Goal: Task Accomplishment & Management: Use online tool/utility

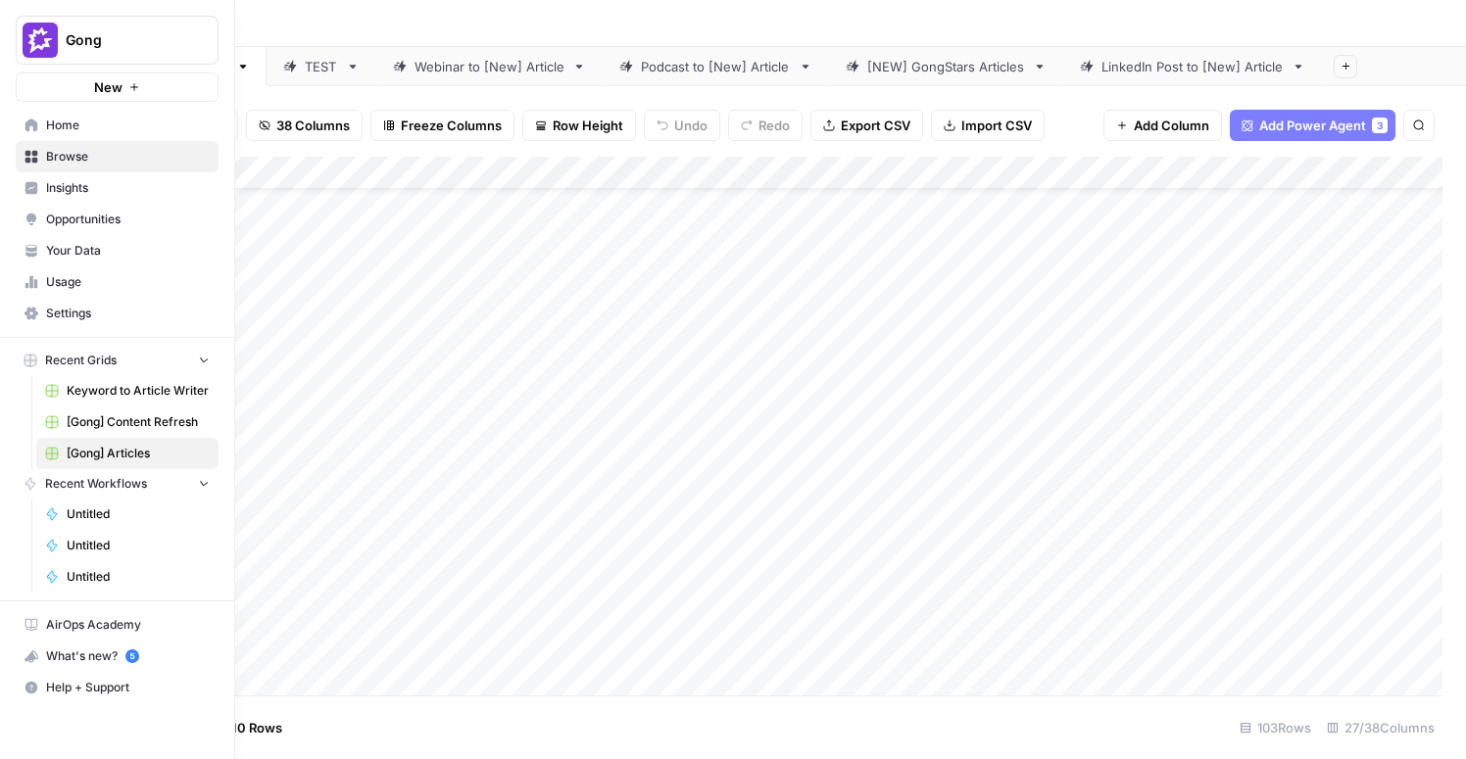
scroll to position [172, 484]
click at [64, 126] on span "Home" at bounding box center [128, 126] width 164 height 18
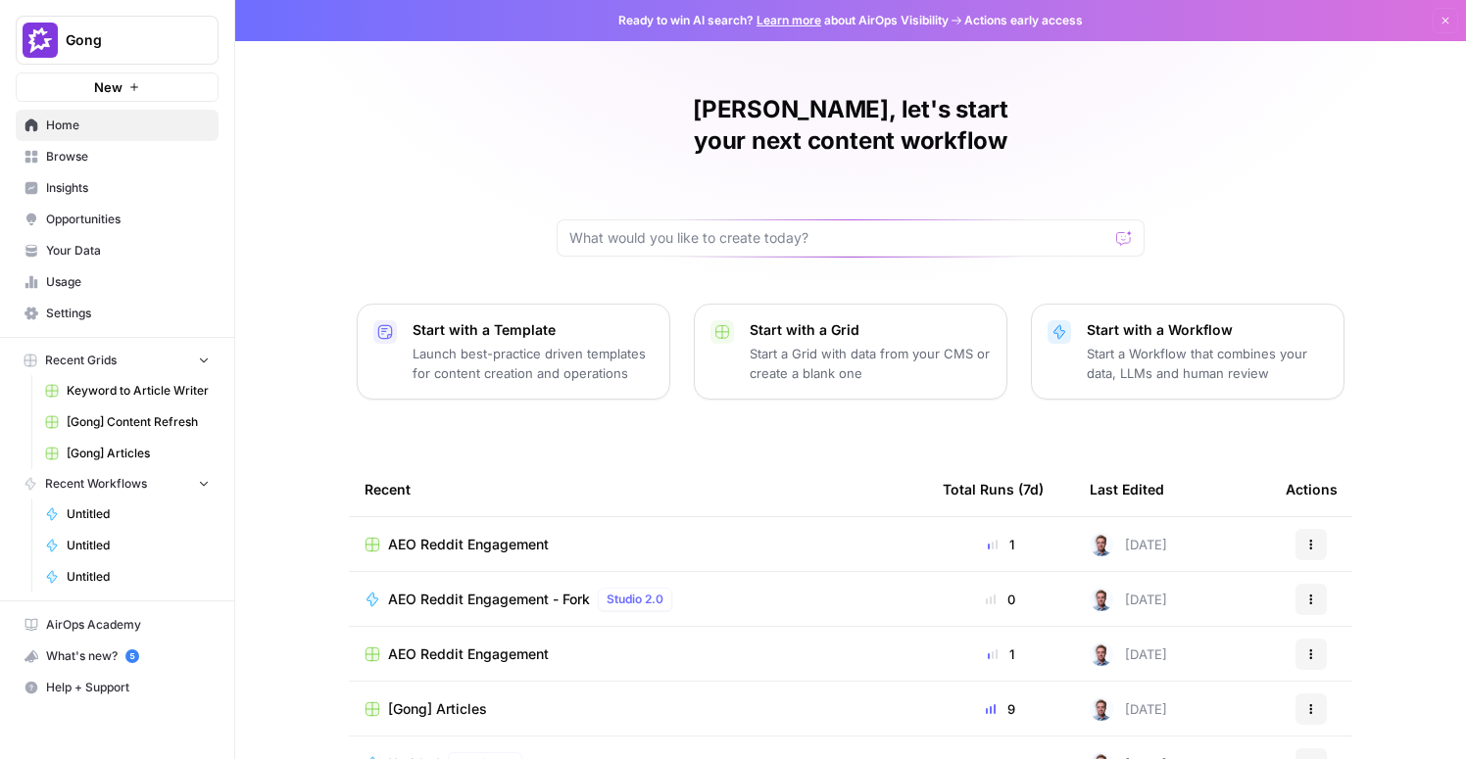
click at [101, 93] on span "New" at bounding box center [108, 87] width 28 height 20
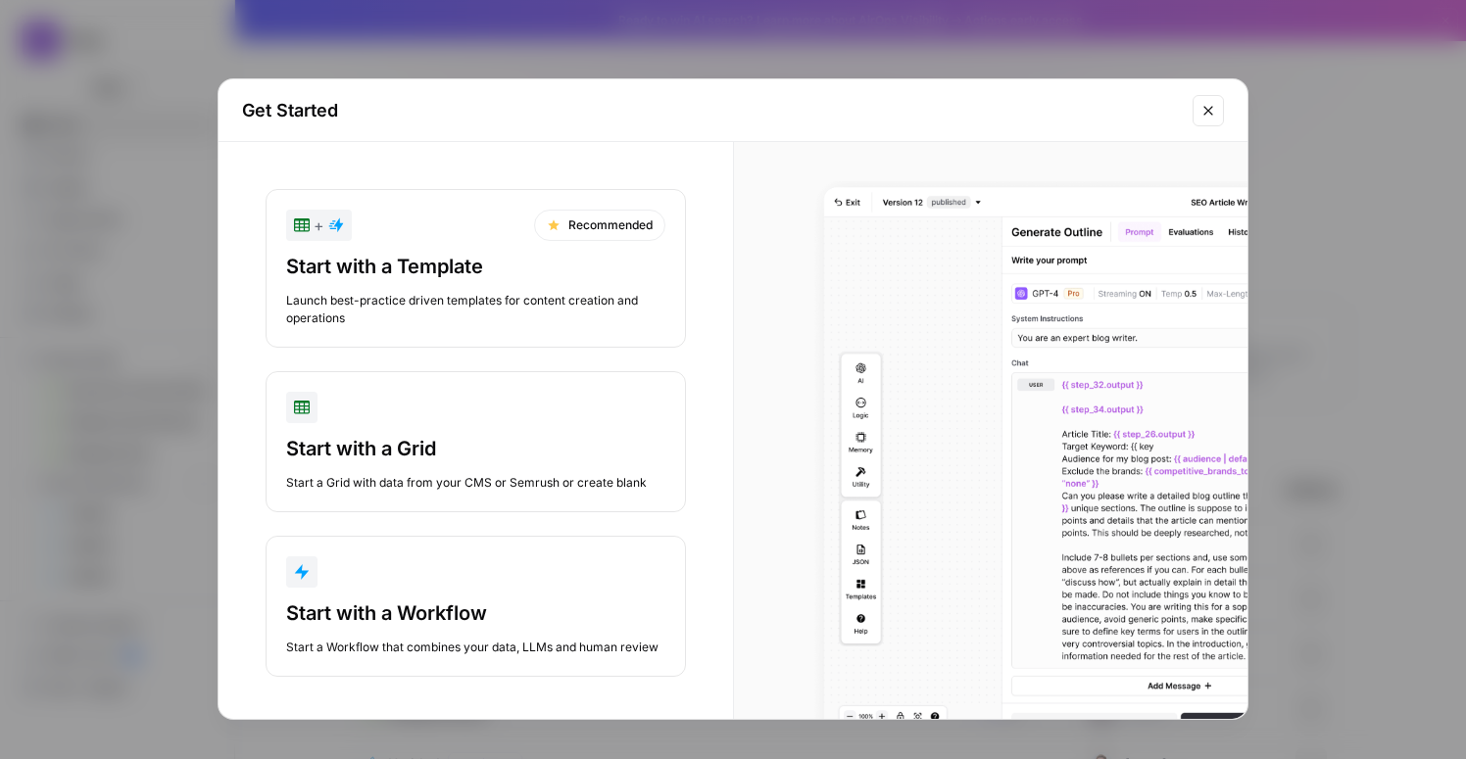
click at [504, 597] on button "Start with a Workflow Start a Workflow that combines your data, LLMs and human …" at bounding box center [476, 606] width 420 height 141
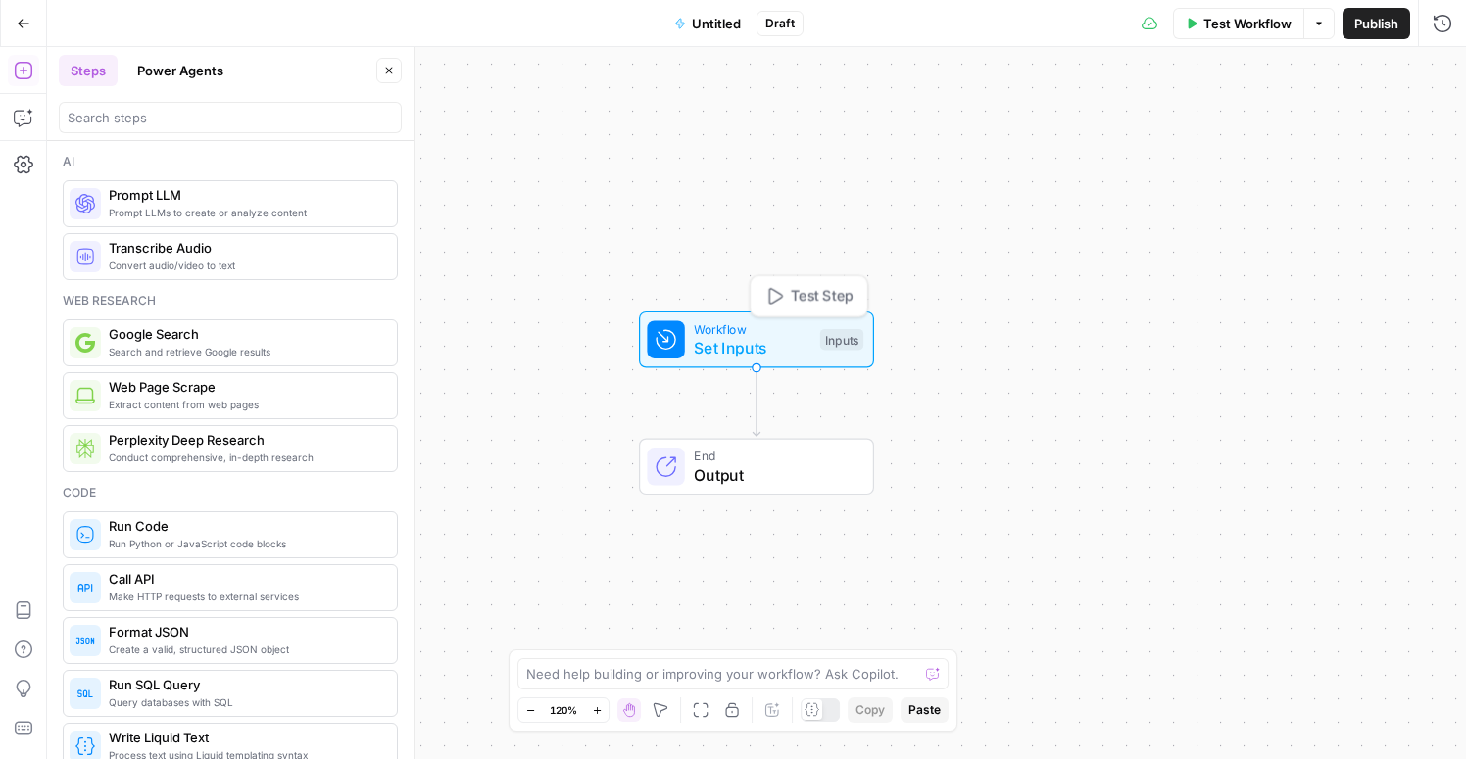
click at [723, 354] on span "Set Inputs" at bounding box center [752, 348] width 117 height 24
click at [1240, 132] on span "Add Field" at bounding box center [1253, 133] width 57 height 20
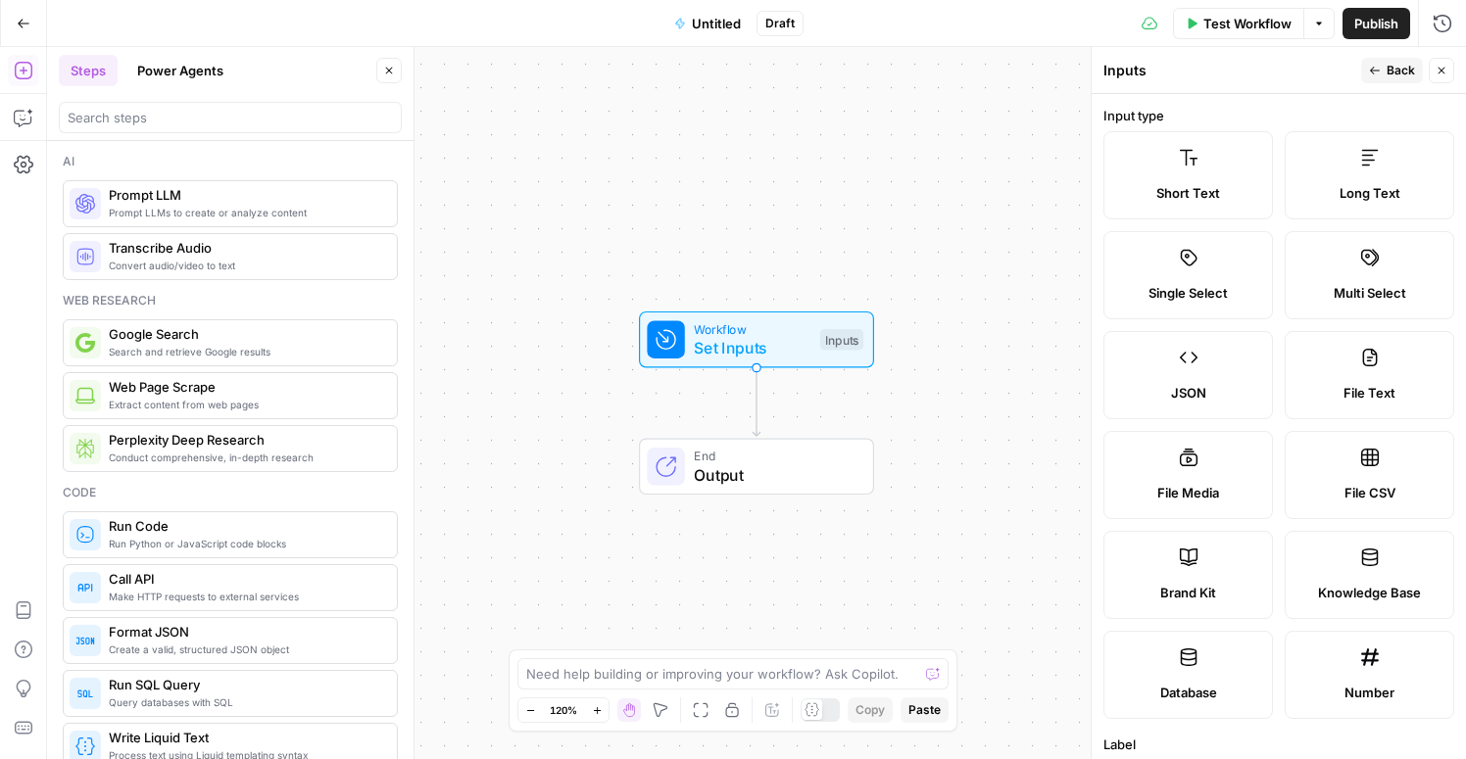
click at [1205, 173] on label "Short Text" at bounding box center [1188, 175] width 170 height 88
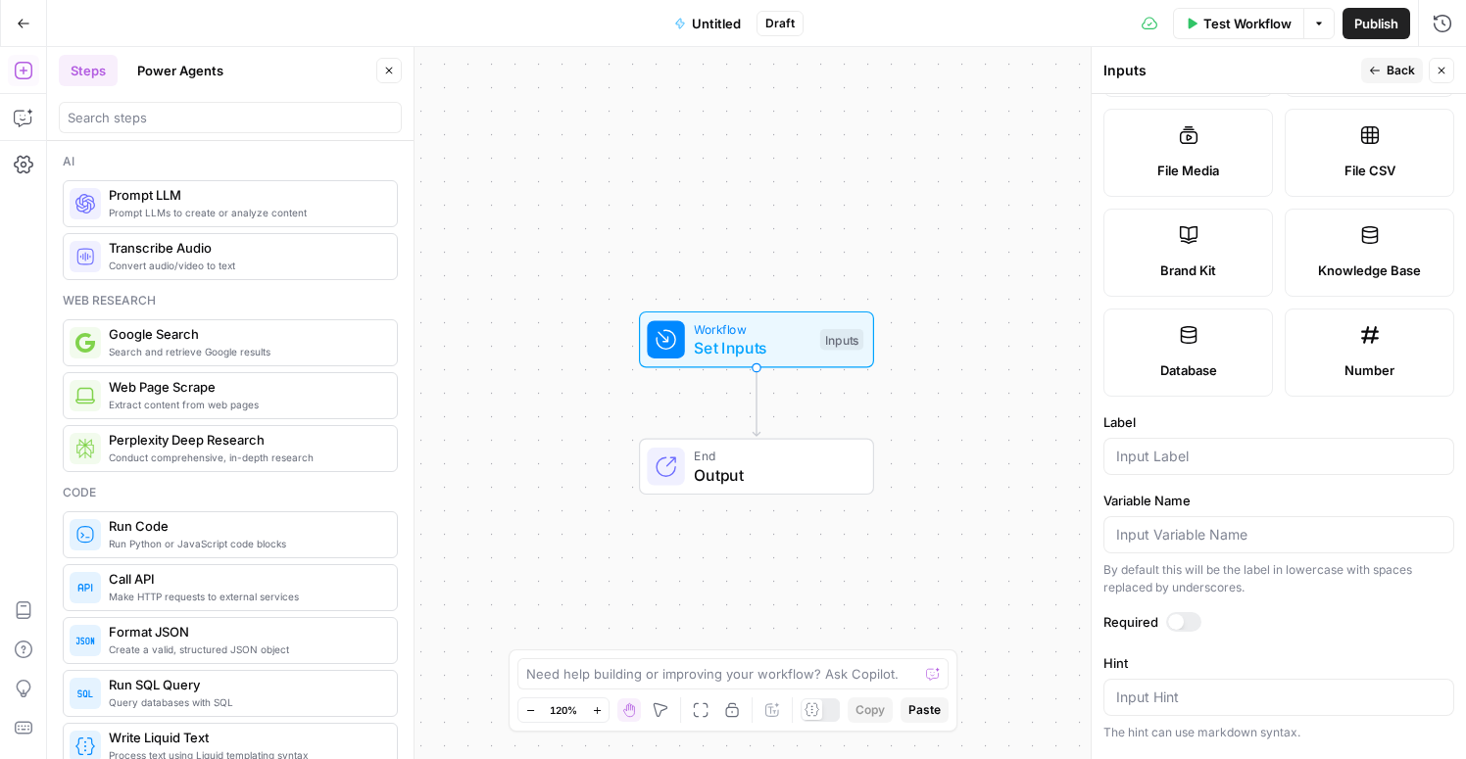
scroll to position [338, 0]
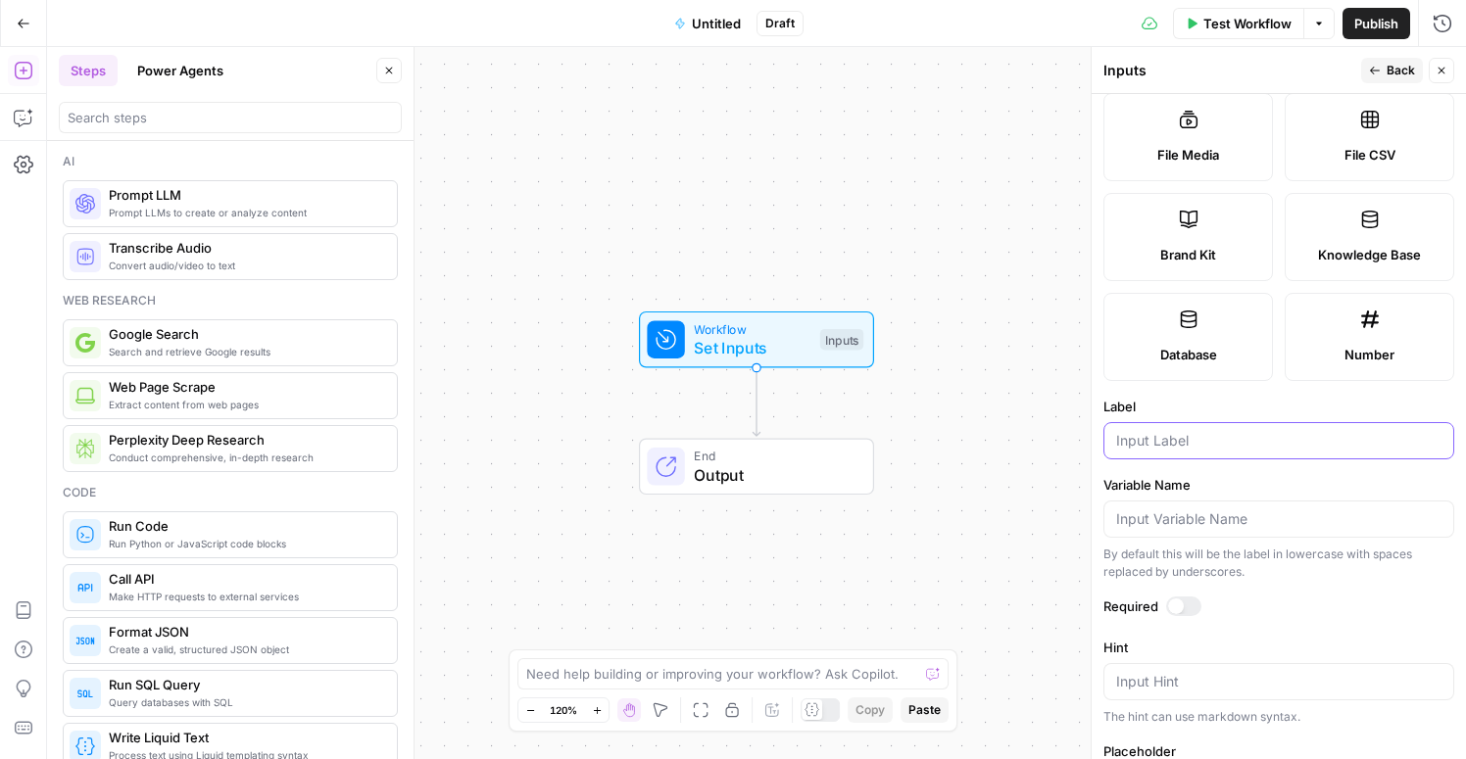
click at [1171, 448] on input "Label" at bounding box center [1278, 441] width 325 height 20
click at [1232, 441] on input "Description of Statistic" at bounding box center [1278, 441] width 325 height 20
type input "Description of Data Point"
click at [1181, 604] on div at bounding box center [1176, 607] width 16 height 16
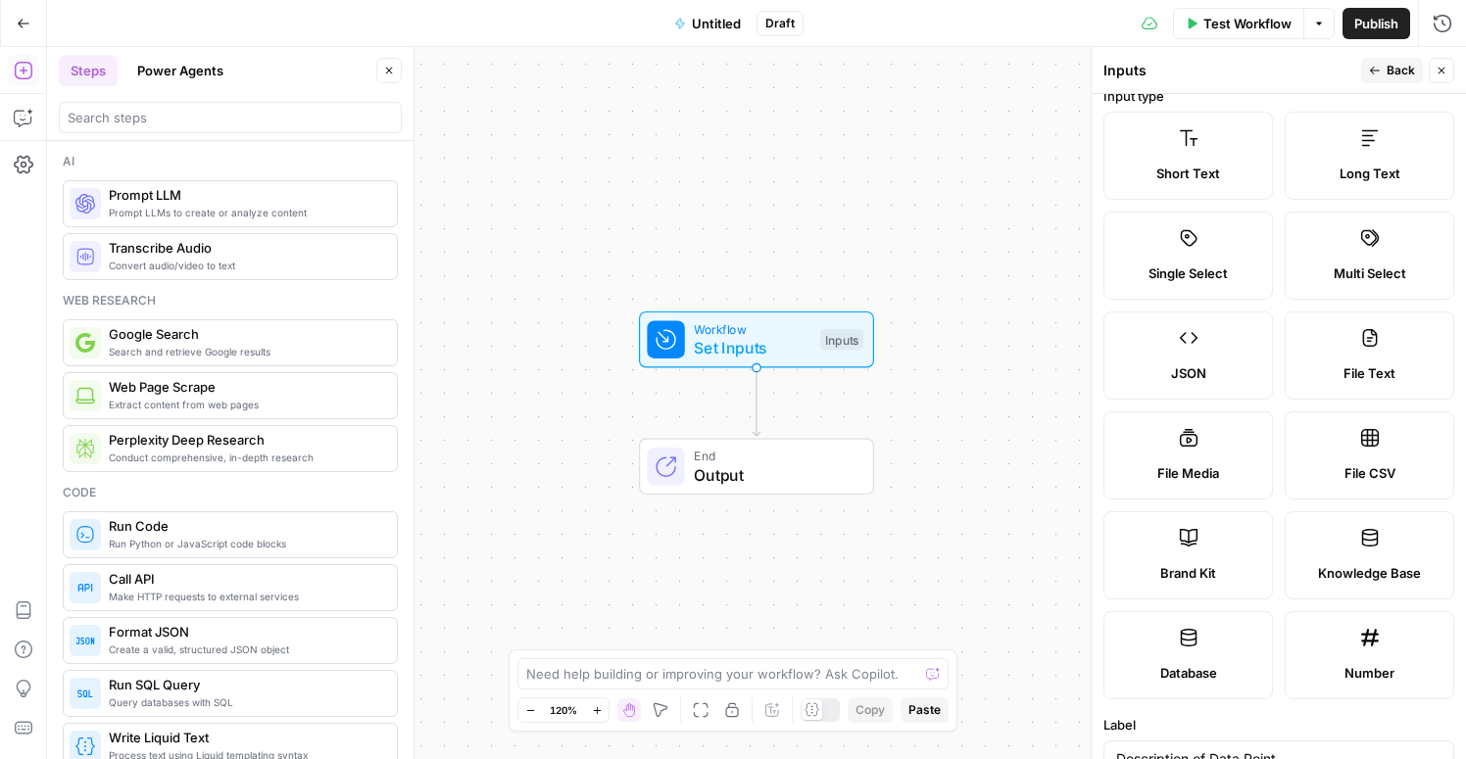
scroll to position [0, 0]
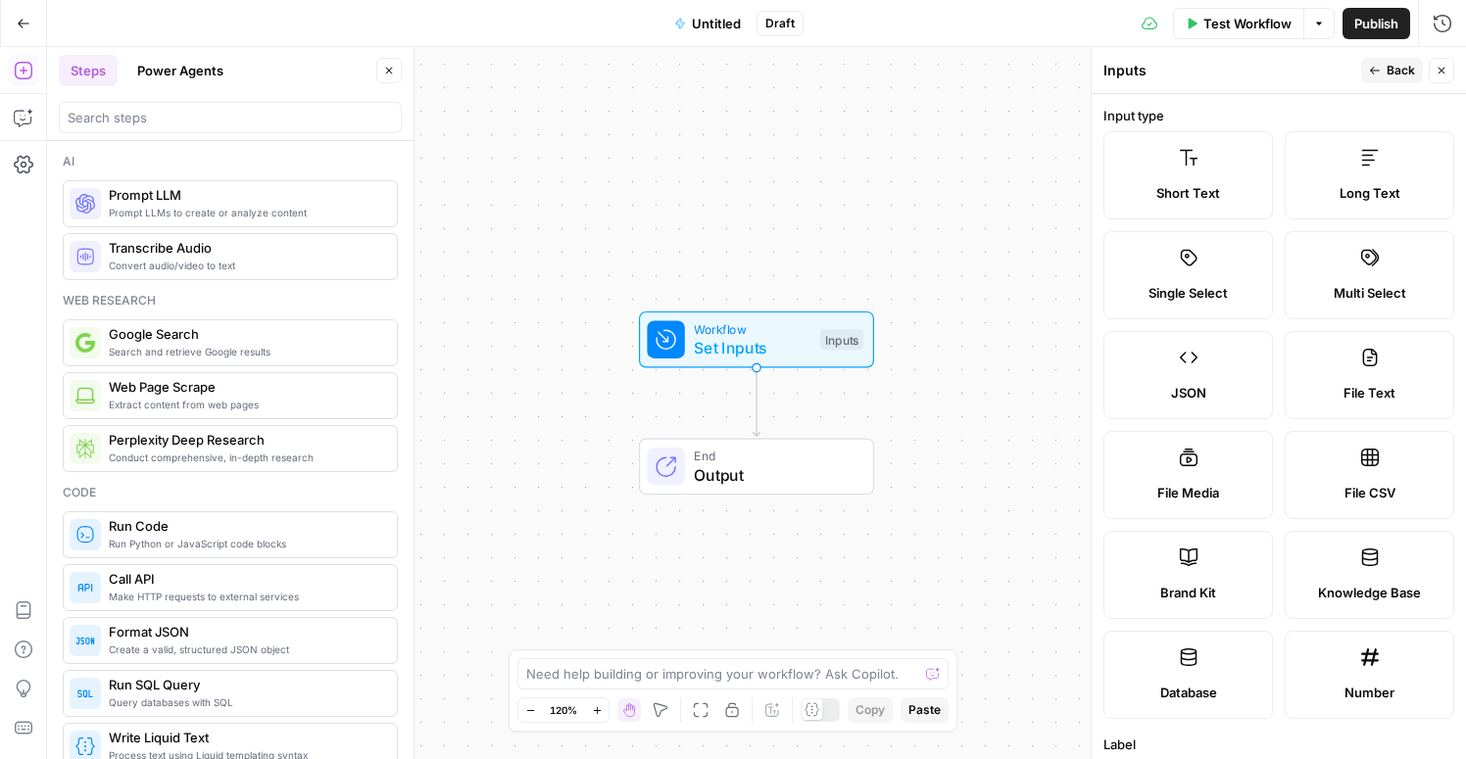
click at [1345, 206] on label "Long Text" at bounding box center [1369, 175] width 170 height 88
click at [1393, 68] on span "Back" at bounding box center [1400, 71] width 28 height 18
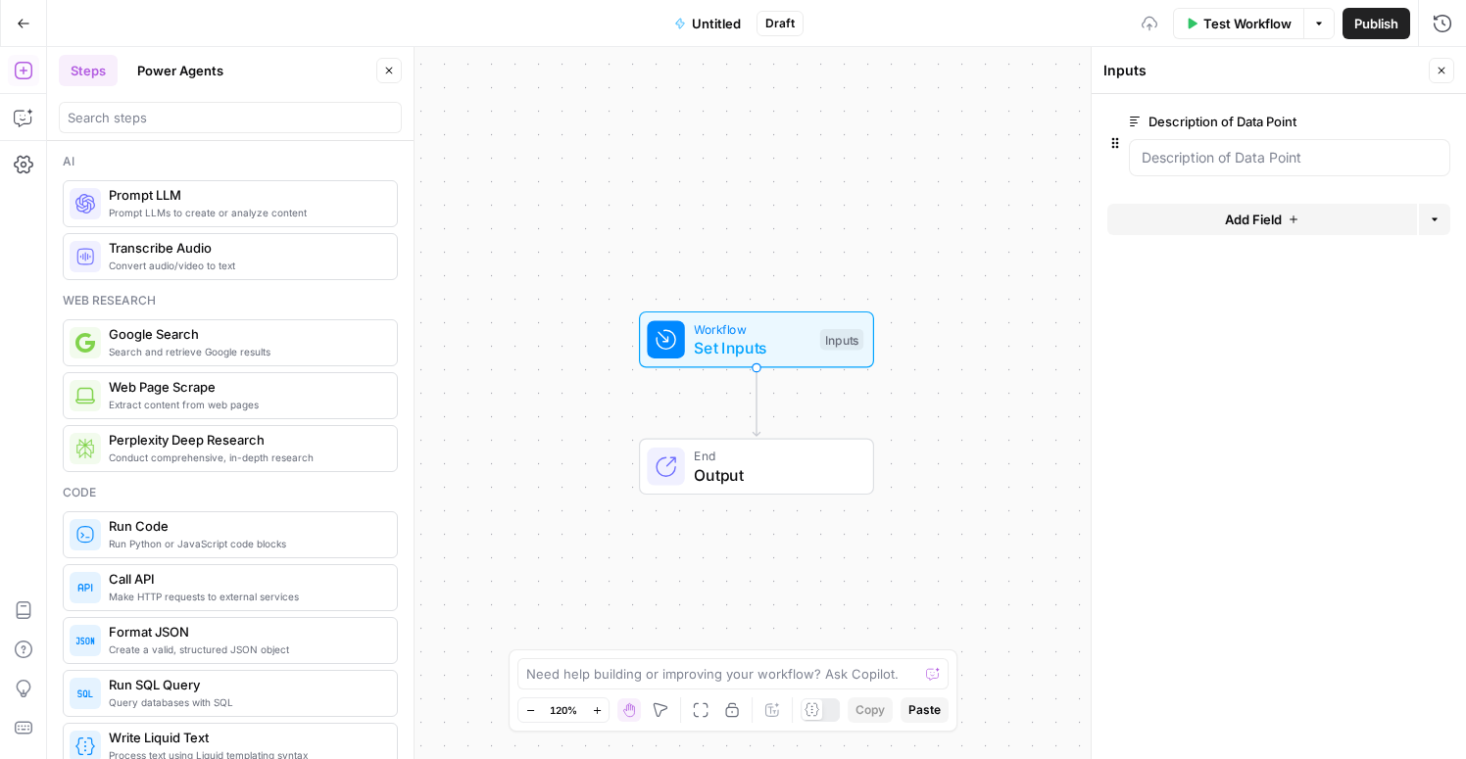
click at [1228, 215] on span "Add Field" at bounding box center [1253, 220] width 57 height 20
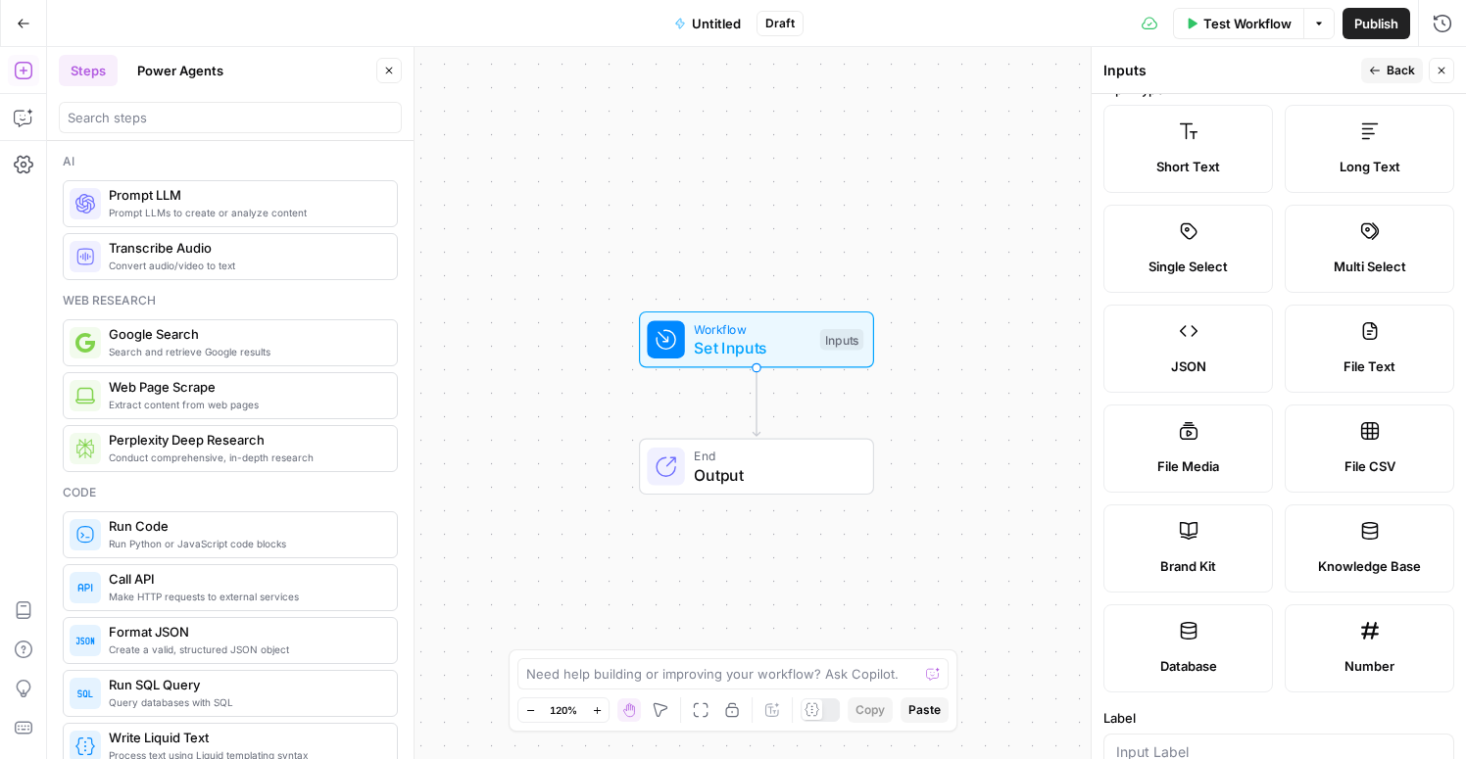
scroll to position [25, 0]
click at [1401, 557] on span "Knowledge Base" at bounding box center [1369, 567] width 103 height 20
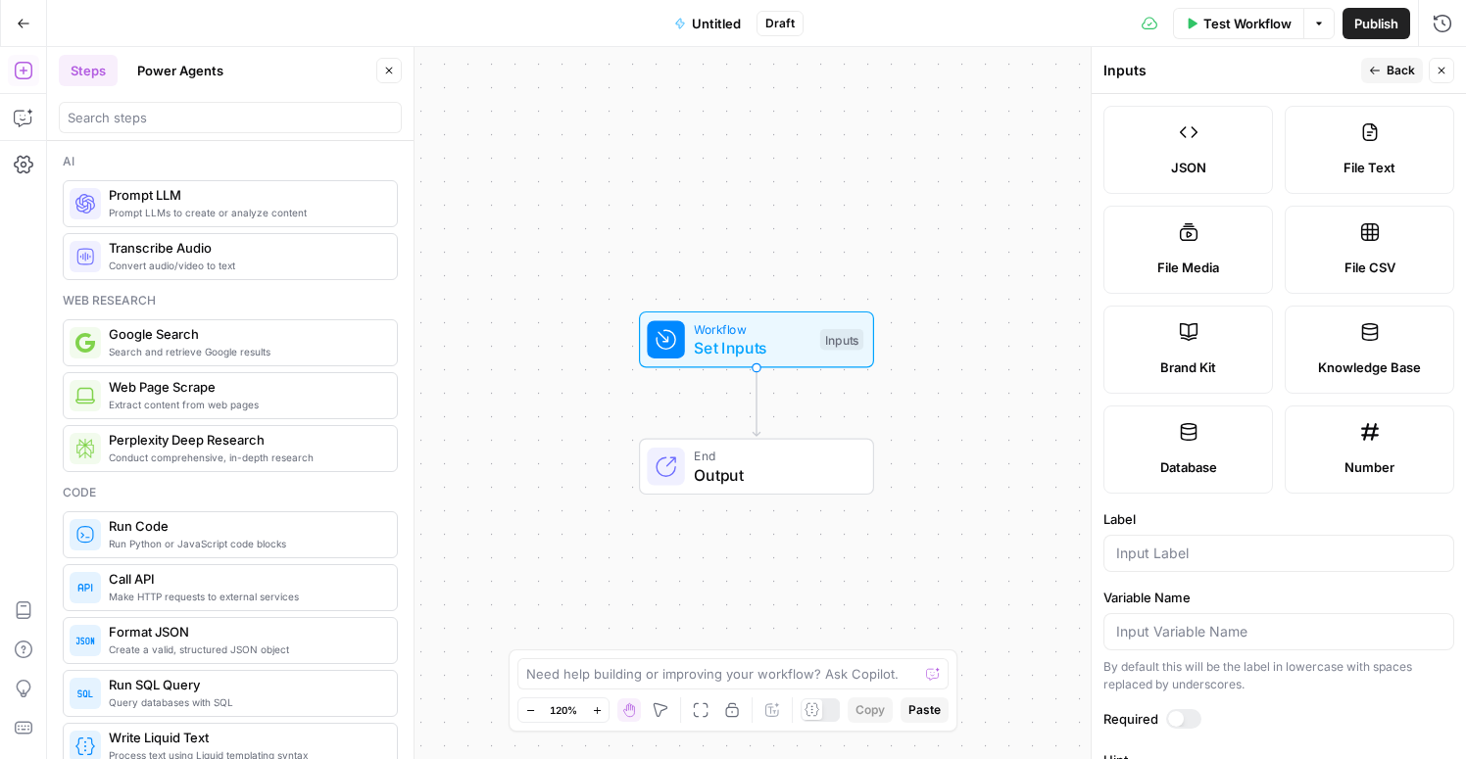
scroll to position [96, 0]
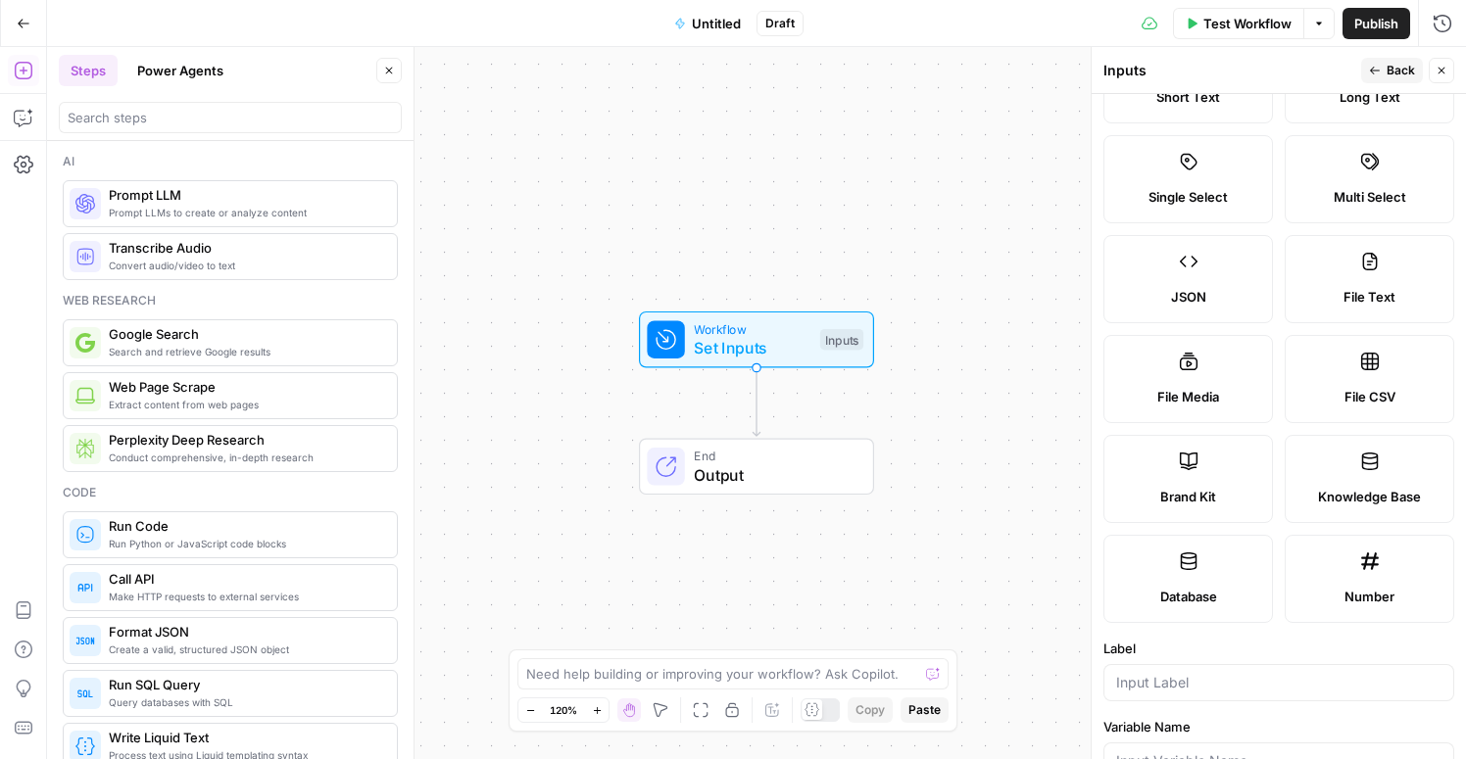
click at [1200, 574] on label "Database" at bounding box center [1188, 579] width 170 height 88
click at [1199, 513] on label "Brand Kit" at bounding box center [1188, 479] width 170 height 88
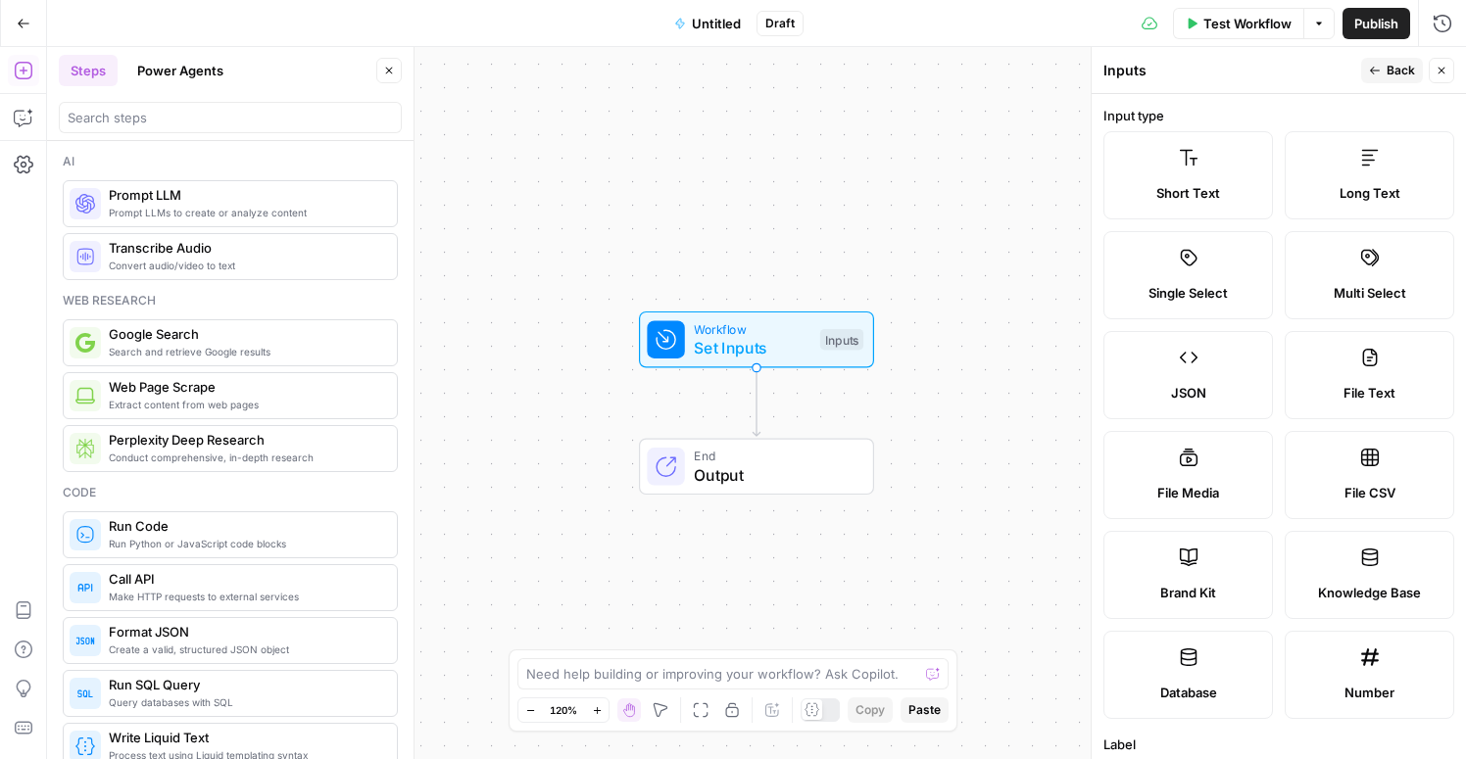
scroll to position [8, 0]
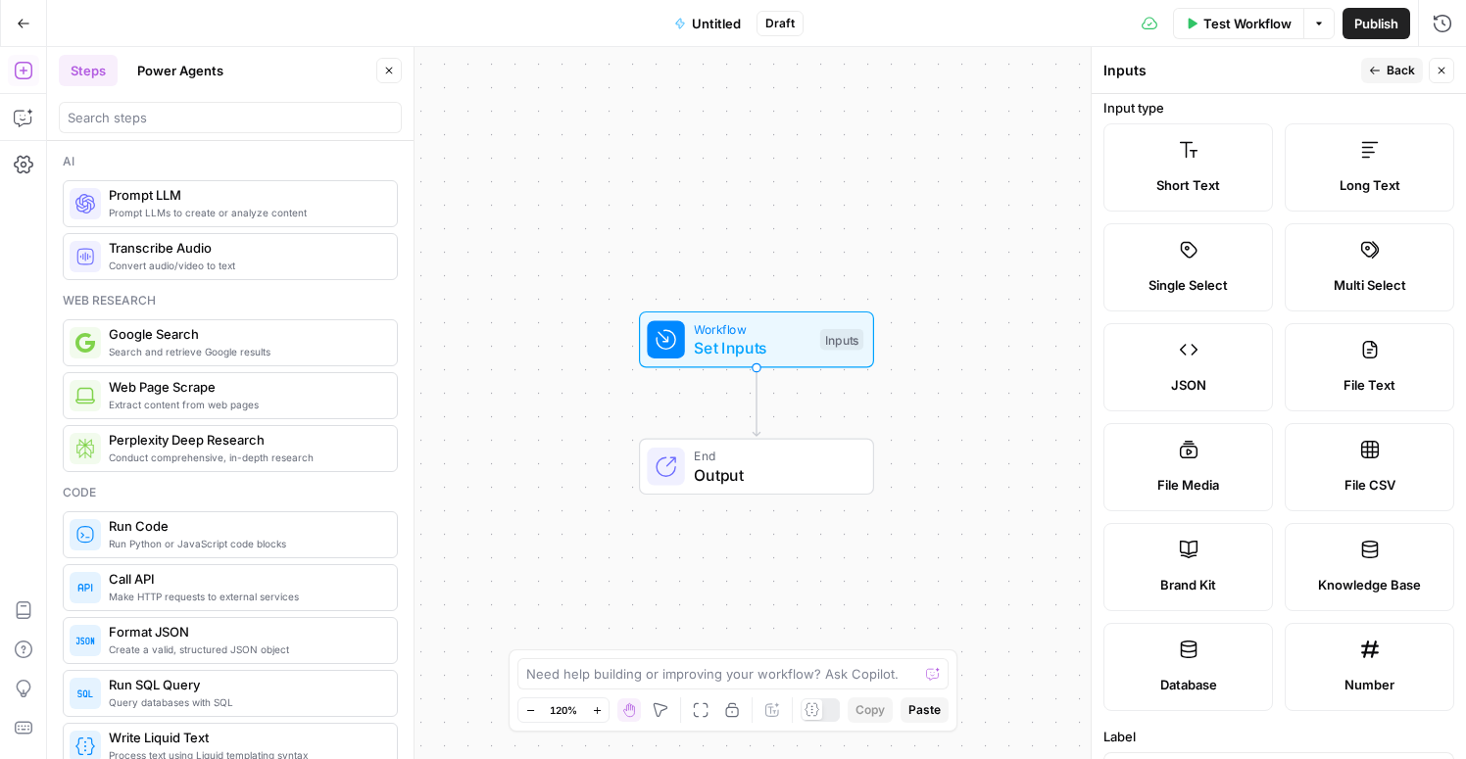
click at [1393, 73] on span "Back" at bounding box center [1400, 71] width 28 height 18
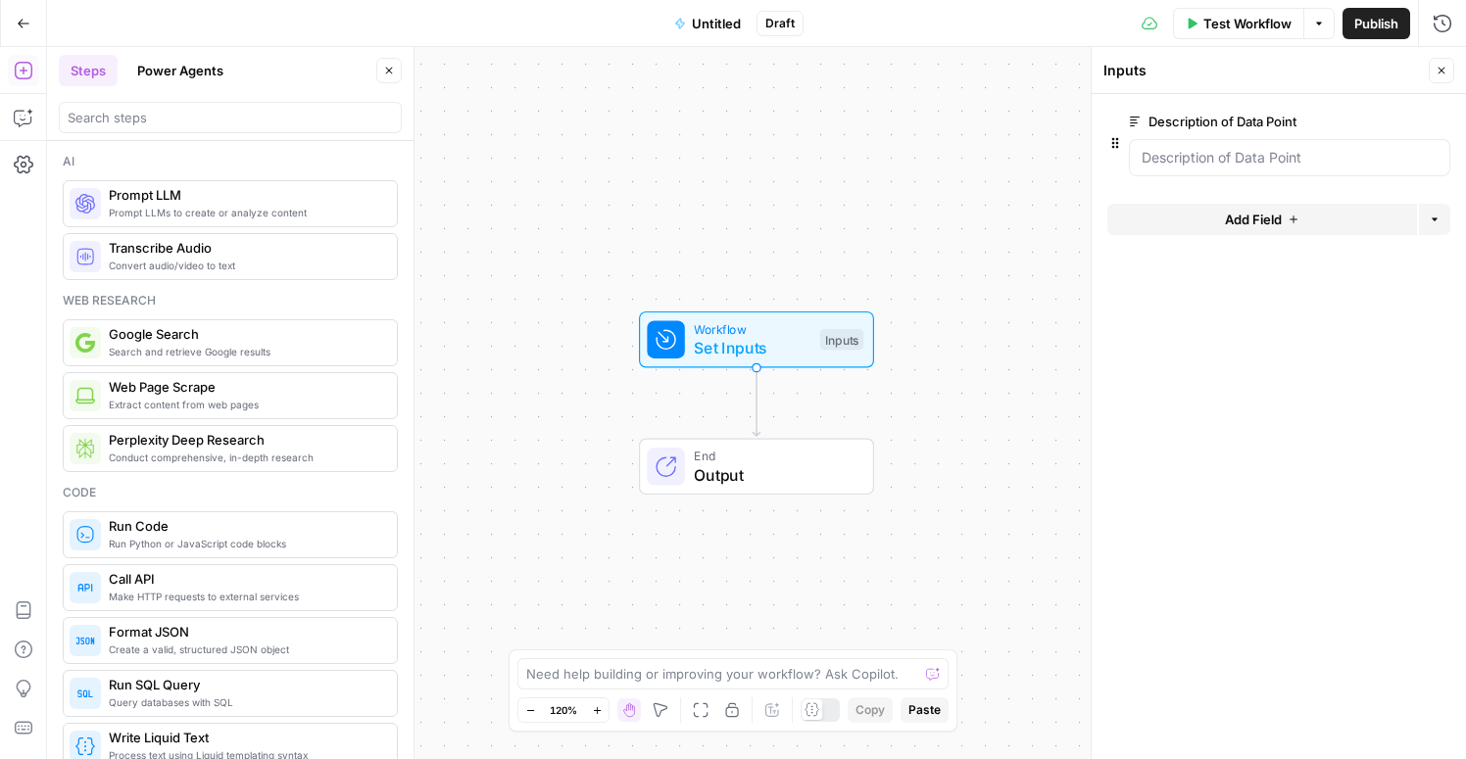
click at [1281, 218] on span "Add Field" at bounding box center [1253, 220] width 57 height 20
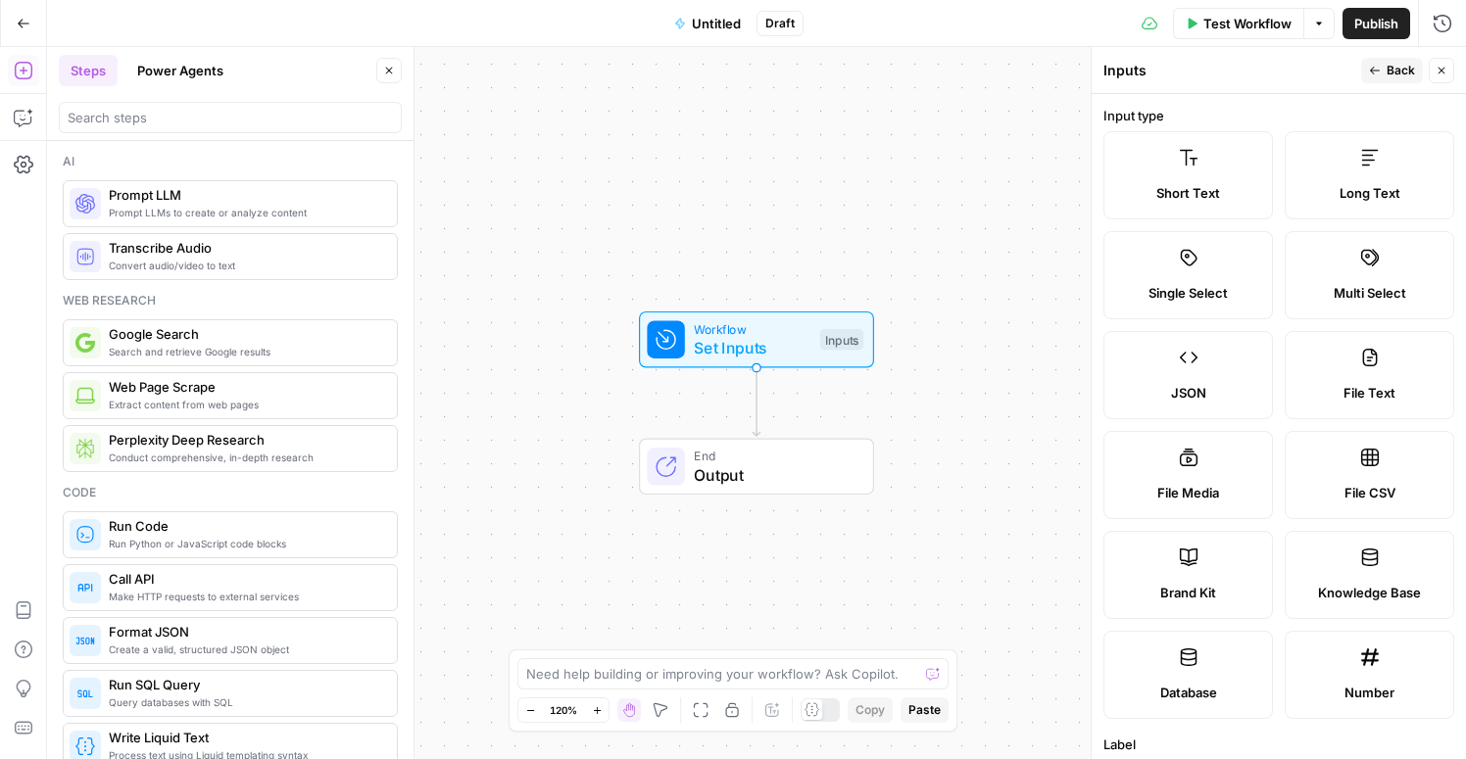
click at [1344, 285] on span "Multi Select" at bounding box center [1369, 293] width 73 height 20
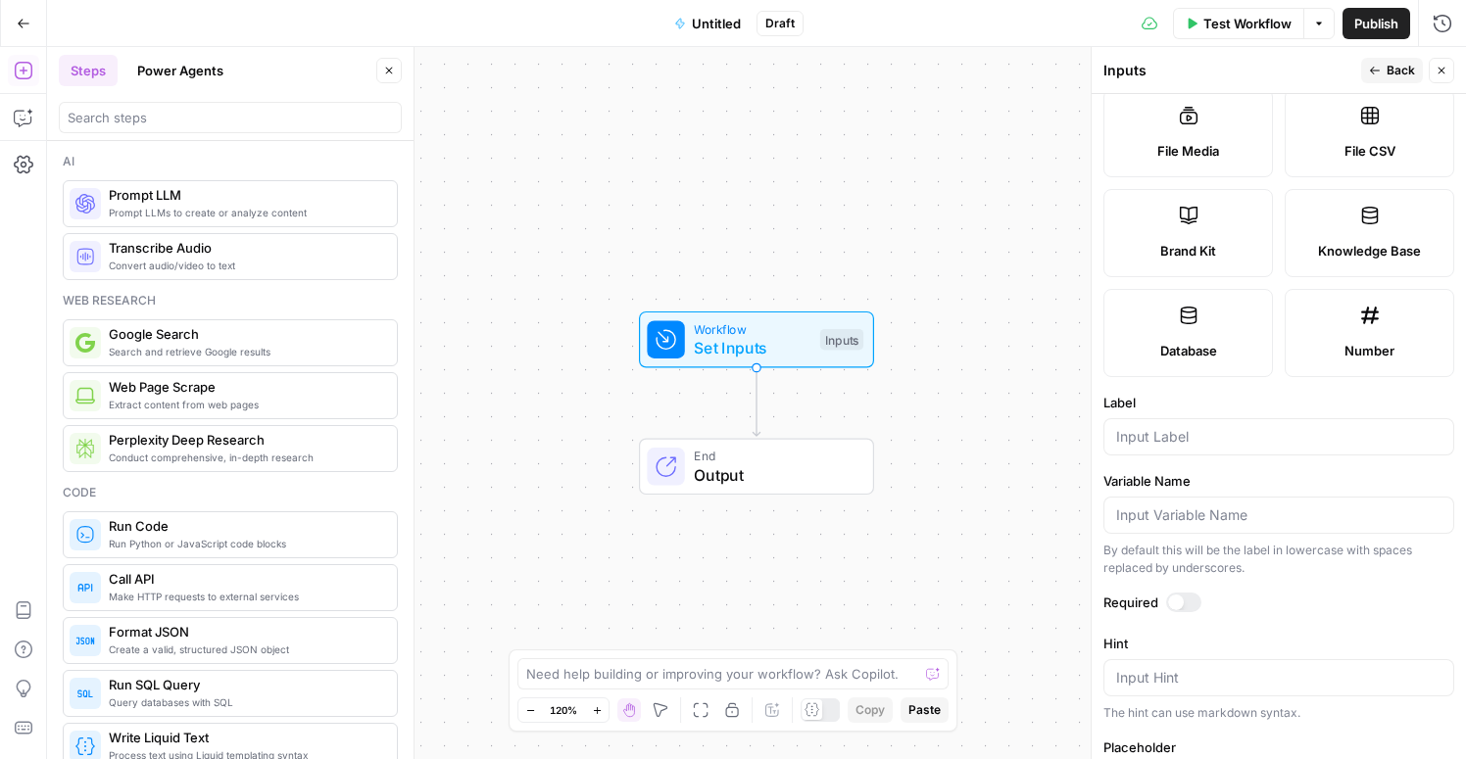
scroll to position [367, 0]
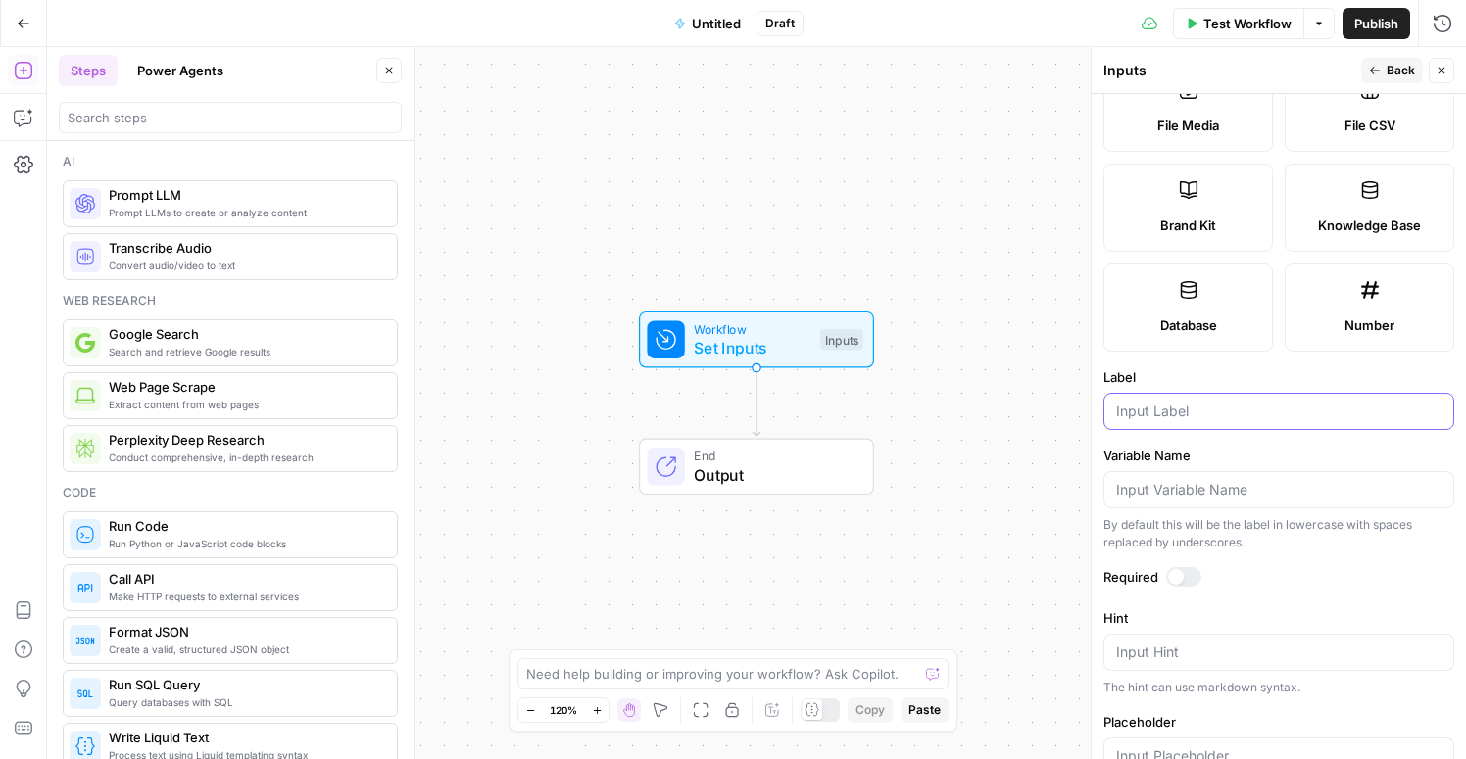
click at [1172, 418] on input "Label" at bounding box center [1278, 412] width 325 height 20
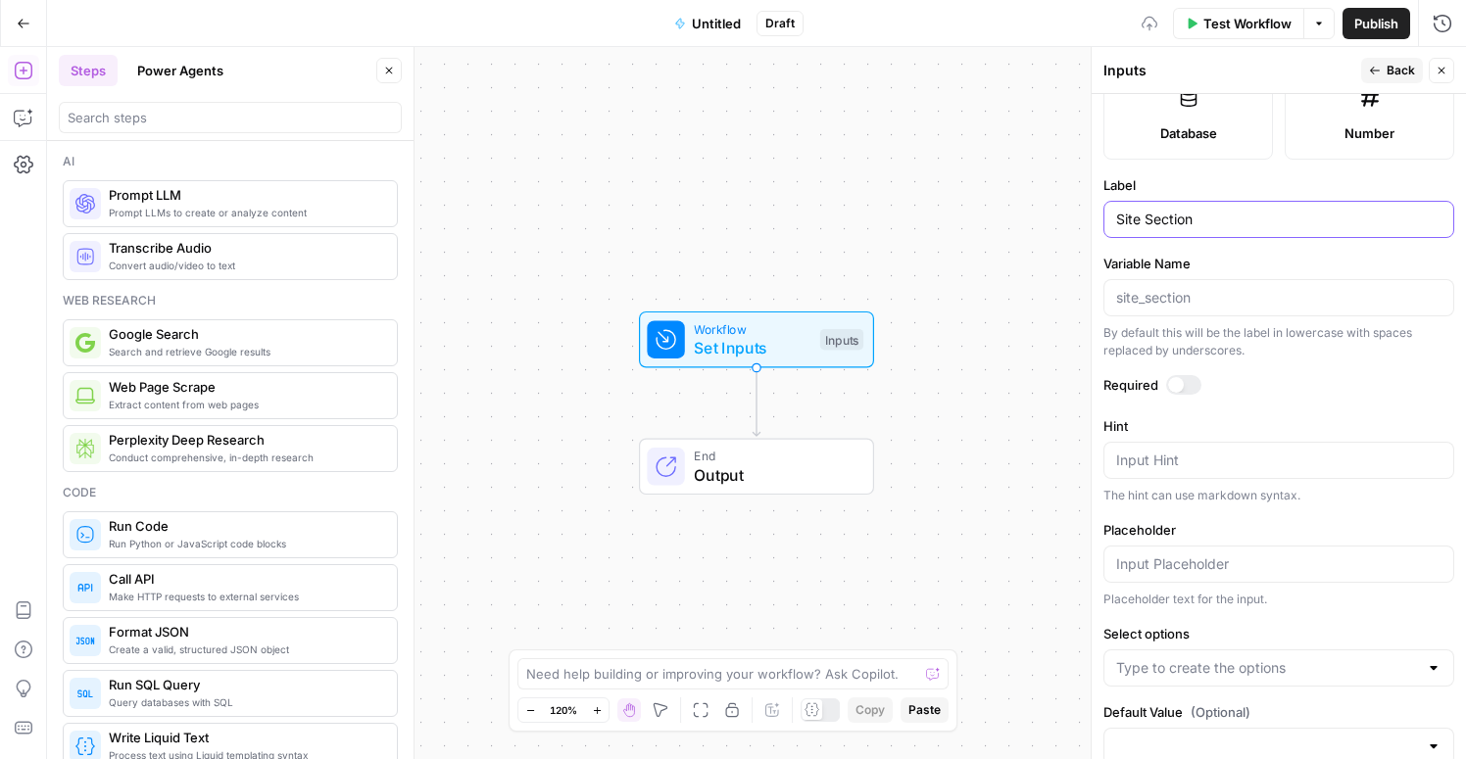
scroll to position [604, 0]
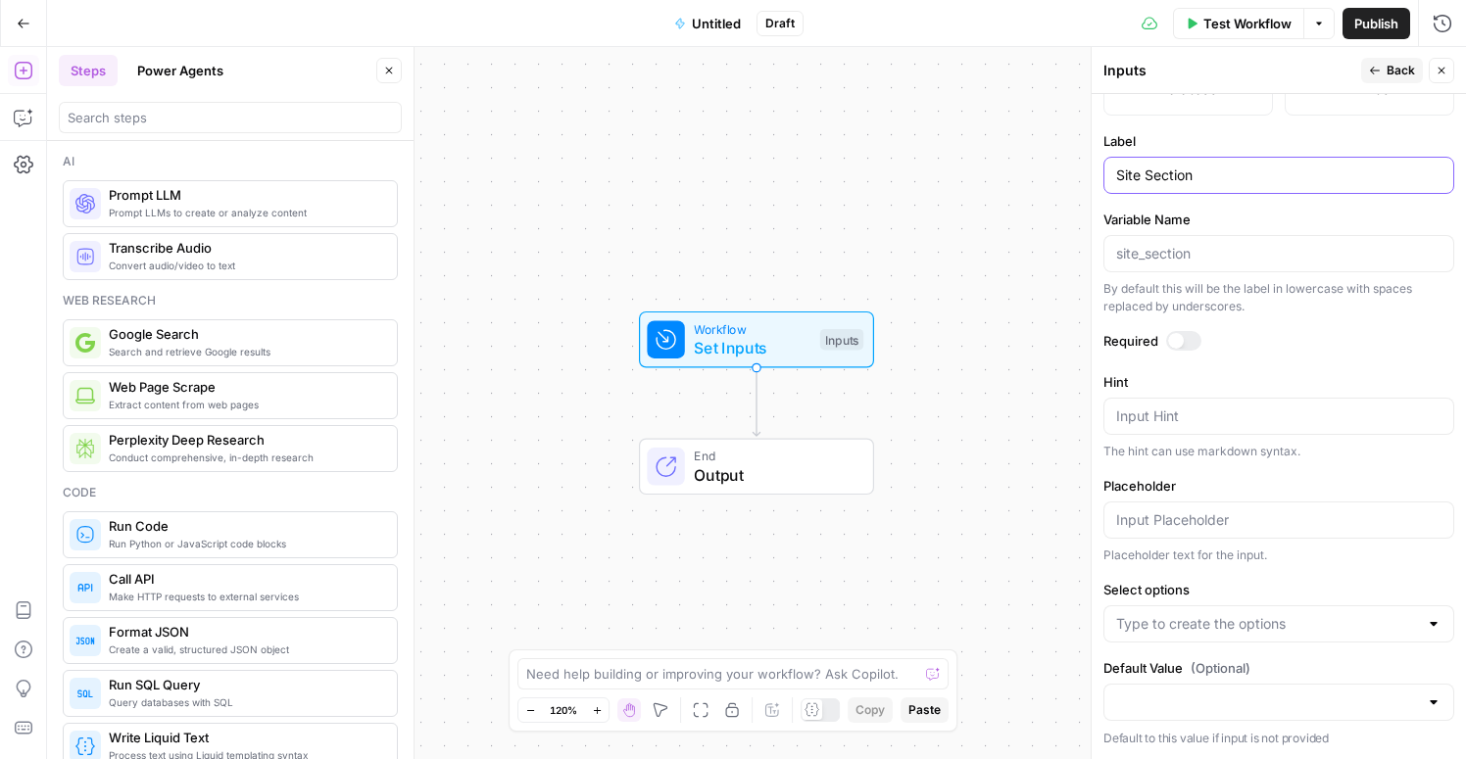
type input "Site Section"
click at [1222, 615] on input "Select options" at bounding box center [1267, 624] width 302 height 20
type input "Gong Labs"
type input "Case Studies"
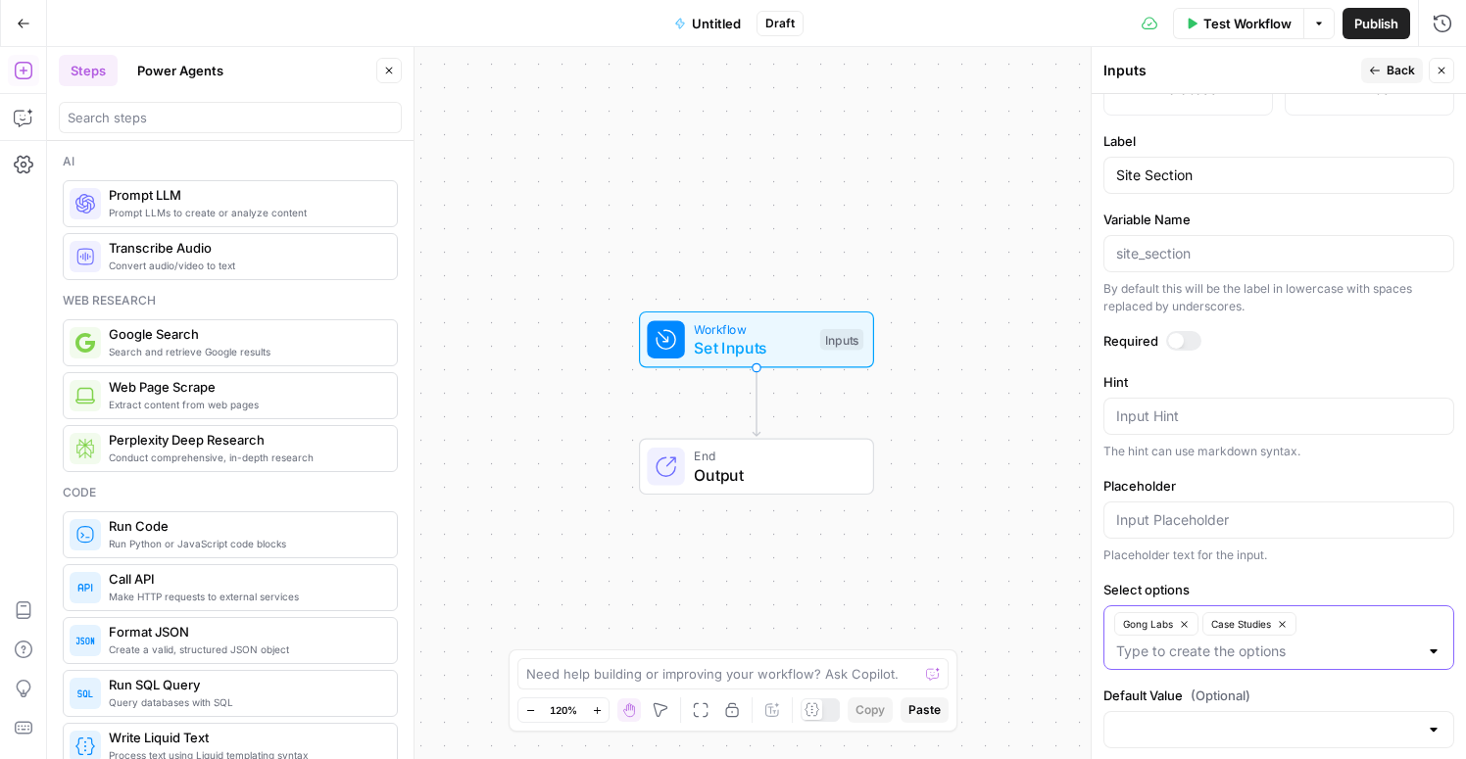
scroll to position [631, 0]
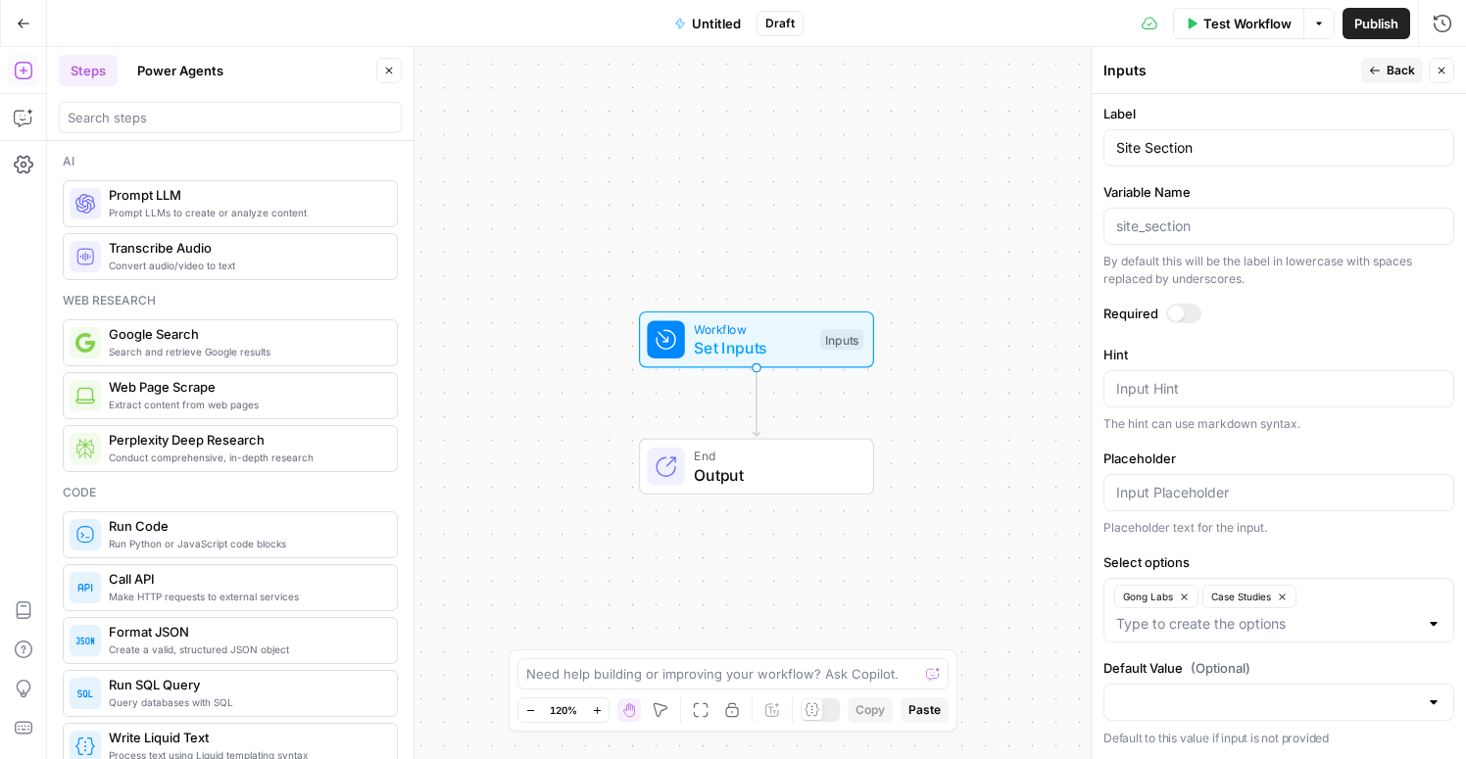
click at [1392, 75] on span "Back" at bounding box center [1400, 71] width 28 height 18
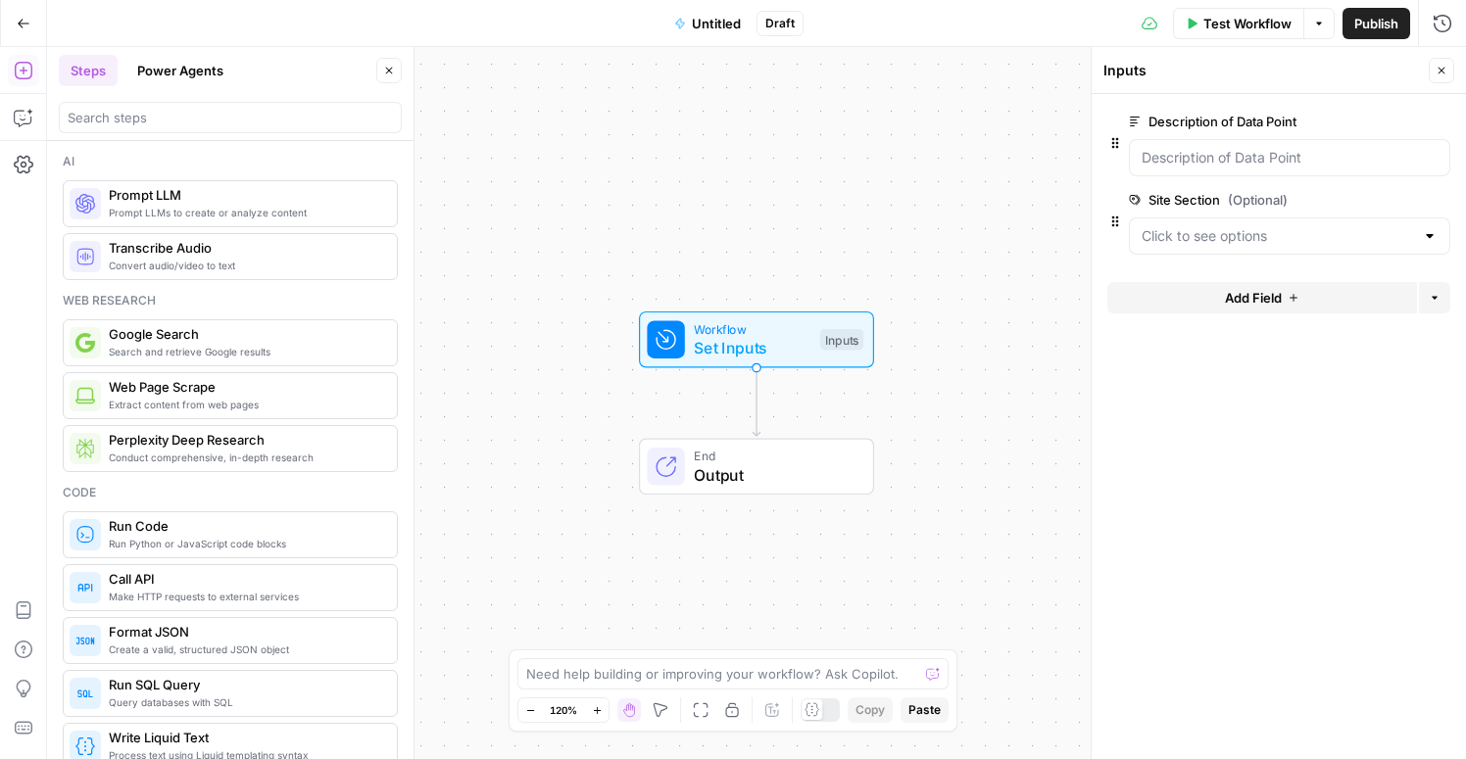
click at [1262, 301] on span "Add Field" at bounding box center [1253, 298] width 57 height 20
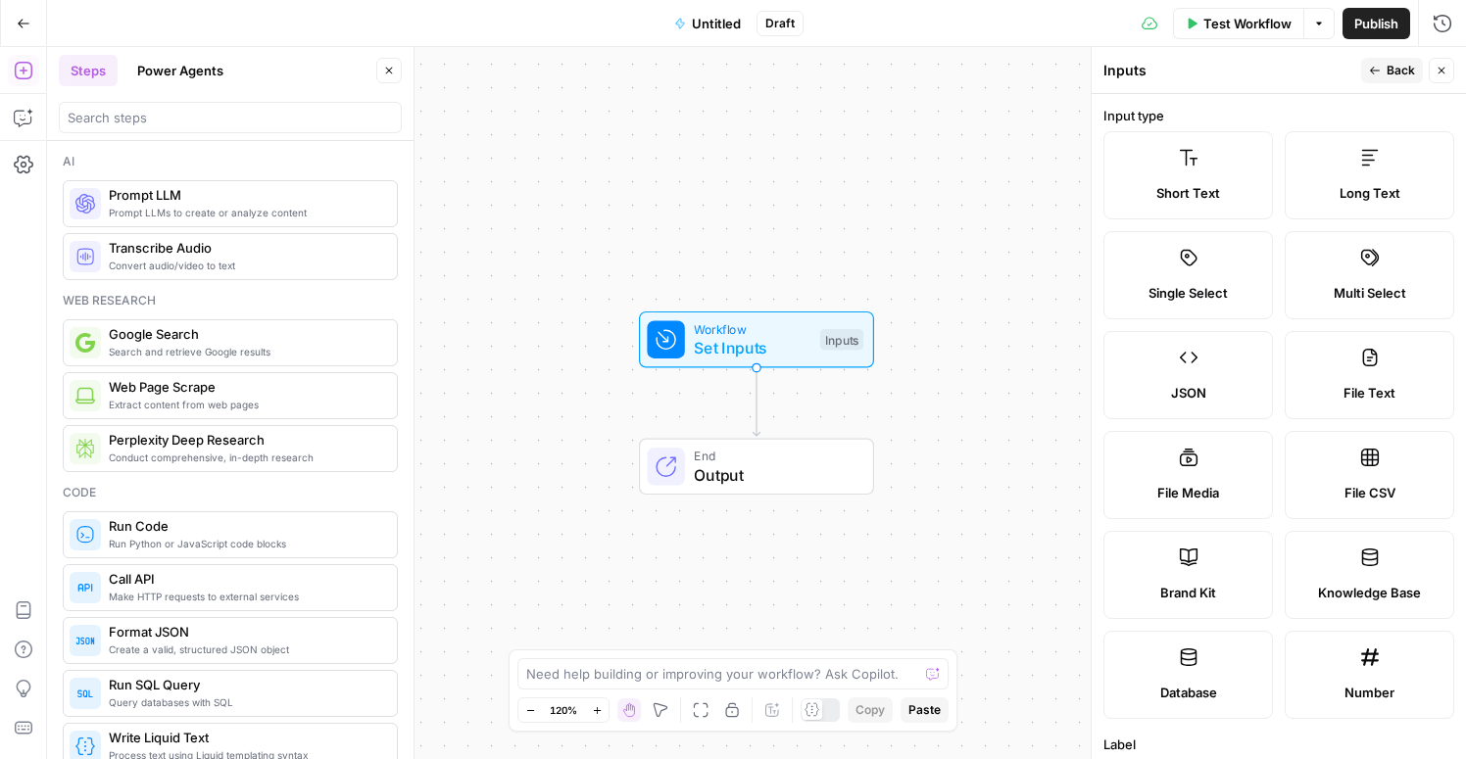
click at [1192, 589] on span "Brand Kit" at bounding box center [1188, 593] width 56 height 20
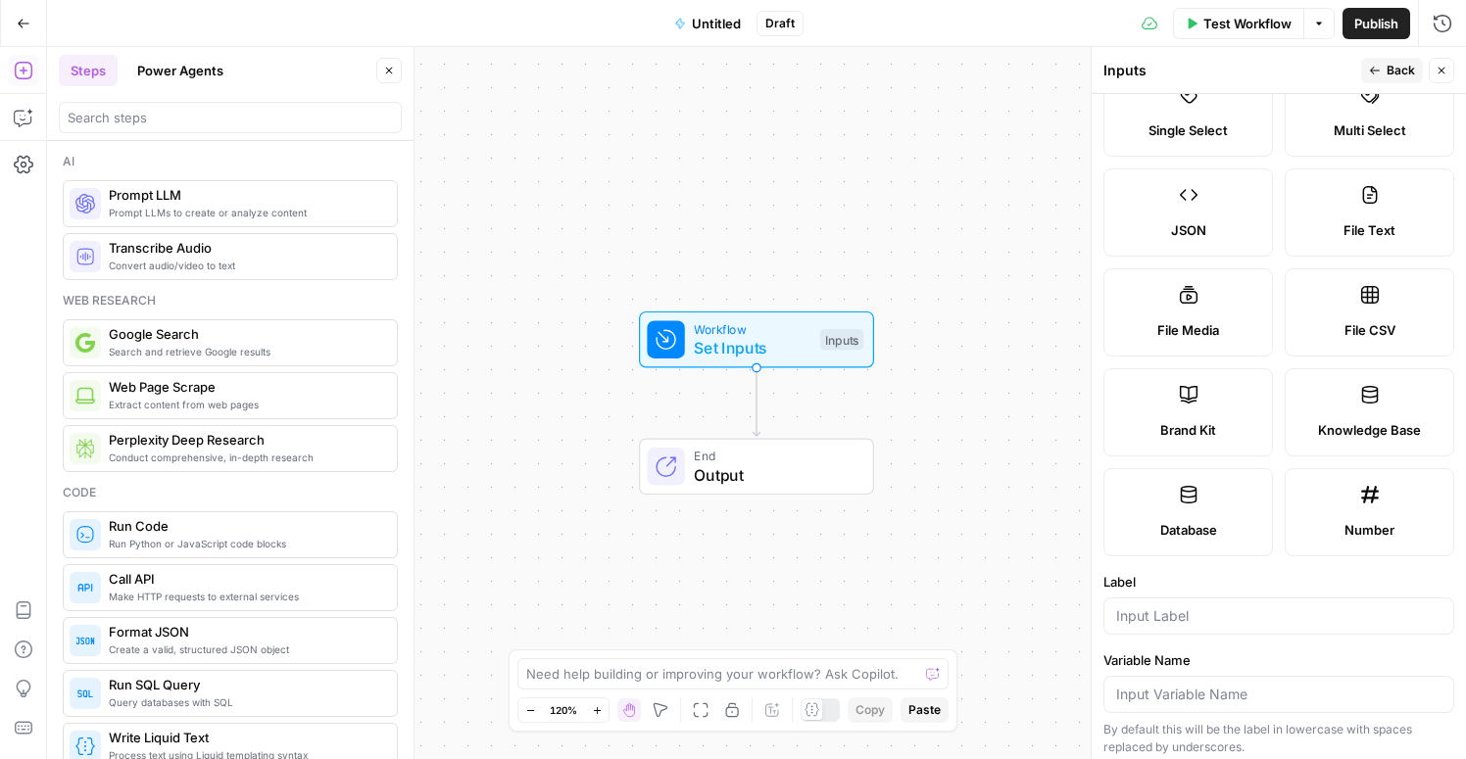
scroll to position [316, 0]
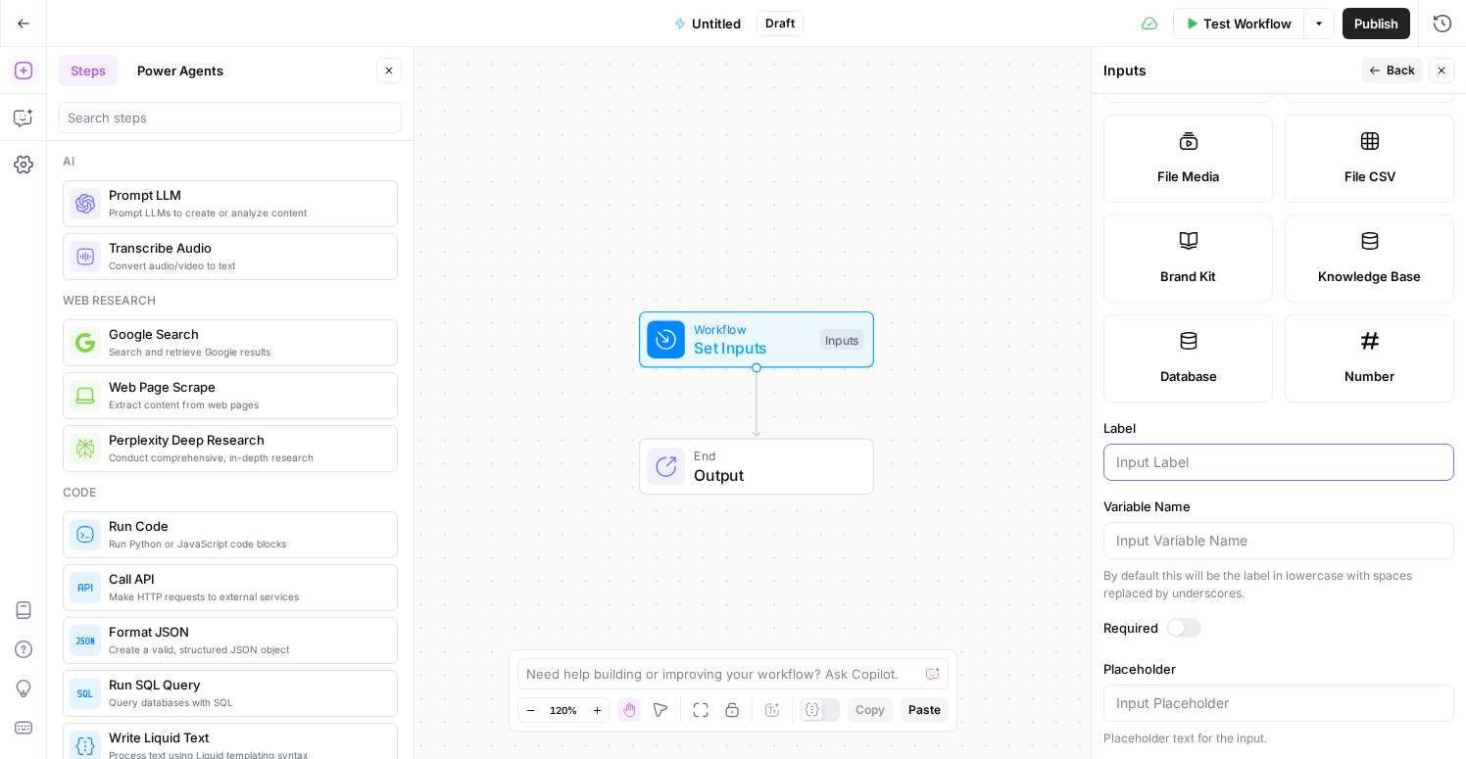
click at [1179, 456] on input "Label" at bounding box center [1278, 463] width 325 height 20
type input "Brand Kit"
click at [1403, 73] on span "Back" at bounding box center [1400, 71] width 28 height 18
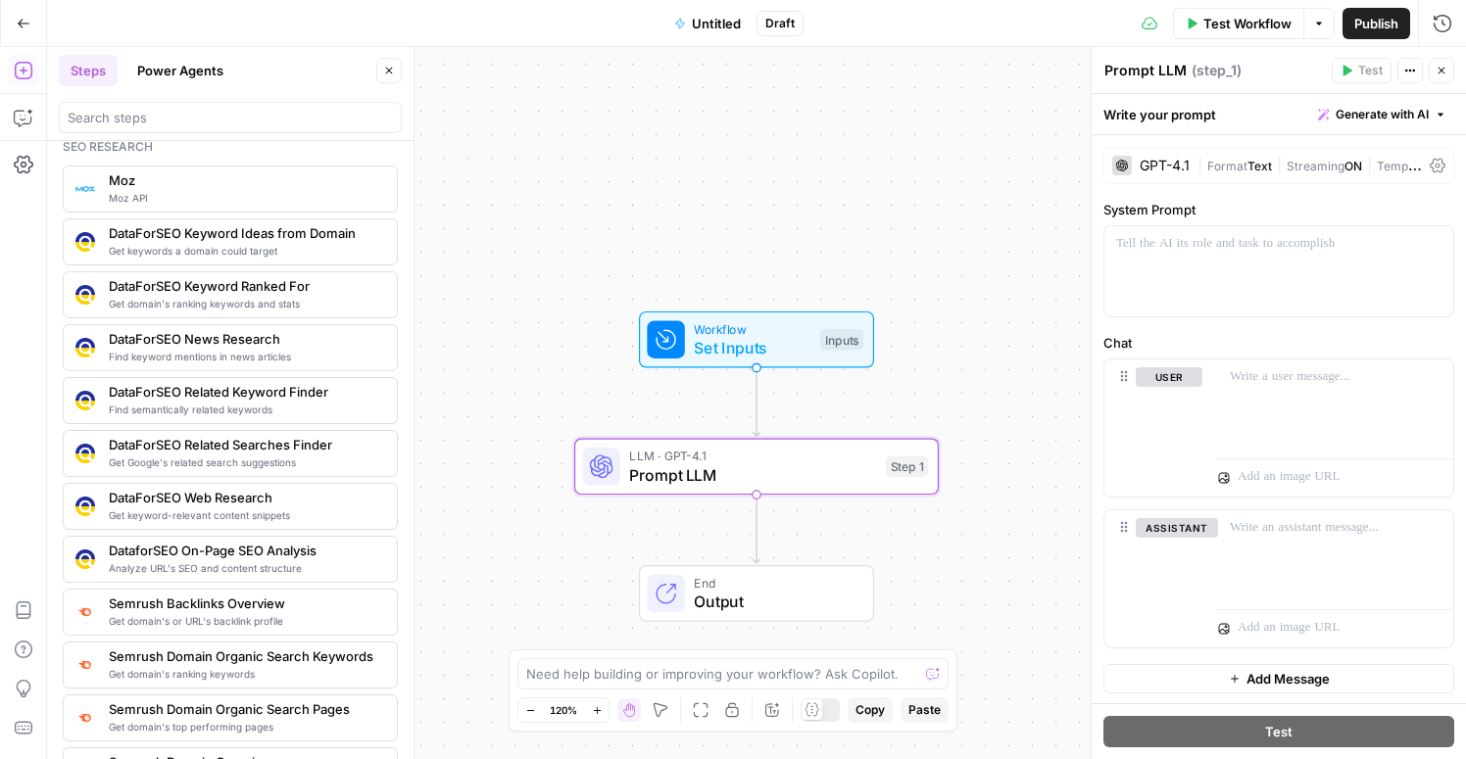
scroll to position [1920, 0]
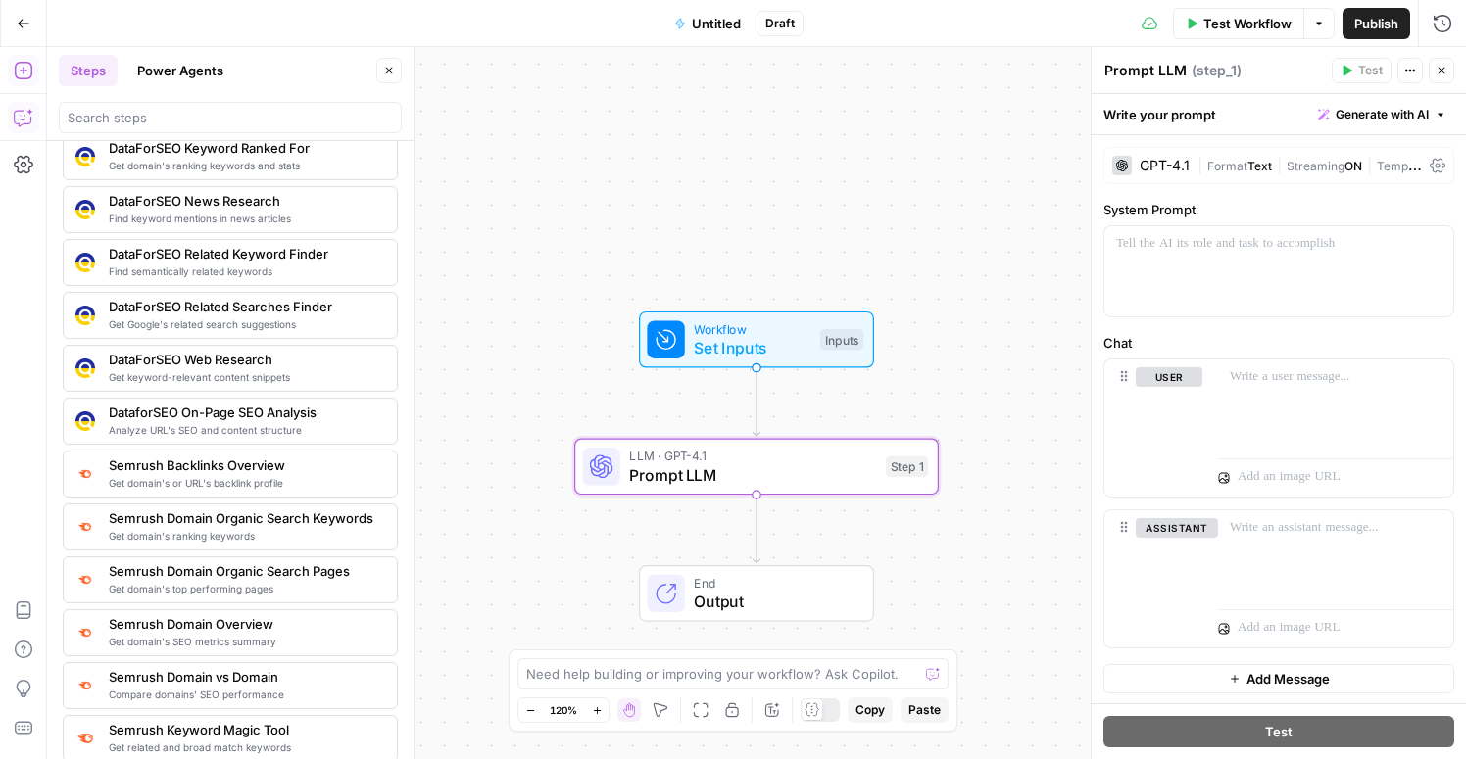
click at [18, 117] on icon "button" at bounding box center [24, 118] width 20 height 20
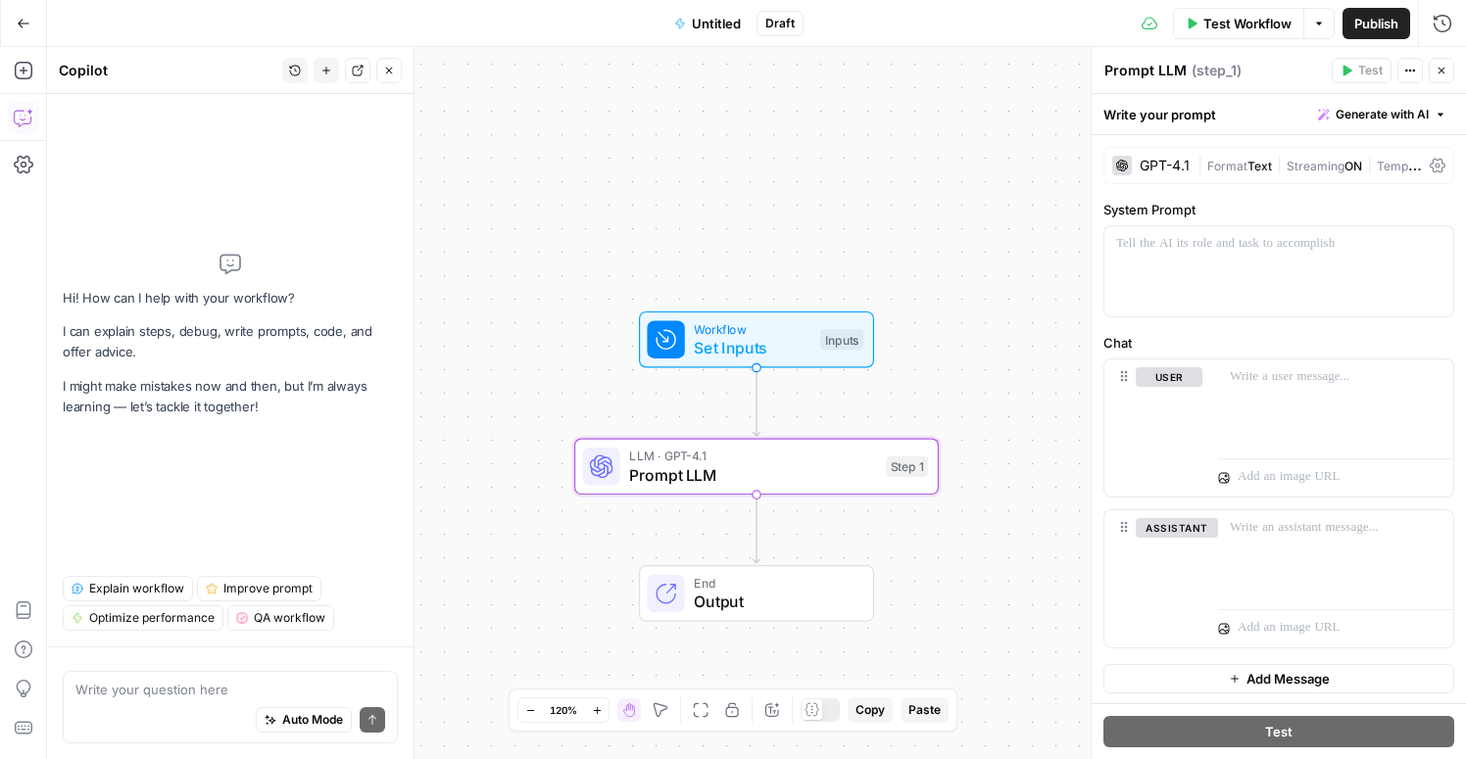
click at [9, 14] on button "Go Back" at bounding box center [23, 23] width 35 height 35
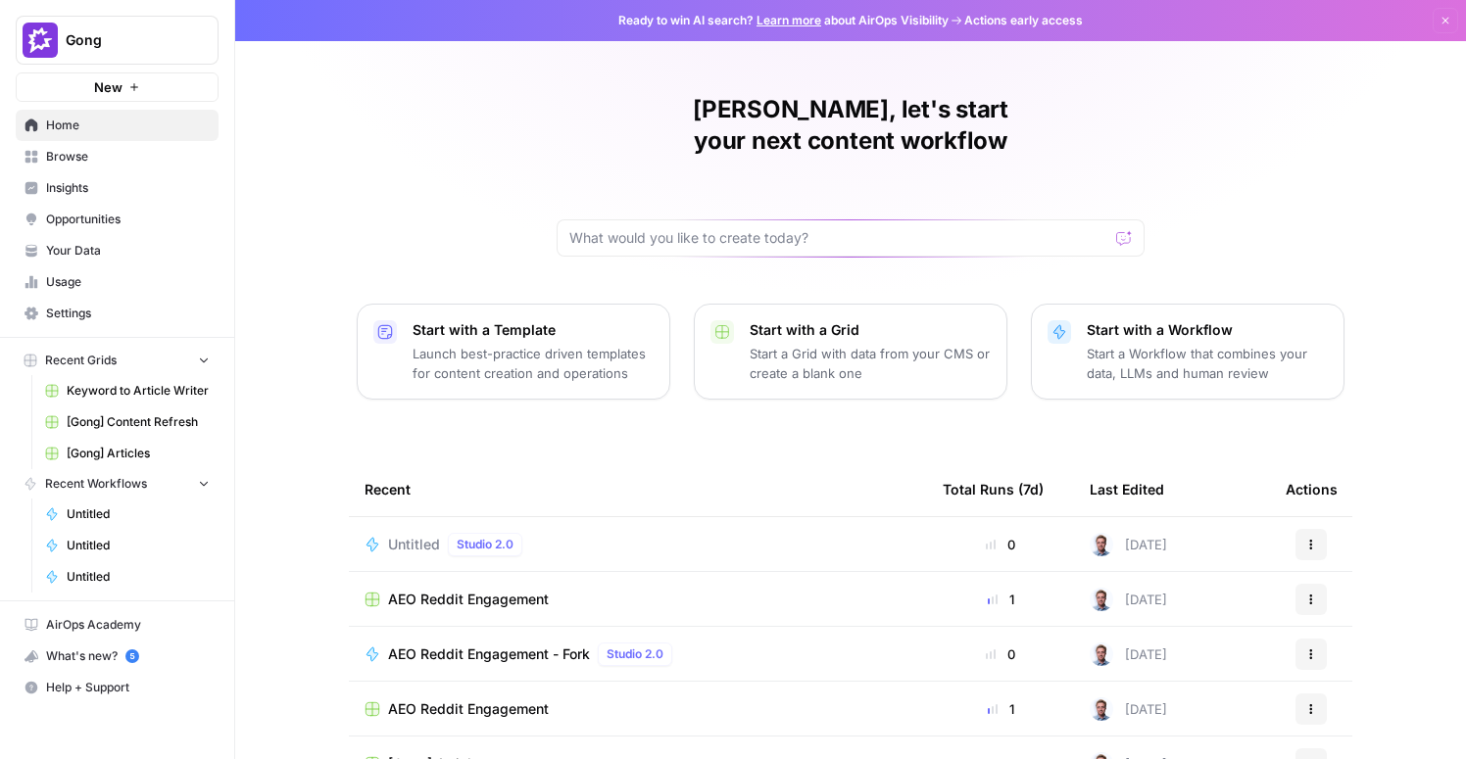
click at [426, 535] on span "Untitled" at bounding box center [414, 545] width 52 height 20
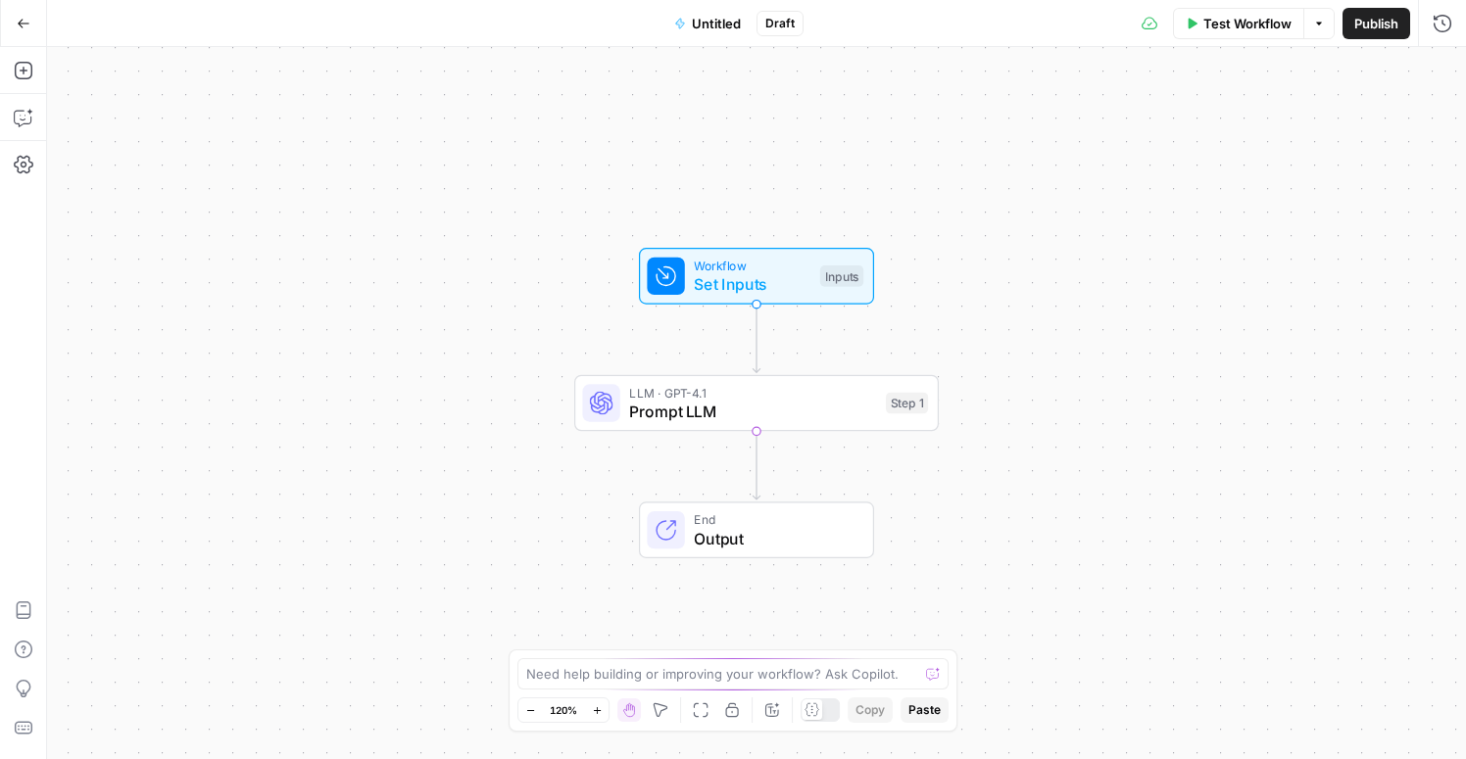
click at [718, 28] on span "Untitled" at bounding box center [716, 24] width 49 height 20
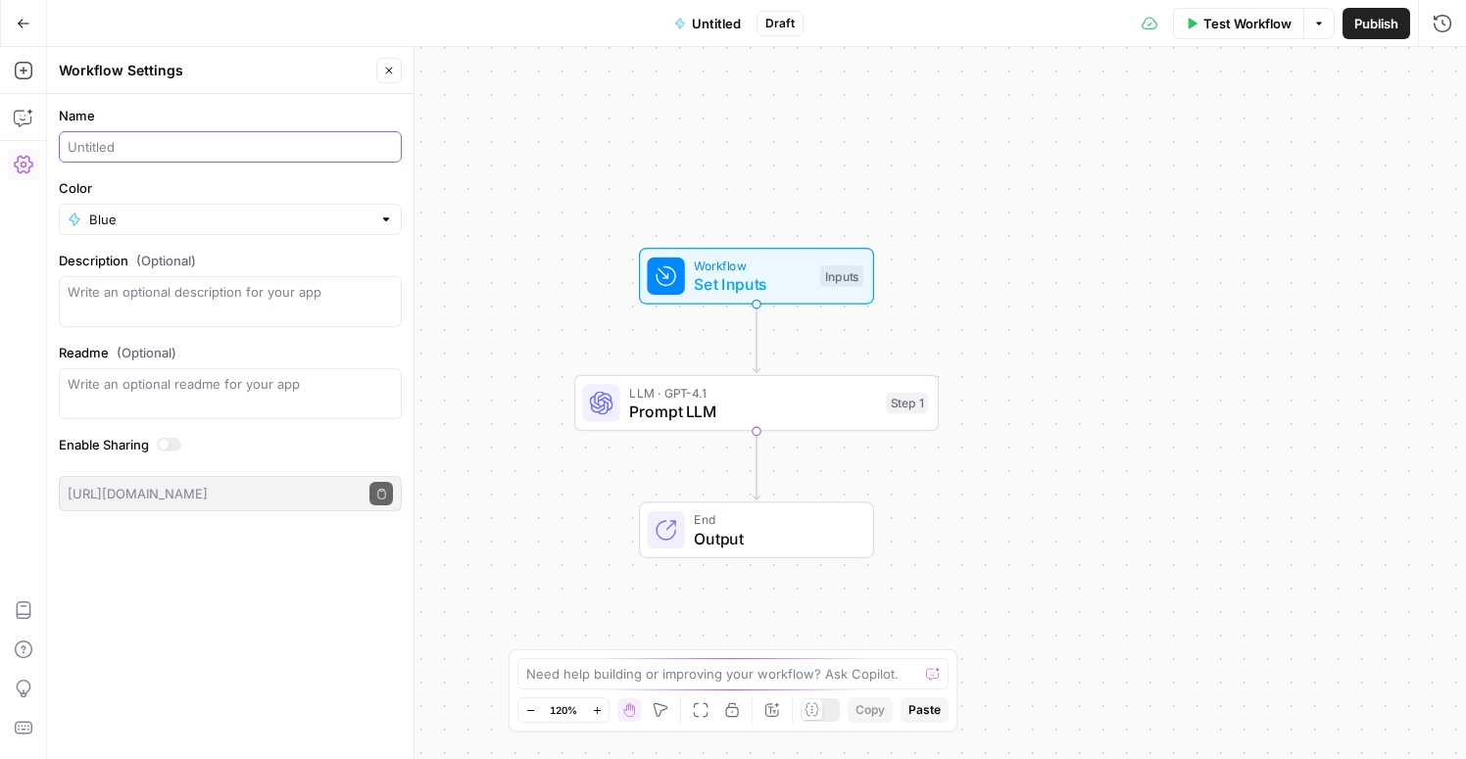
click at [217, 147] on input "Name" at bounding box center [230, 147] width 325 height 20
type input "Display Ad Data Point Identifier (Gong Labs and Case Studies)"
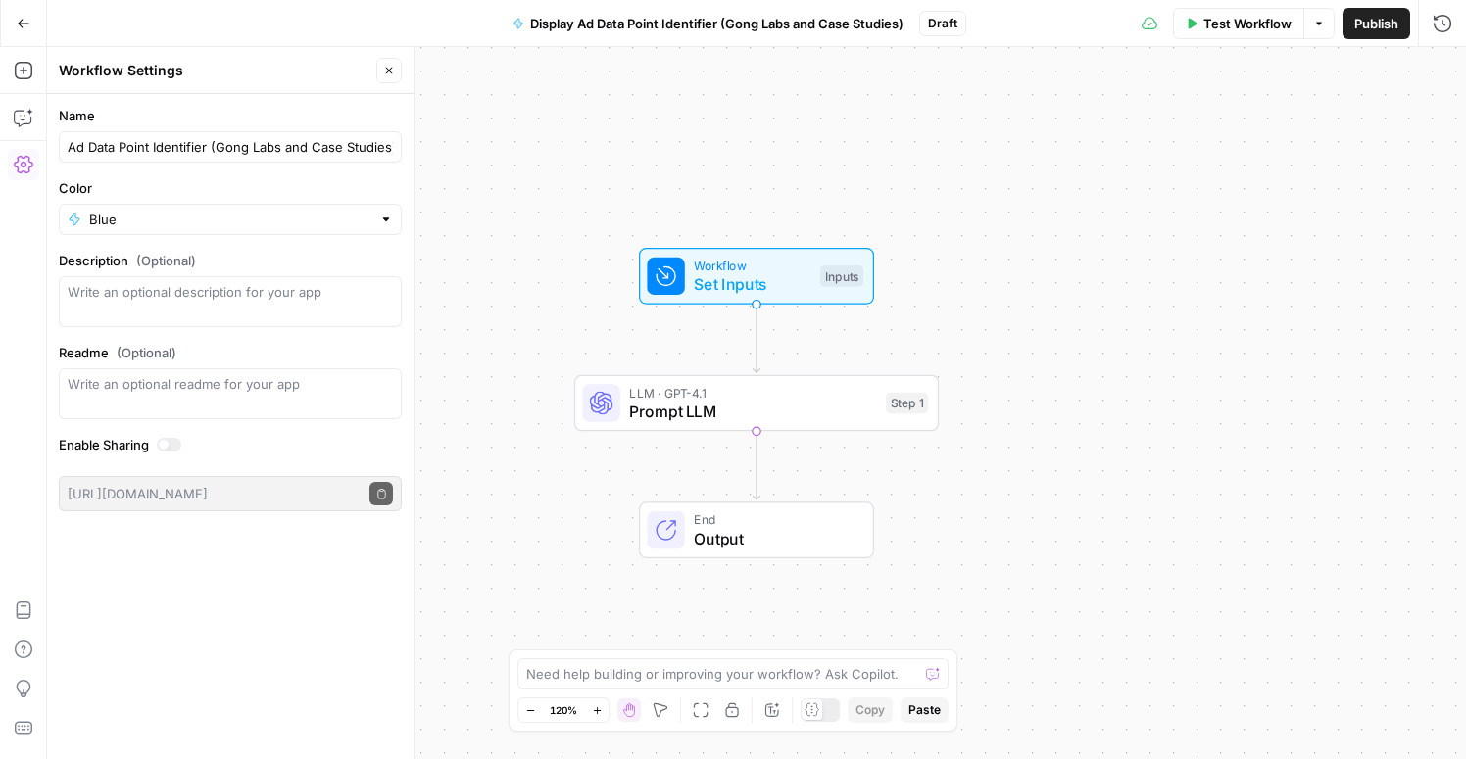
scroll to position [0, 0]
click at [204, 585] on div "Name Display Ad Data Point Identifier (Gong Labs and Case Studies) Color Blue D…" at bounding box center [230, 426] width 366 height 665
click at [22, 14] on button "Go Back" at bounding box center [23, 23] width 35 height 35
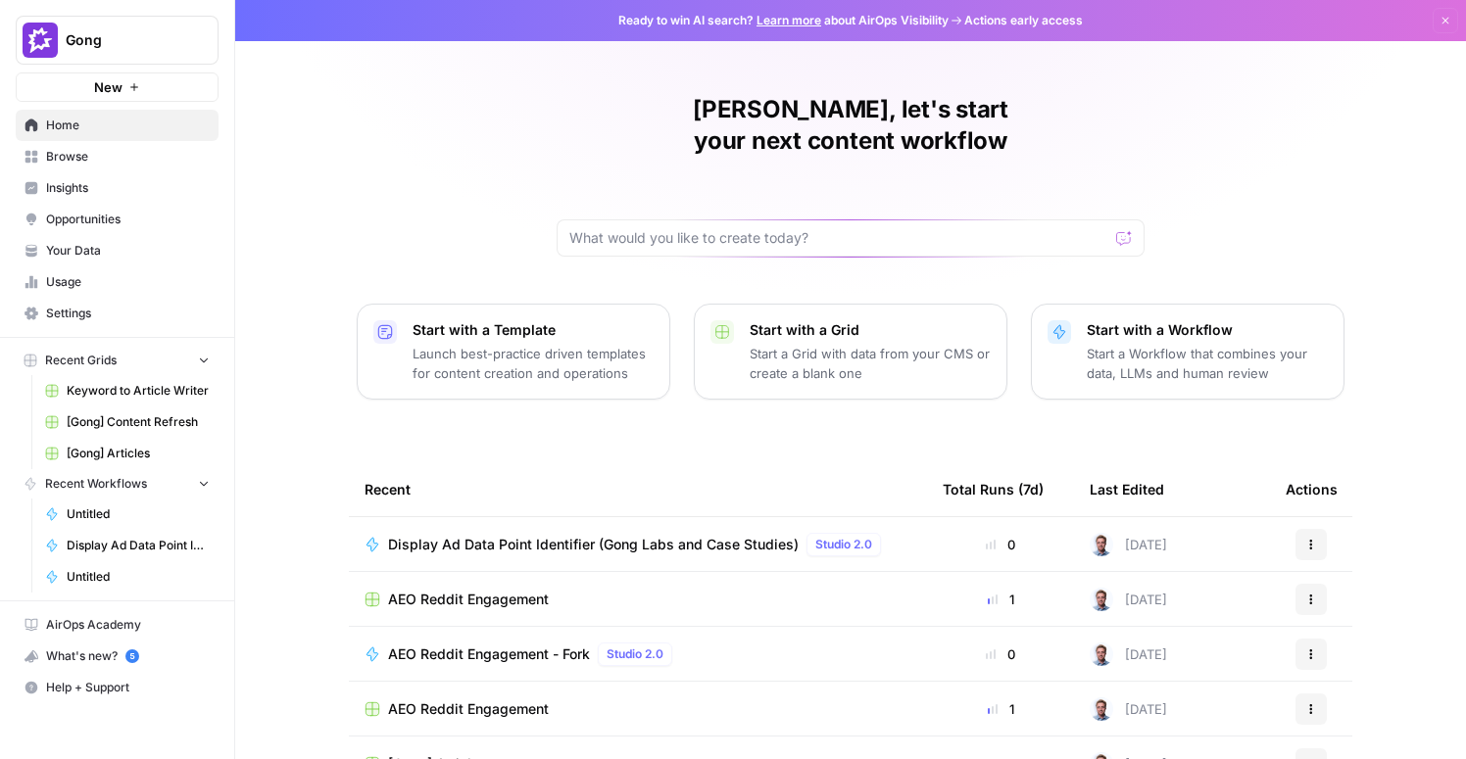
click at [83, 259] on span "Your Data" at bounding box center [128, 251] width 164 height 18
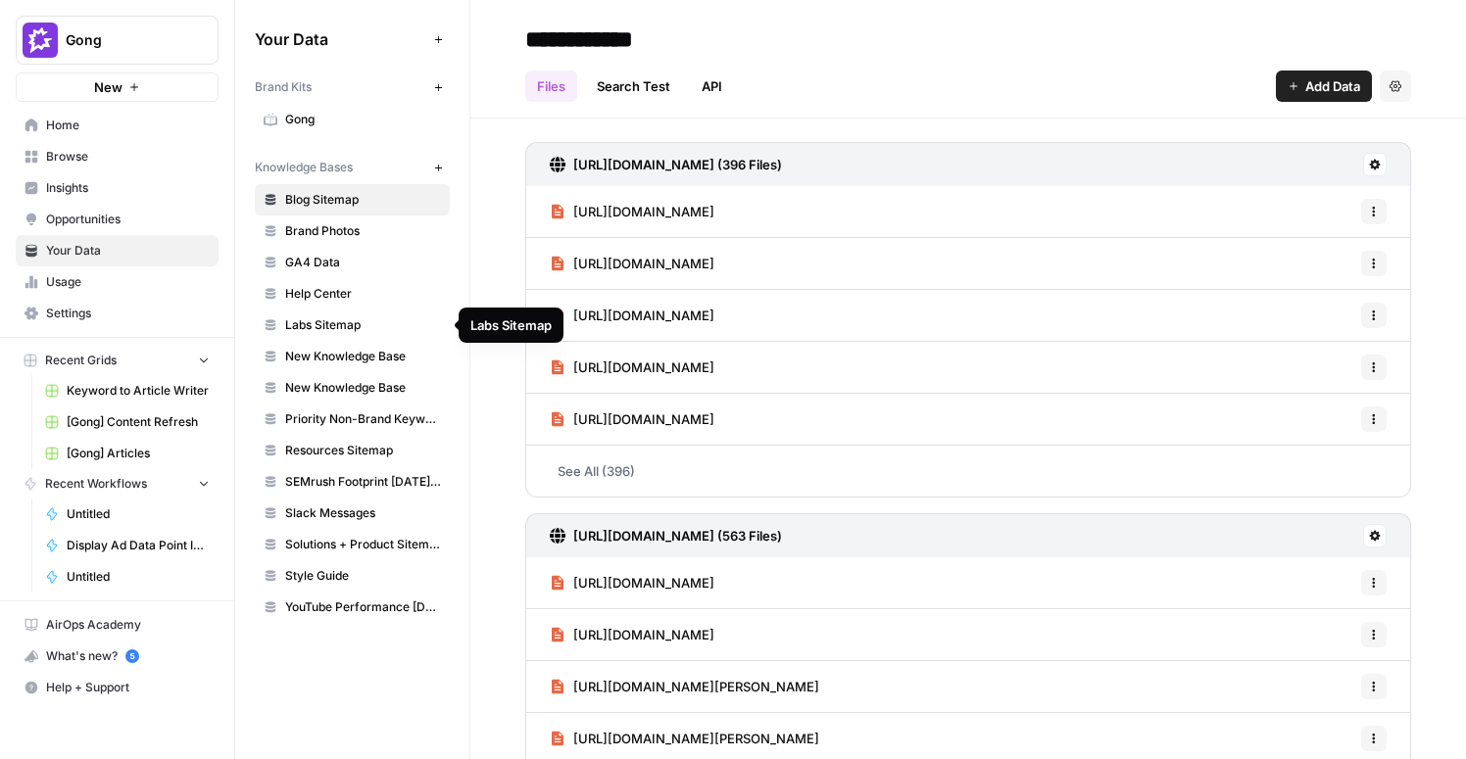
click at [359, 329] on span "Labs Sitemap" at bounding box center [363, 325] width 156 height 18
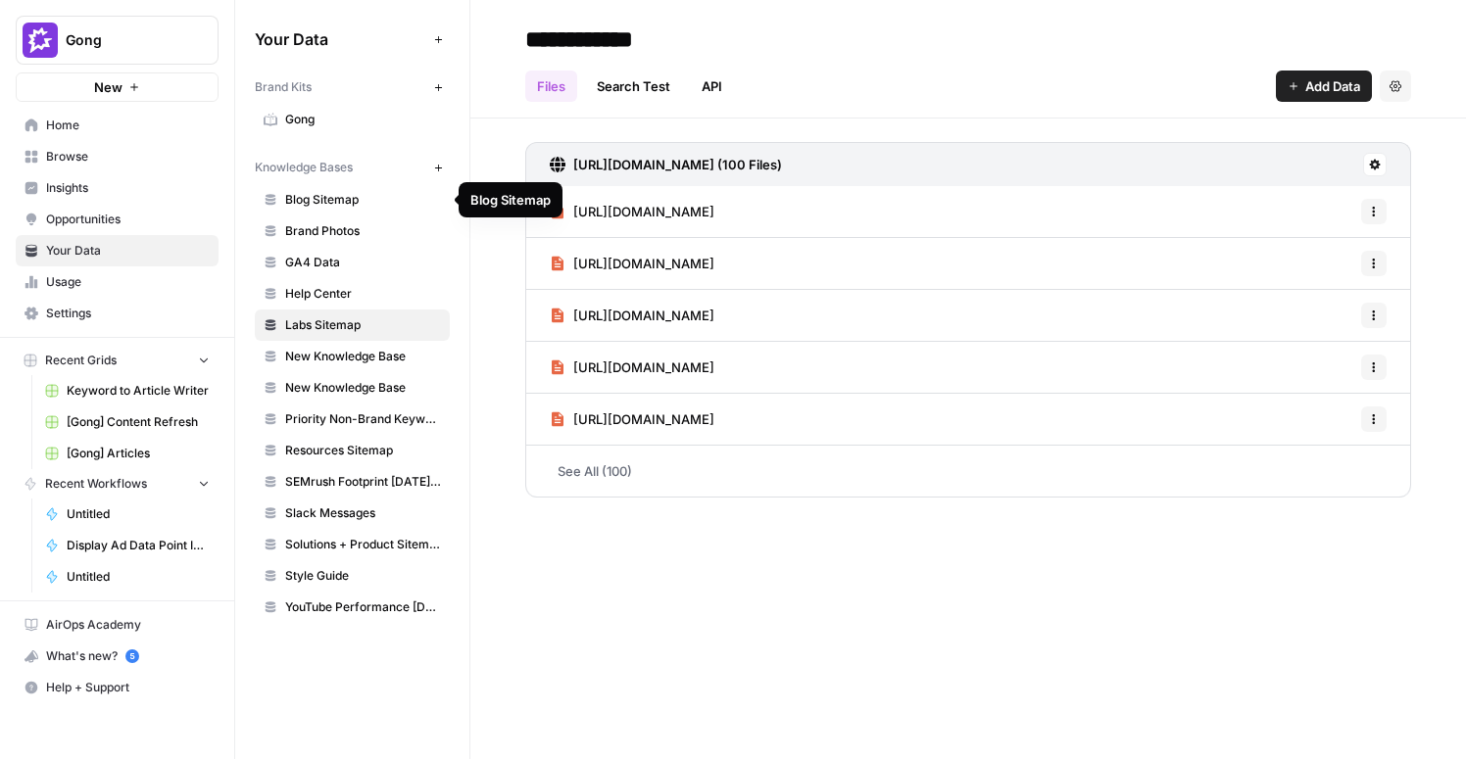
click at [313, 204] on span "Blog Sitemap" at bounding box center [363, 200] width 156 height 18
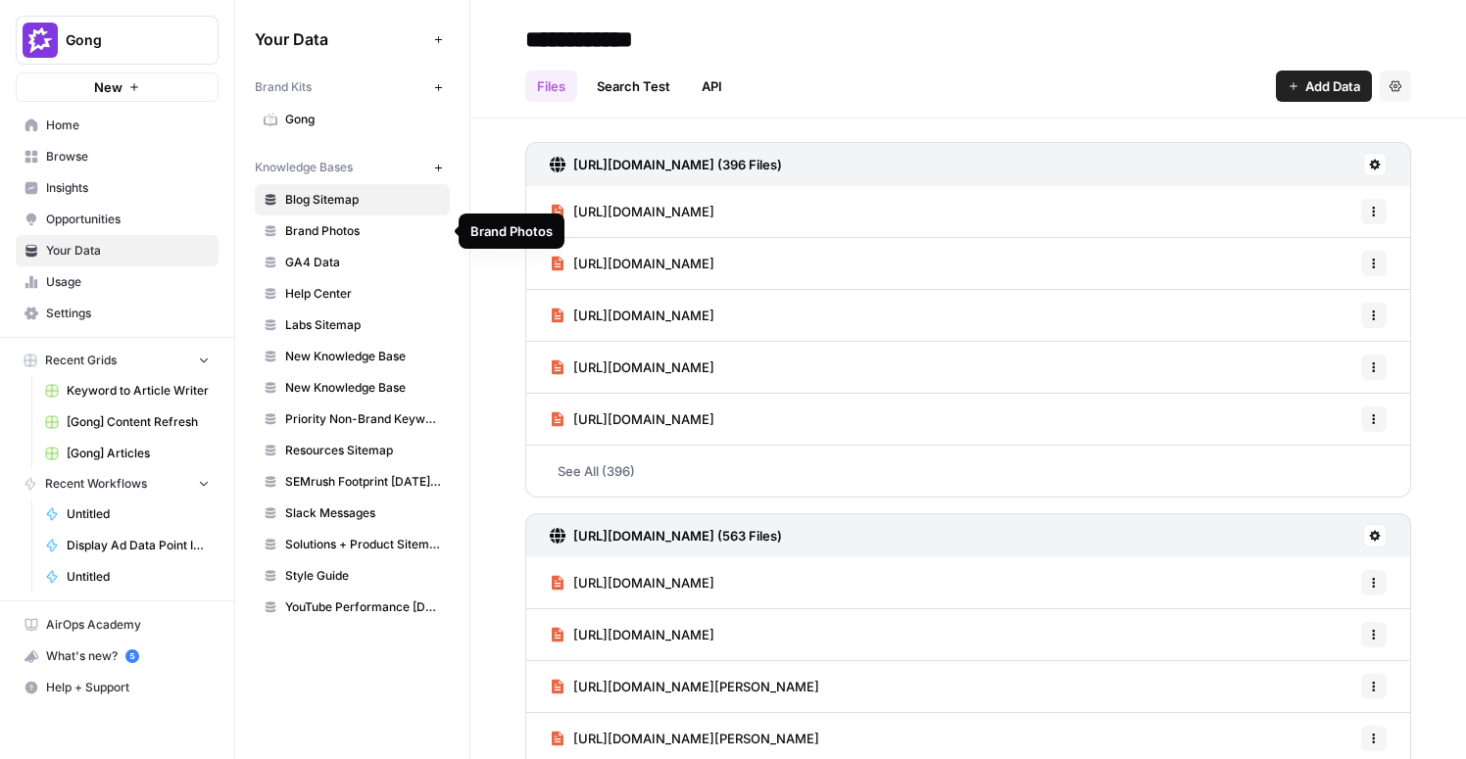
click at [327, 237] on span "Brand Photos" at bounding box center [363, 231] width 156 height 18
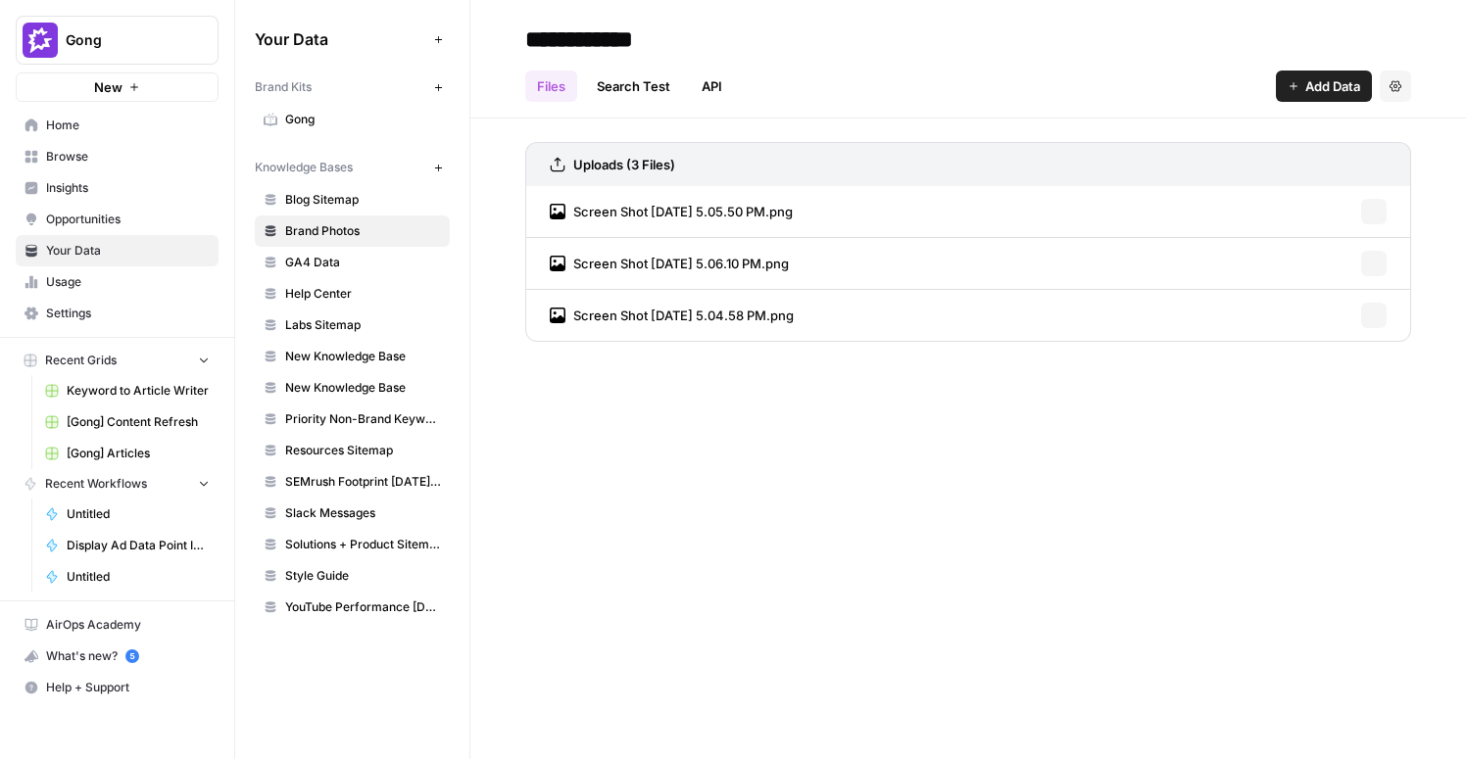
click at [323, 326] on span "Labs Sitemap" at bounding box center [363, 325] width 156 height 18
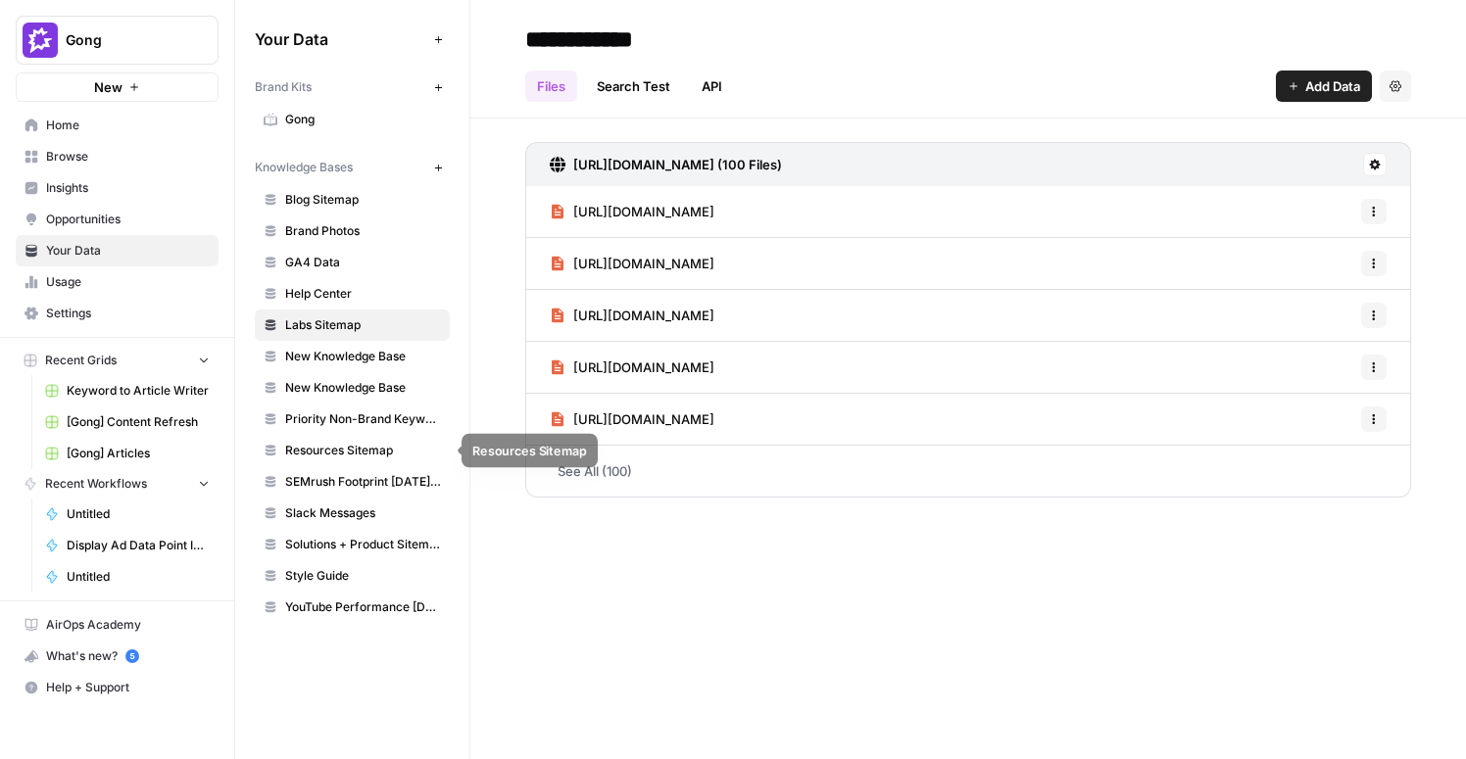
click at [346, 450] on span "Resources Sitemap" at bounding box center [363, 451] width 156 height 18
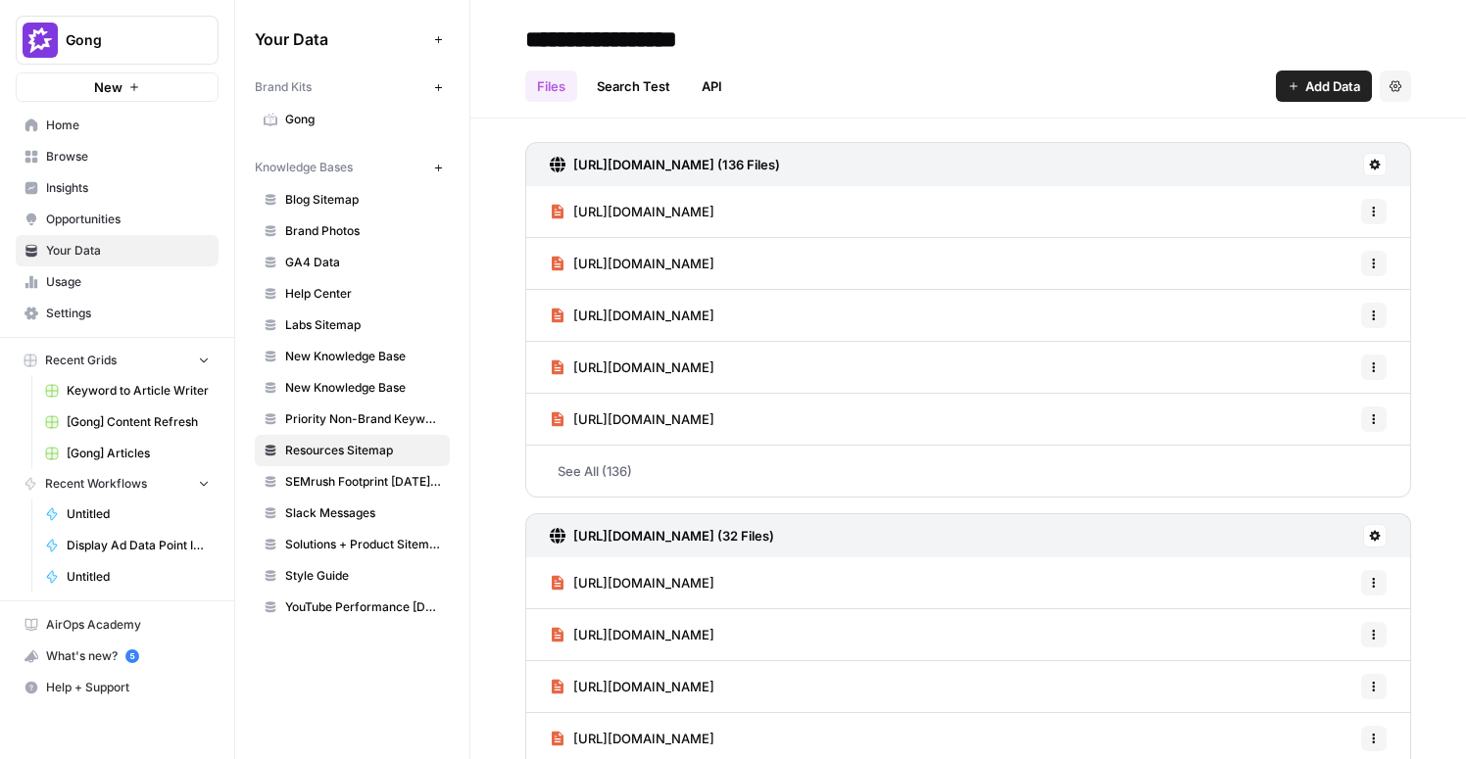
click at [639, 78] on link "Search Test" at bounding box center [633, 86] width 97 height 31
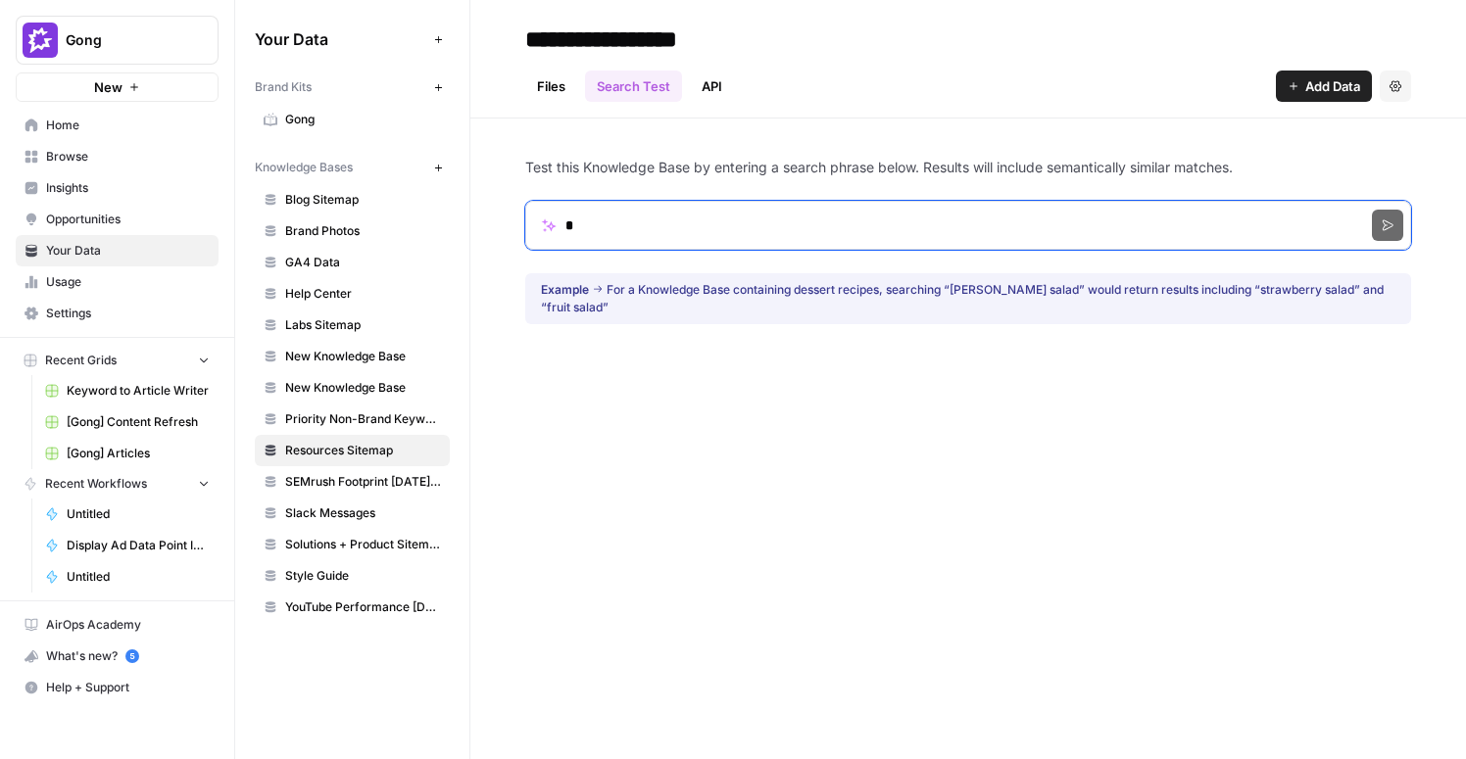
click at [653, 224] on input "*" at bounding box center [968, 225] width 886 height 49
click button "Search" at bounding box center [1387, 225] width 31 height 31
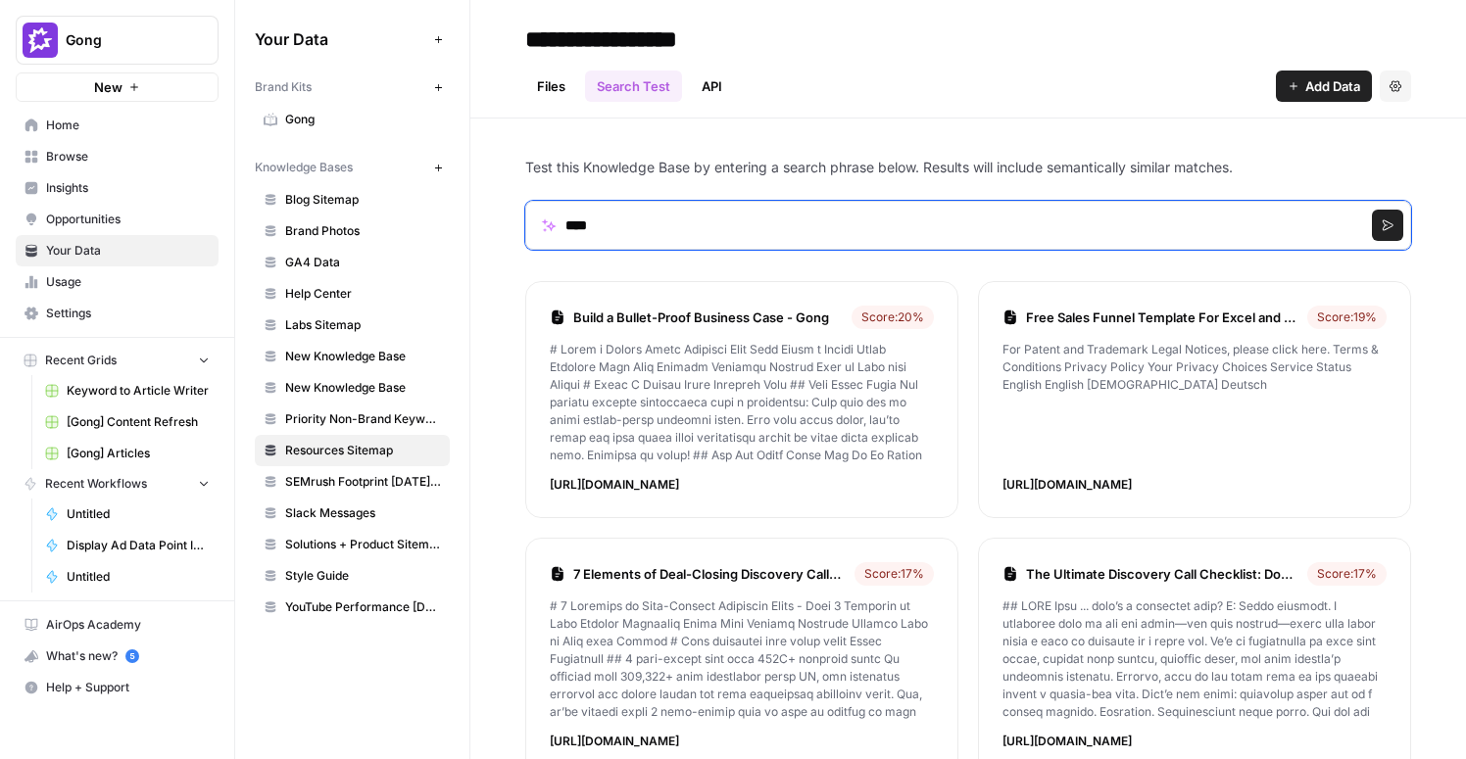
click at [849, 228] on input "****" at bounding box center [968, 225] width 886 height 49
click button "Search" at bounding box center [1387, 225] width 31 height 31
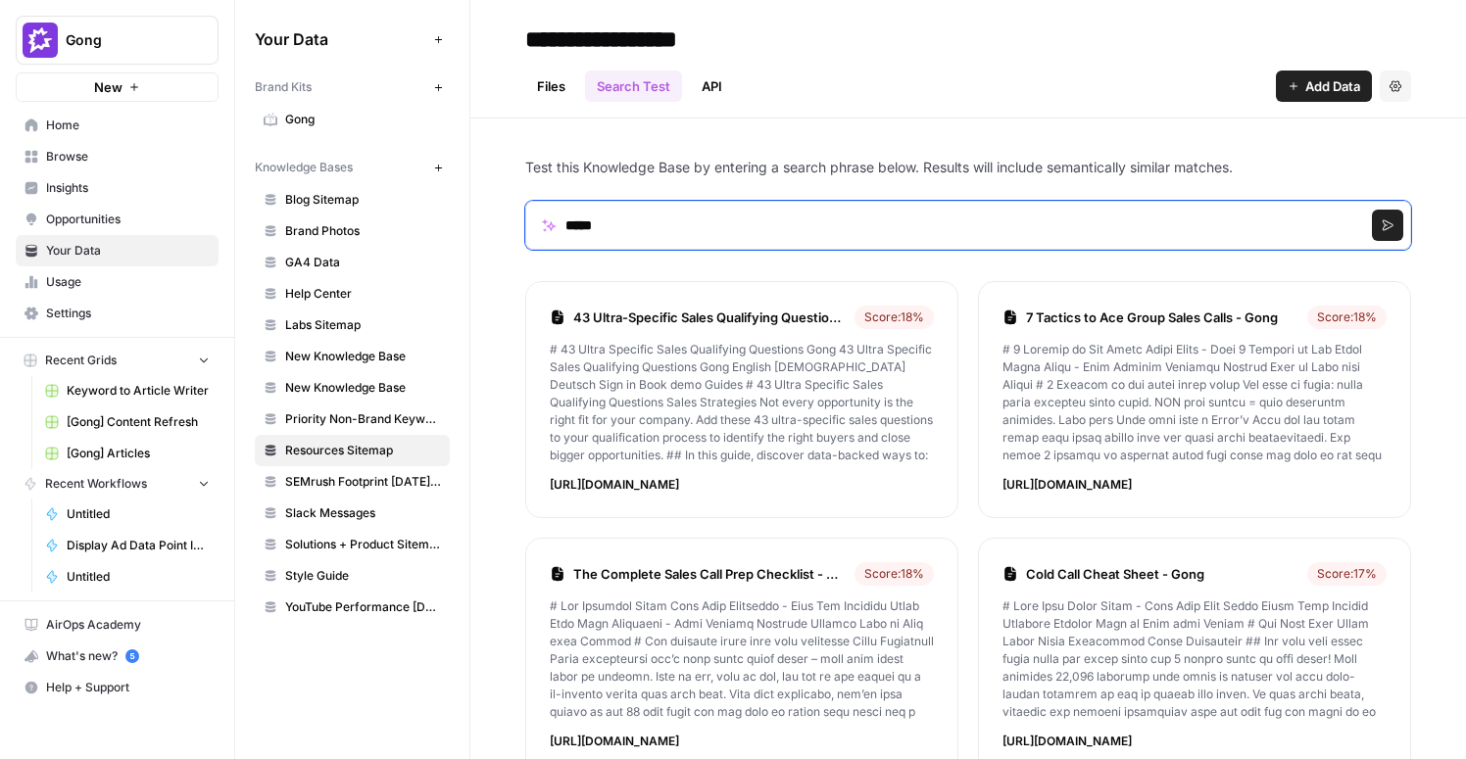
click at [615, 223] on input "*****" at bounding box center [968, 225] width 886 height 49
type input "*"
click button "Search" at bounding box center [1387, 225] width 31 height 31
click at [599, 235] on input "**********" at bounding box center [968, 225] width 886 height 49
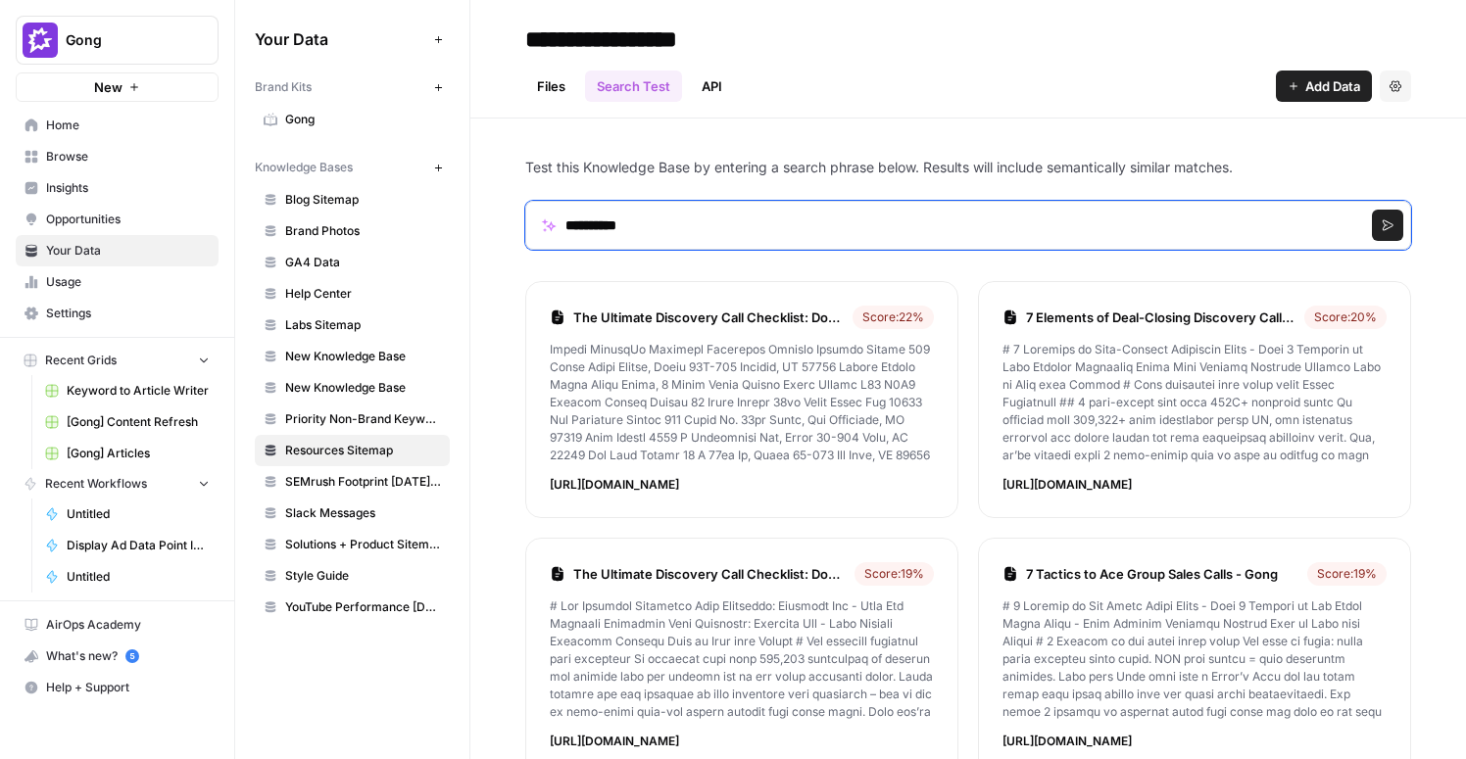
click at [599, 235] on input "**********" at bounding box center [968, 225] width 886 height 49
type input "**********"
click button "Search" at bounding box center [1387, 225] width 31 height 31
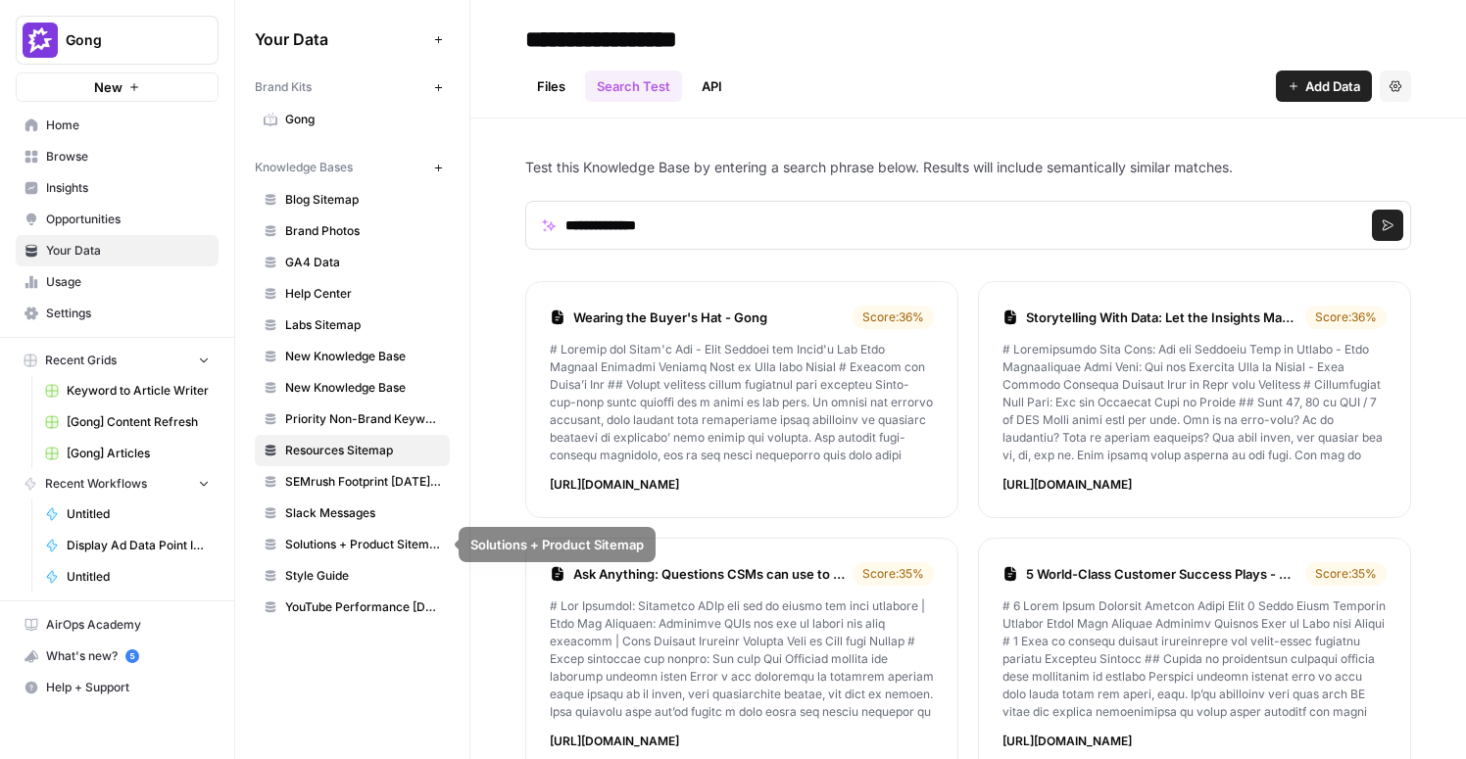
click at [365, 579] on span "Style Guide" at bounding box center [363, 576] width 156 height 18
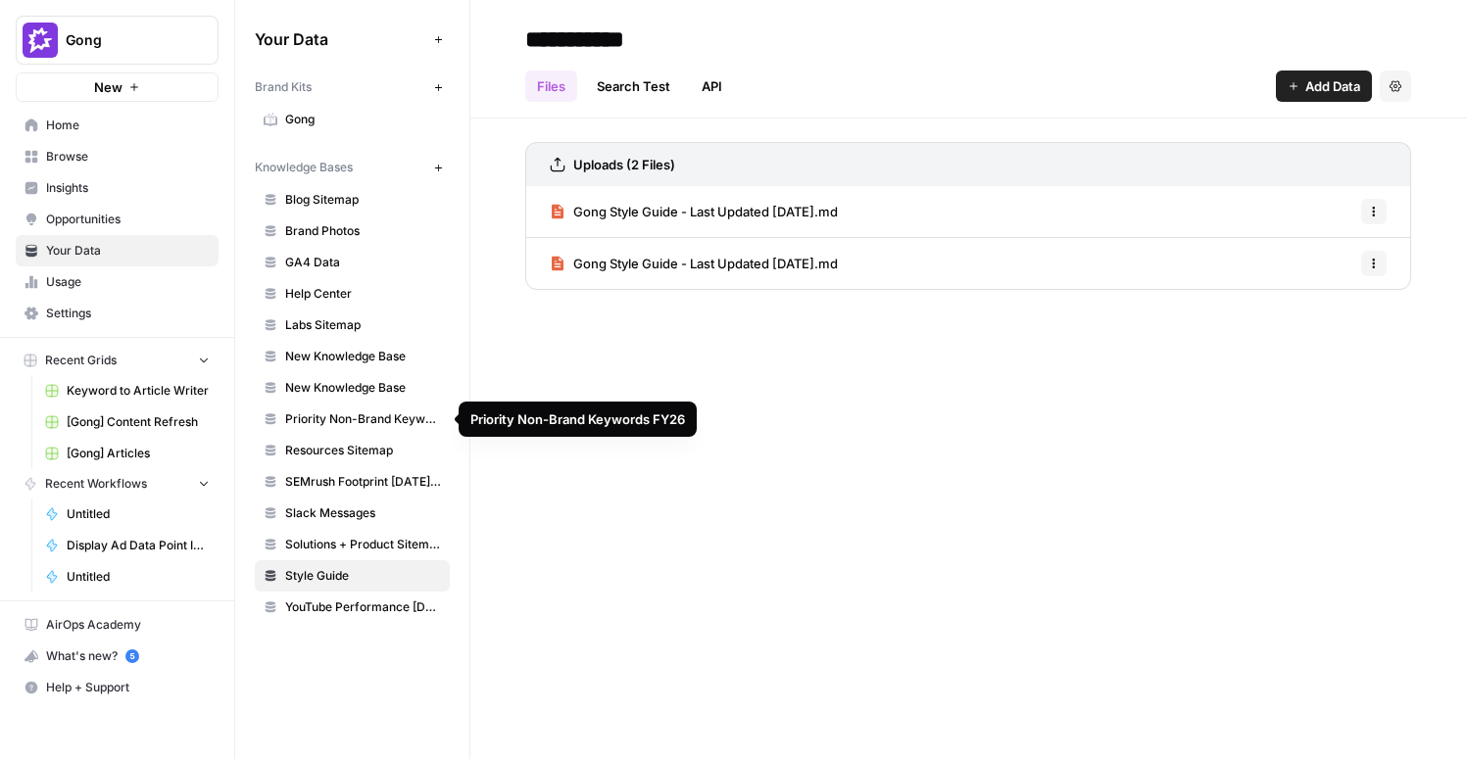
click at [342, 414] on span "Priority Non-Brand Keywords FY26" at bounding box center [363, 420] width 156 height 18
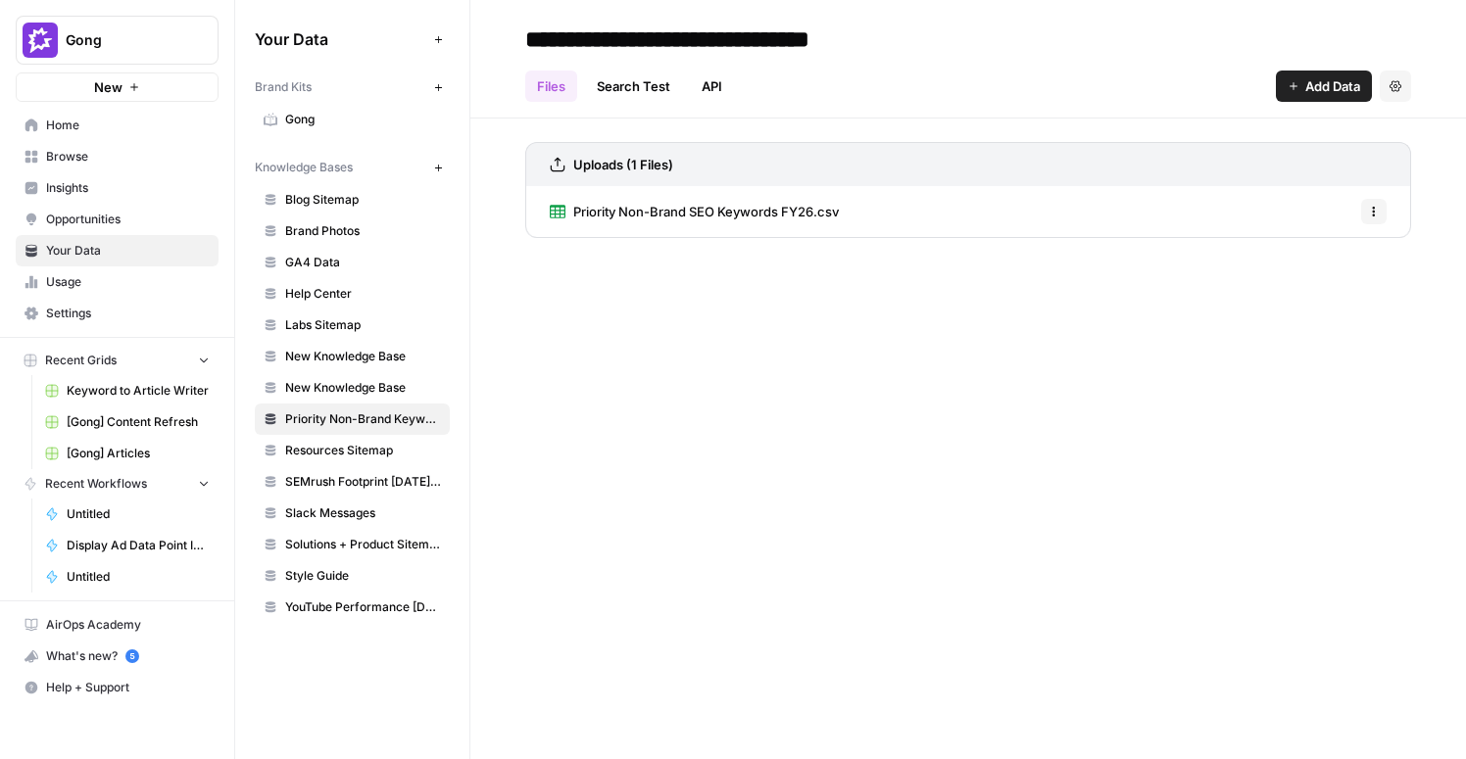
click at [343, 376] on link "New Knowledge Base" at bounding box center [352, 387] width 195 height 31
click at [356, 351] on span "New Knowledge Base" at bounding box center [363, 357] width 156 height 18
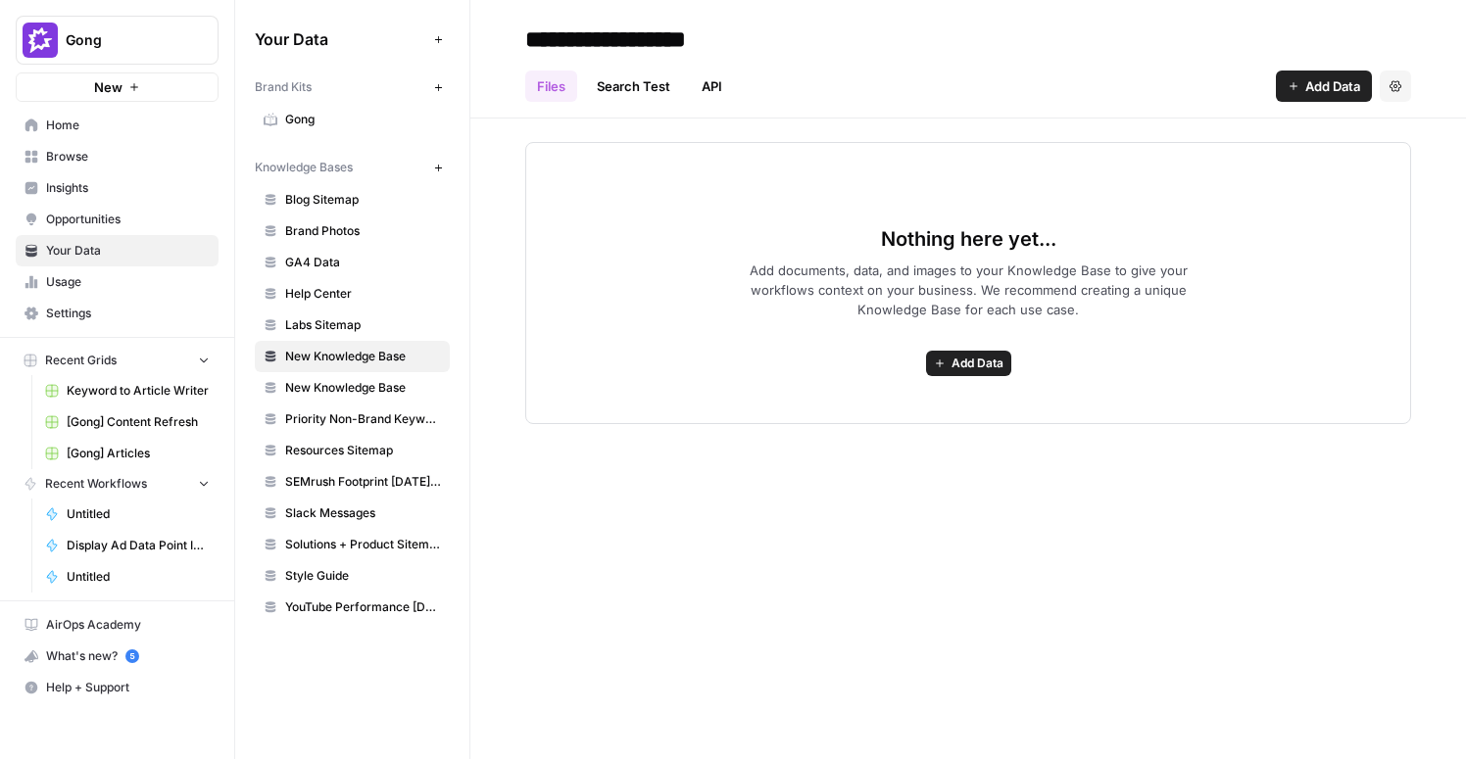
click at [304, 222] on span "Brand Photos" at bounding box center [363, 231] width 156 height 18
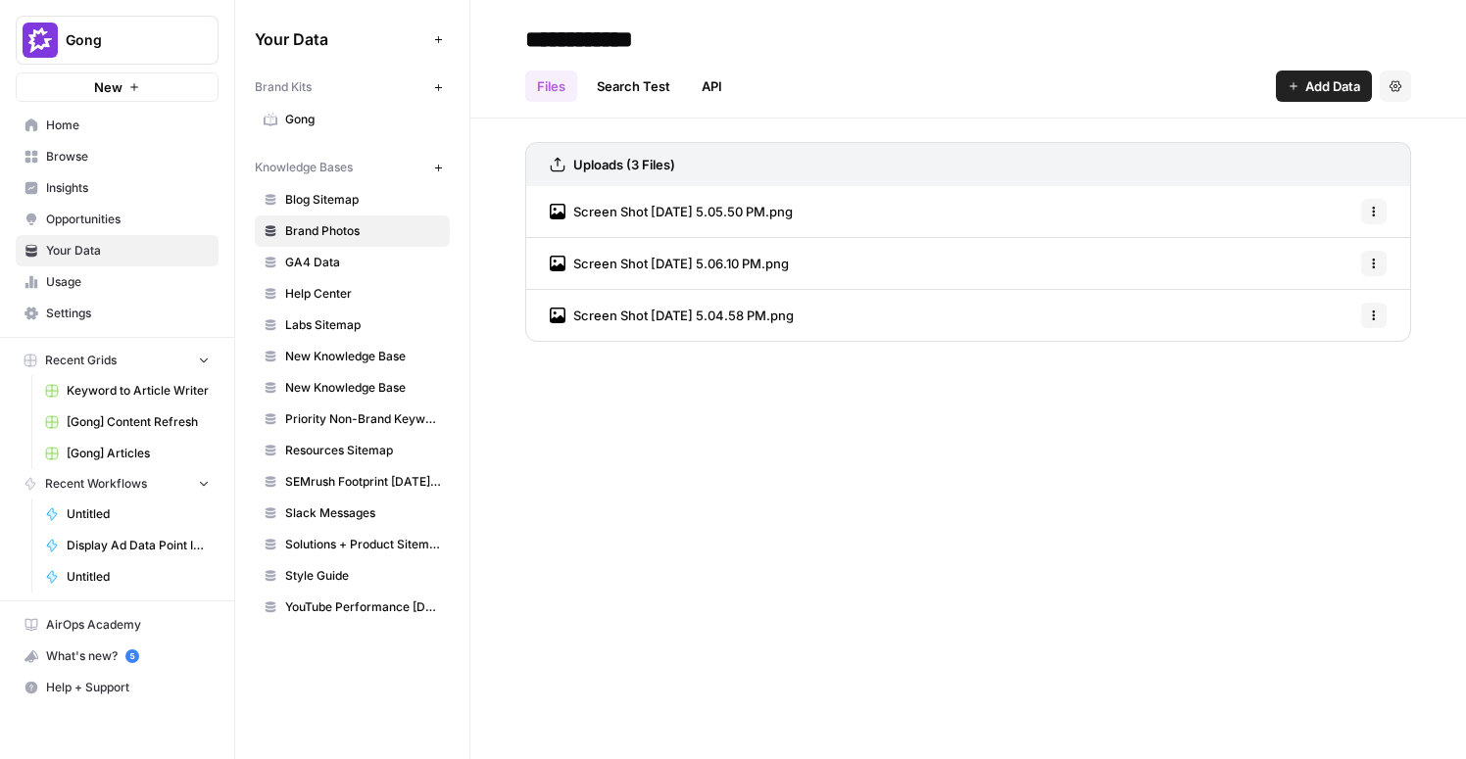
click at [318, 199] on span "Blog Sitemap" at bounding box center [363, 200] width 156 height 18
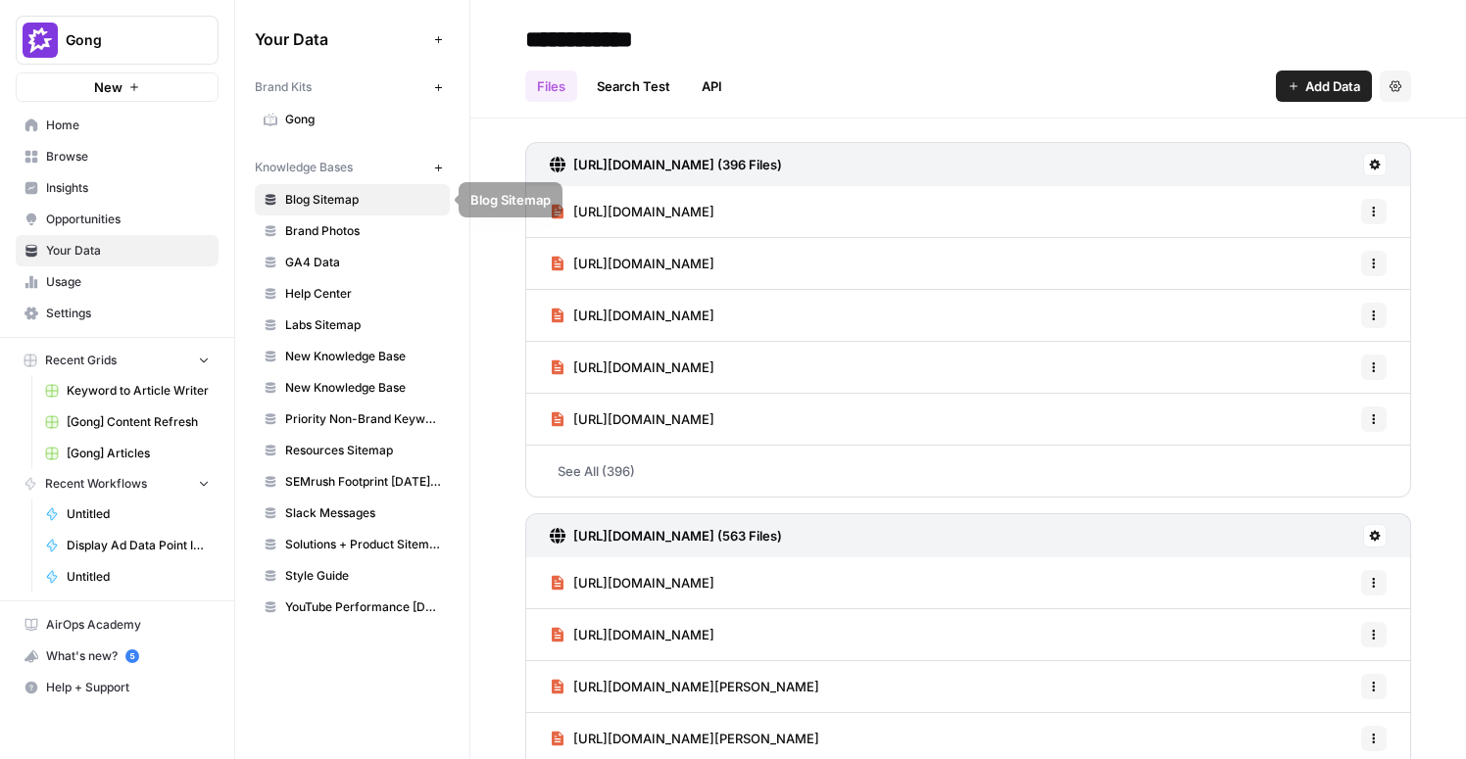
click at [442, 170] on icon "button" at bounding box center [438, 168] width 11 height 11
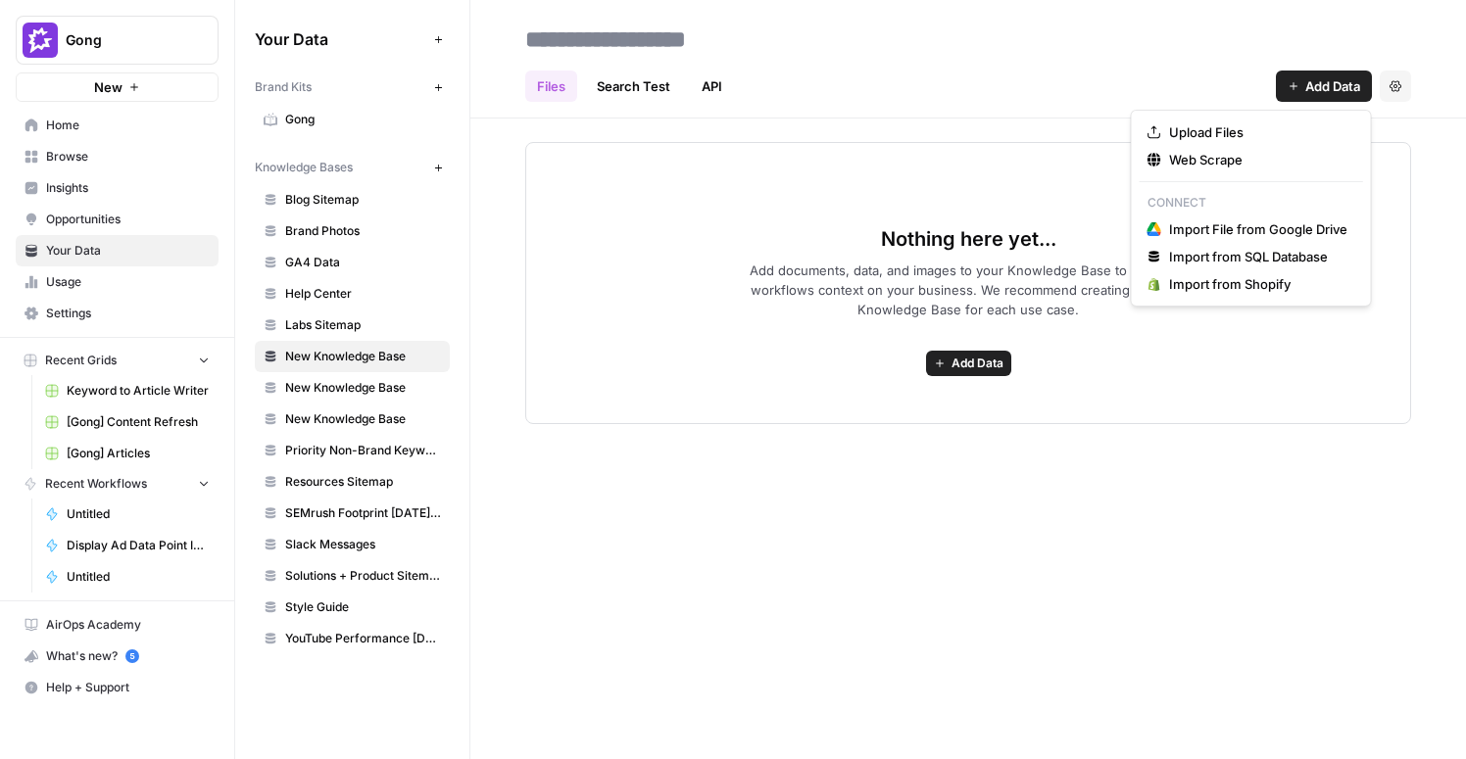
click at [1321, 87] on span "Add Data" at bounding box center [1332, 86] width 55 height 20
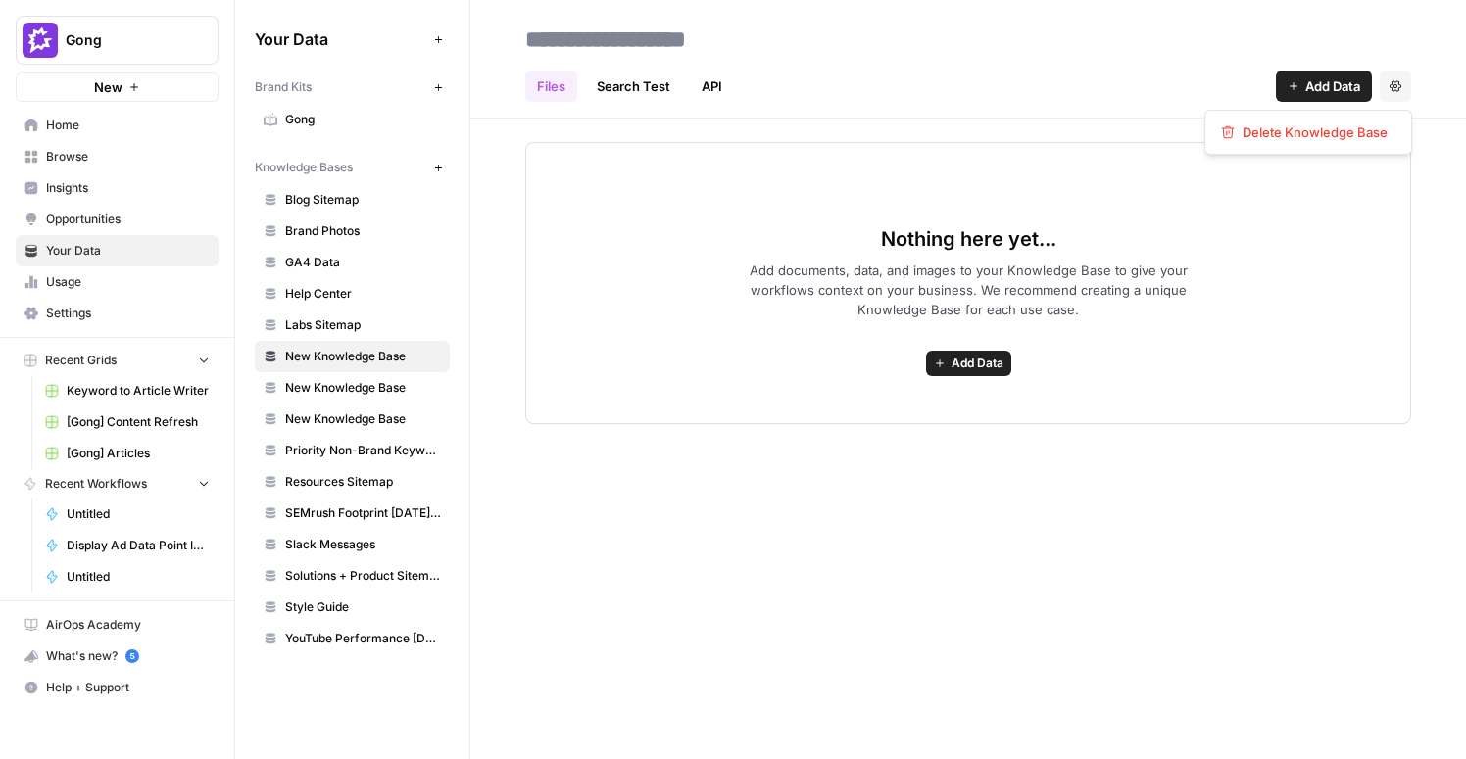
click at [1393, 92] on button "Settings" at bounding box center [1395, 86] width 31 height 31
click at [1276, 126] on span "Delete Knowledge Base" at bounding box center [1314, 132] width 145 height 20
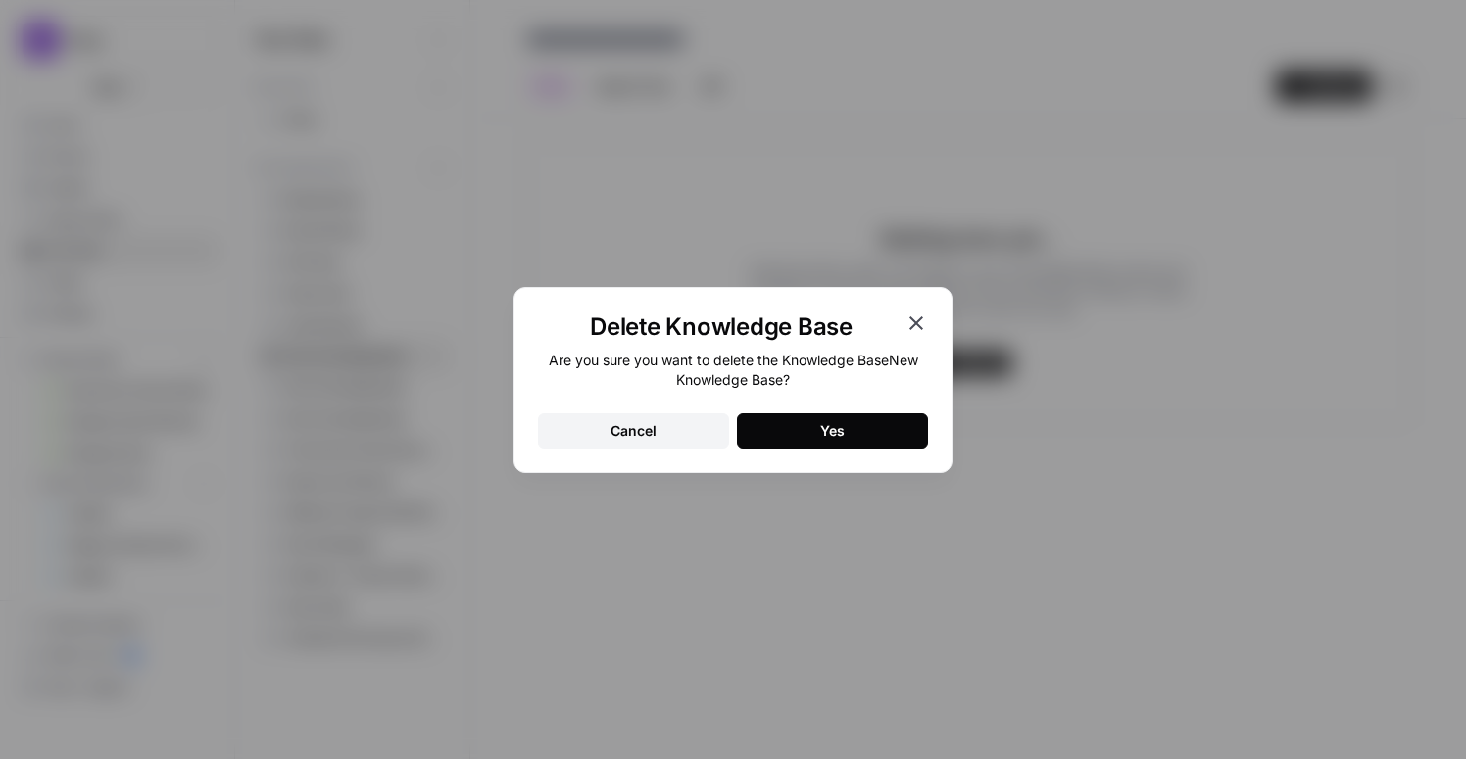
click at [808, 420] on button "Yes" at bounding box center [832, 430] width 191 height 35
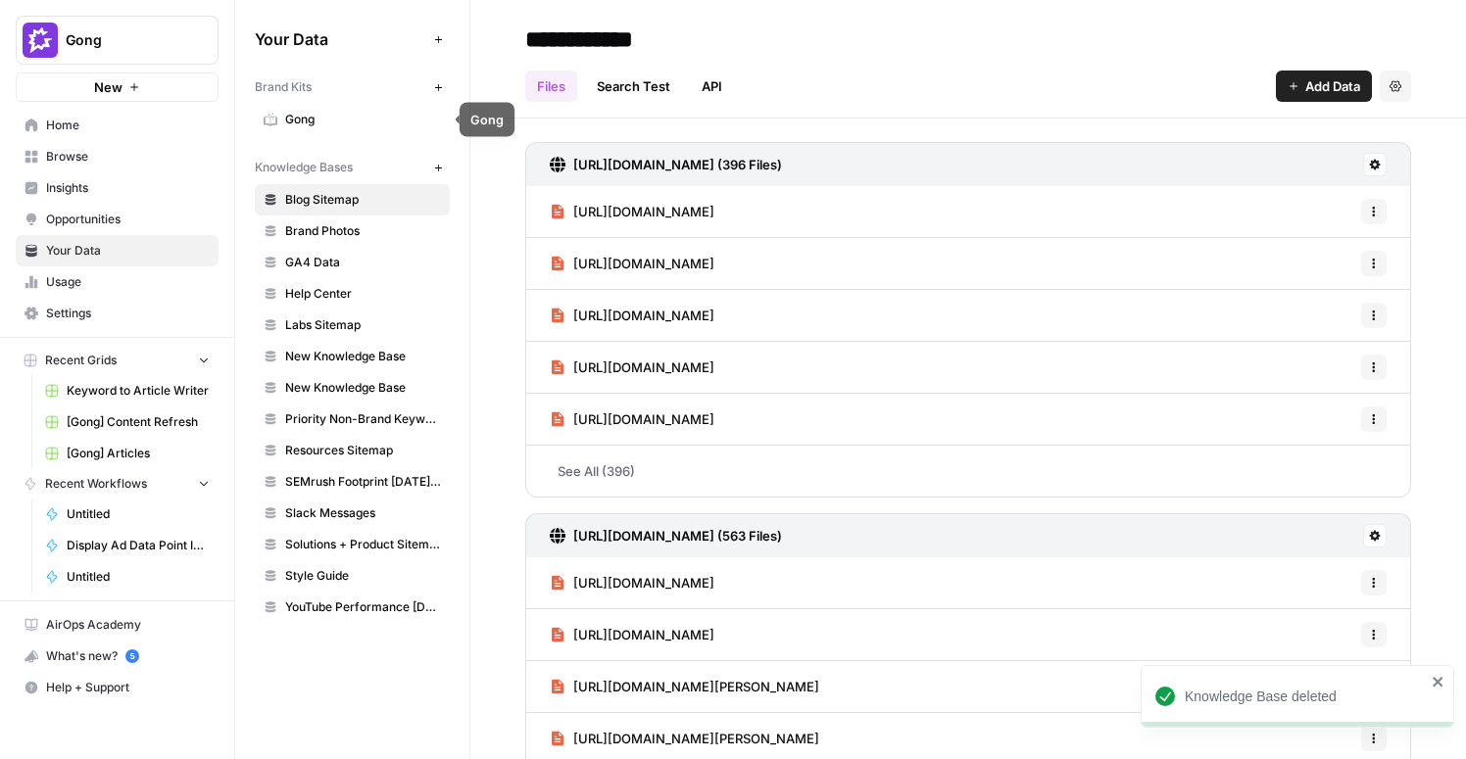
click at [299, 119] on span "Gong" at bounding box center [363, 120] width 156 height 18
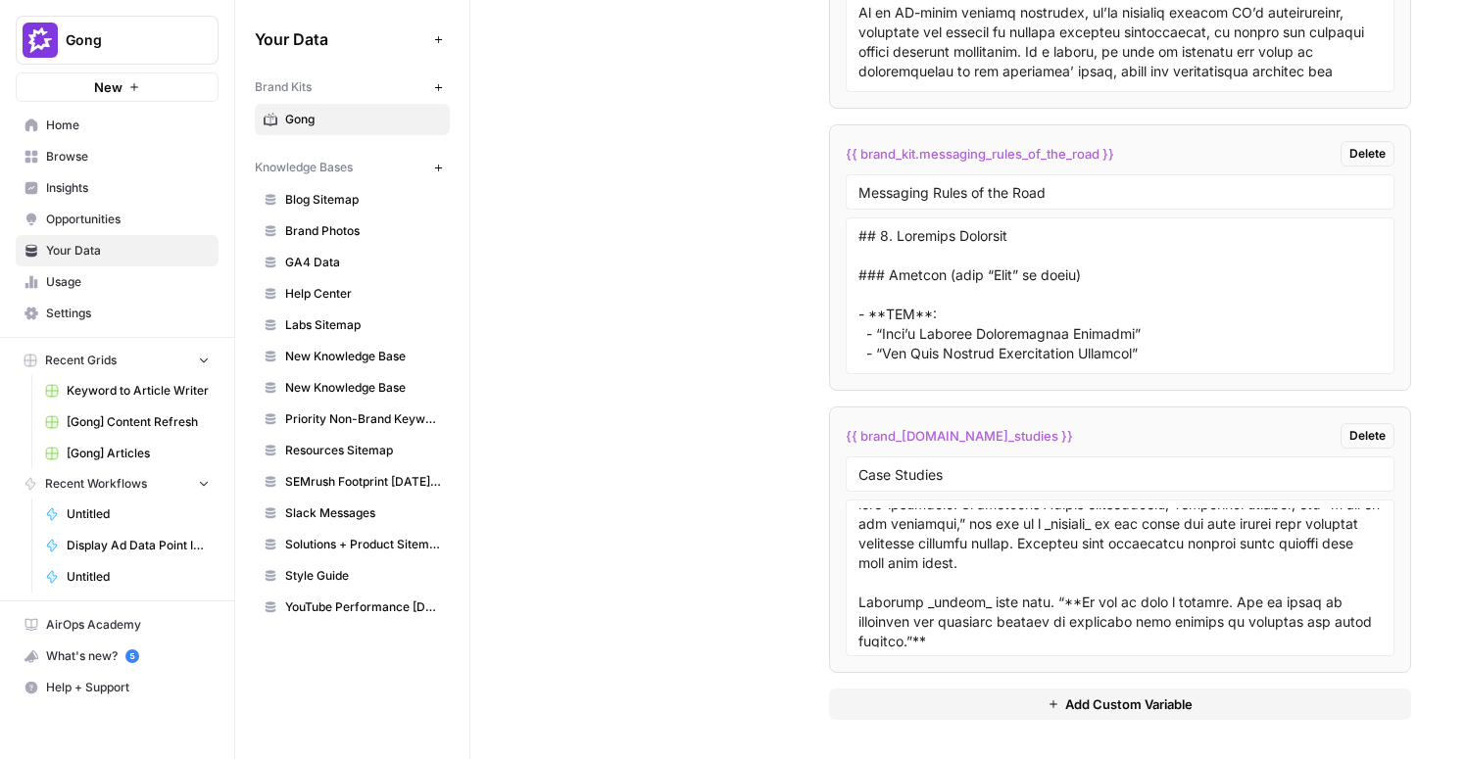
scroll to position [1973, 0]
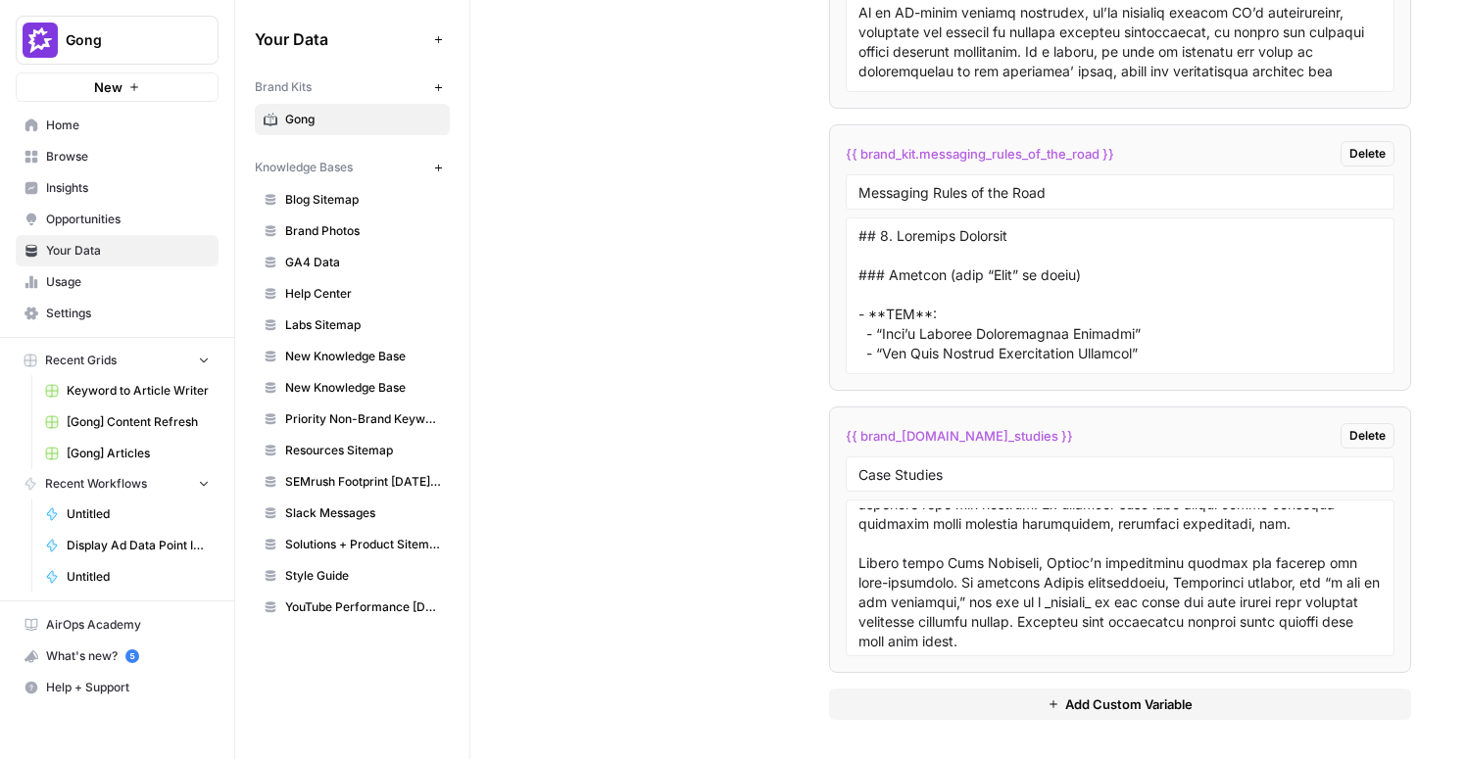
click at [138, 541] on span "Display Ad Data Point Identifier (Gong Labs and Case Studies)" at bounding box center [138, 546] width 143 height 18
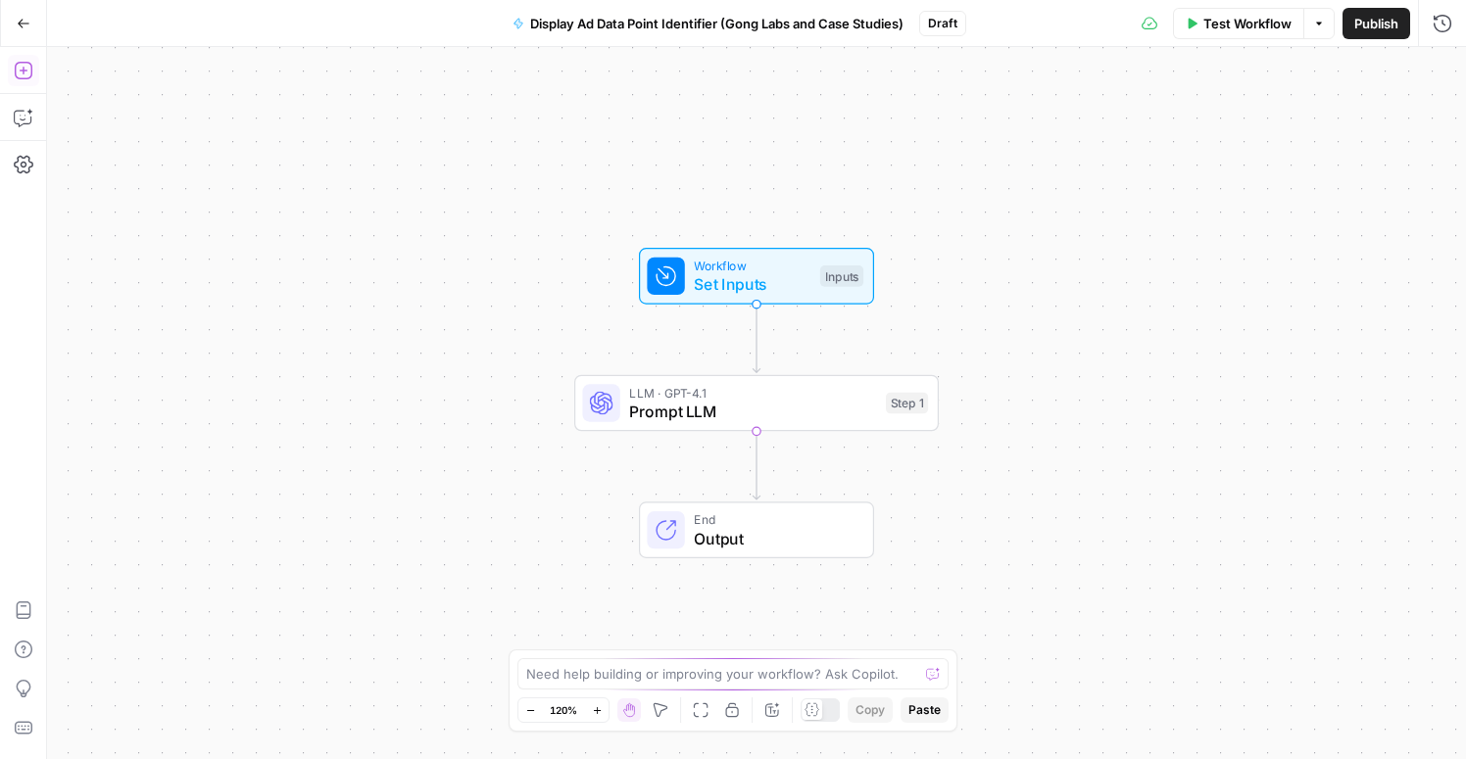
click at [20, 65] on icon "button" at bounding box center [24, 71] width 20 height 20
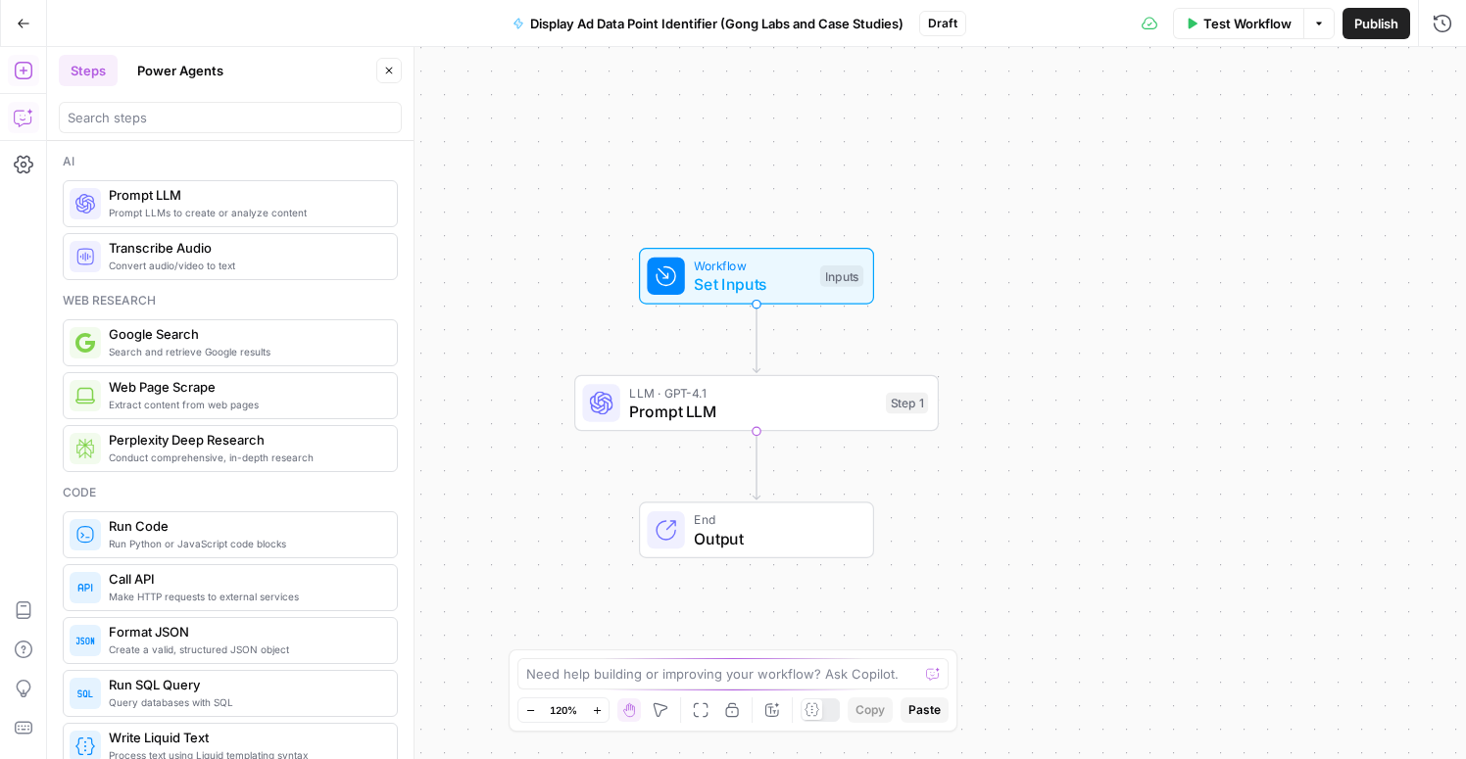
click at [27, 117] on icon "button" at bounding box center [24, 118] width 20 height 20
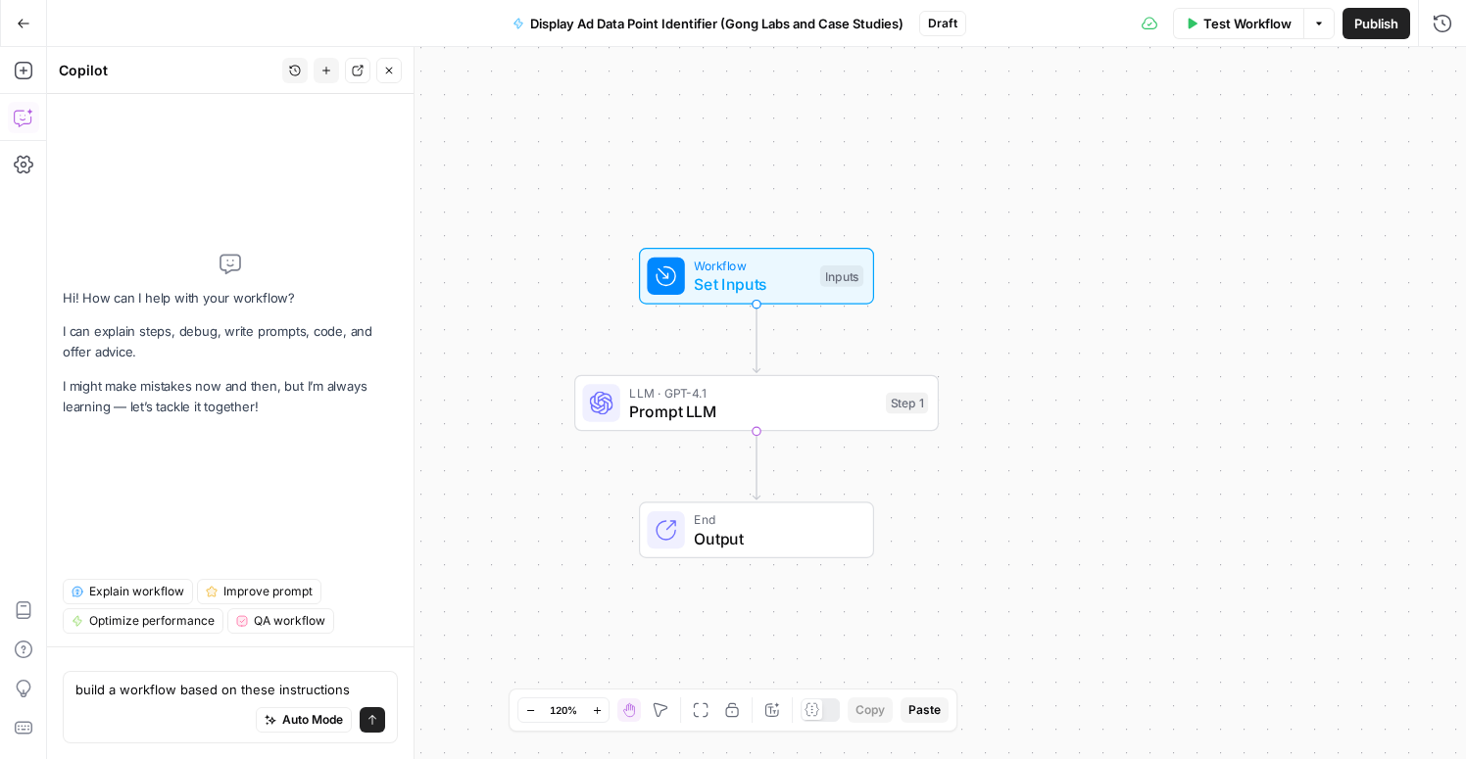
type textarea "build a workflow based on these instructions You are a marketing strategist tas…"
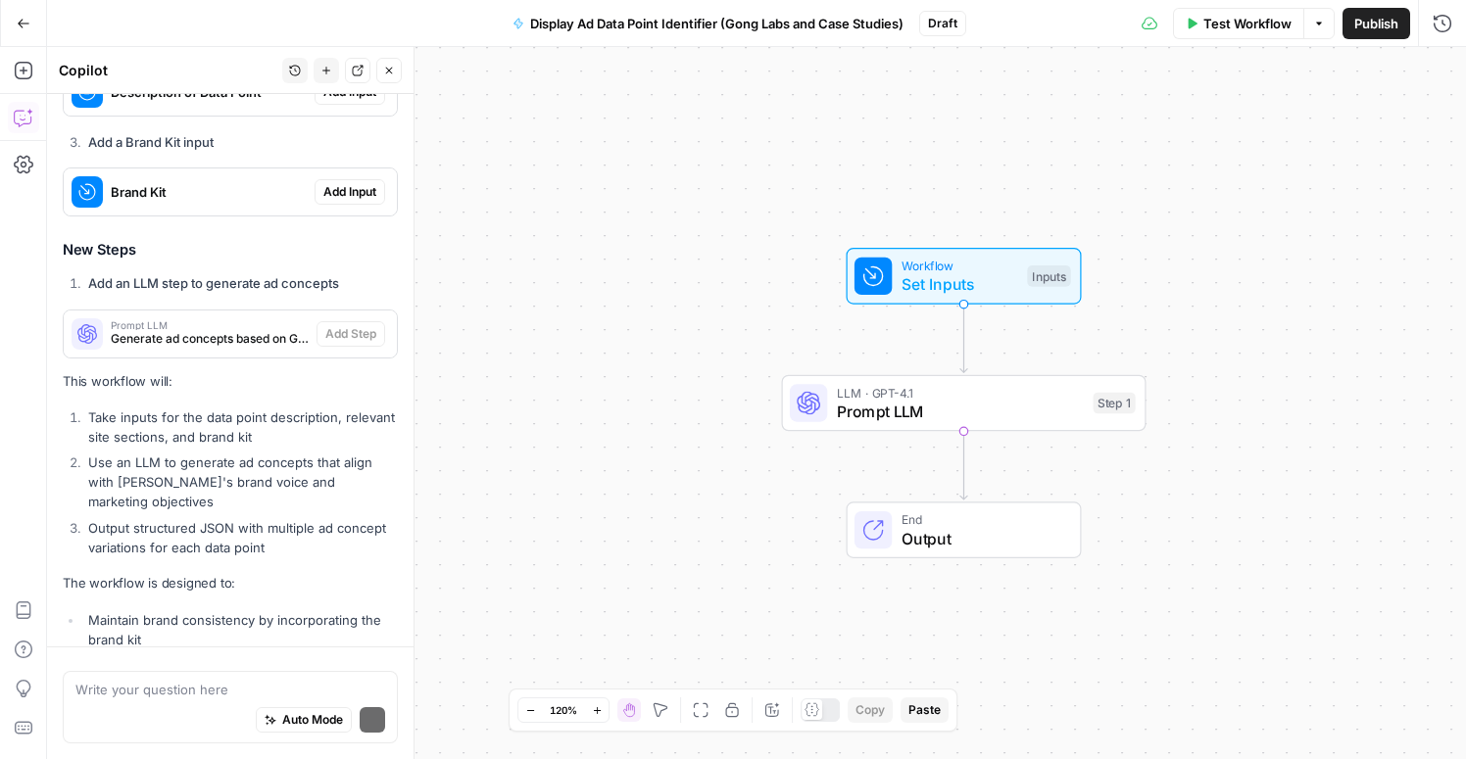
scroll to position [2382, 0]
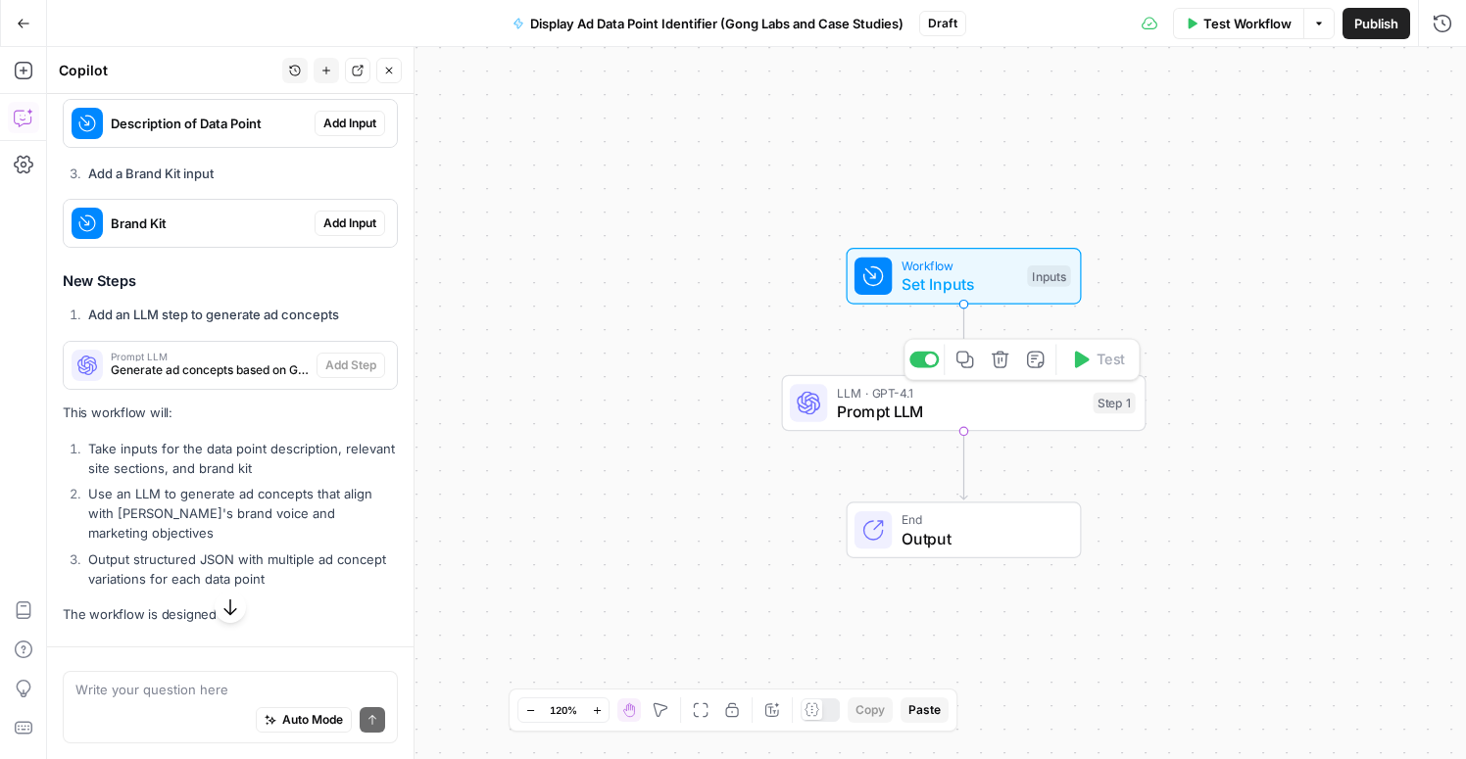
click at [830, 411] on div "LLM · GPT-4.1 Prompt LLM Step 1 Copy step Delete step Add Note Test" at bounding box center [963, 403] width 346 height 40
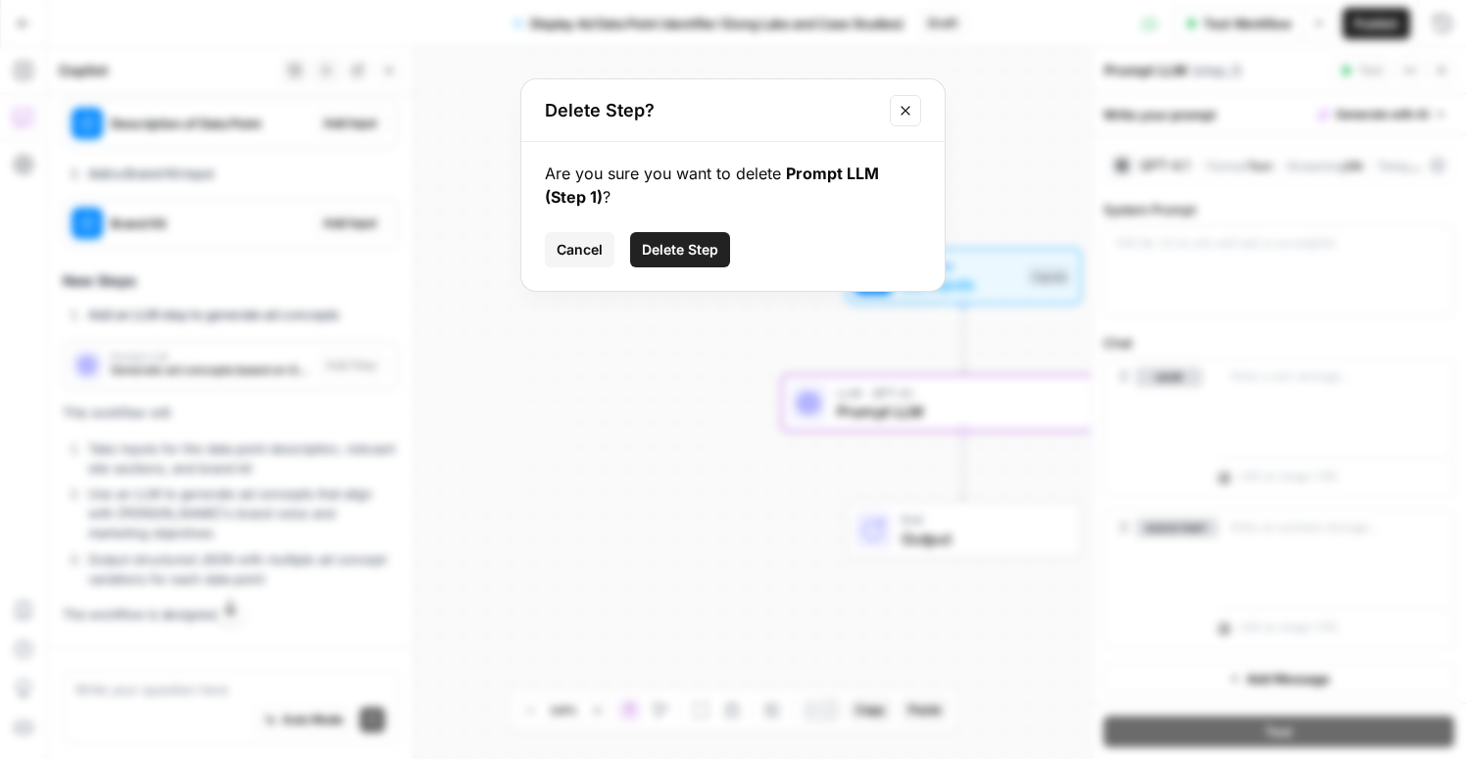
click at [673, 252] on span "Delete Step" at bounding box center [680, 250] width 76 height 20
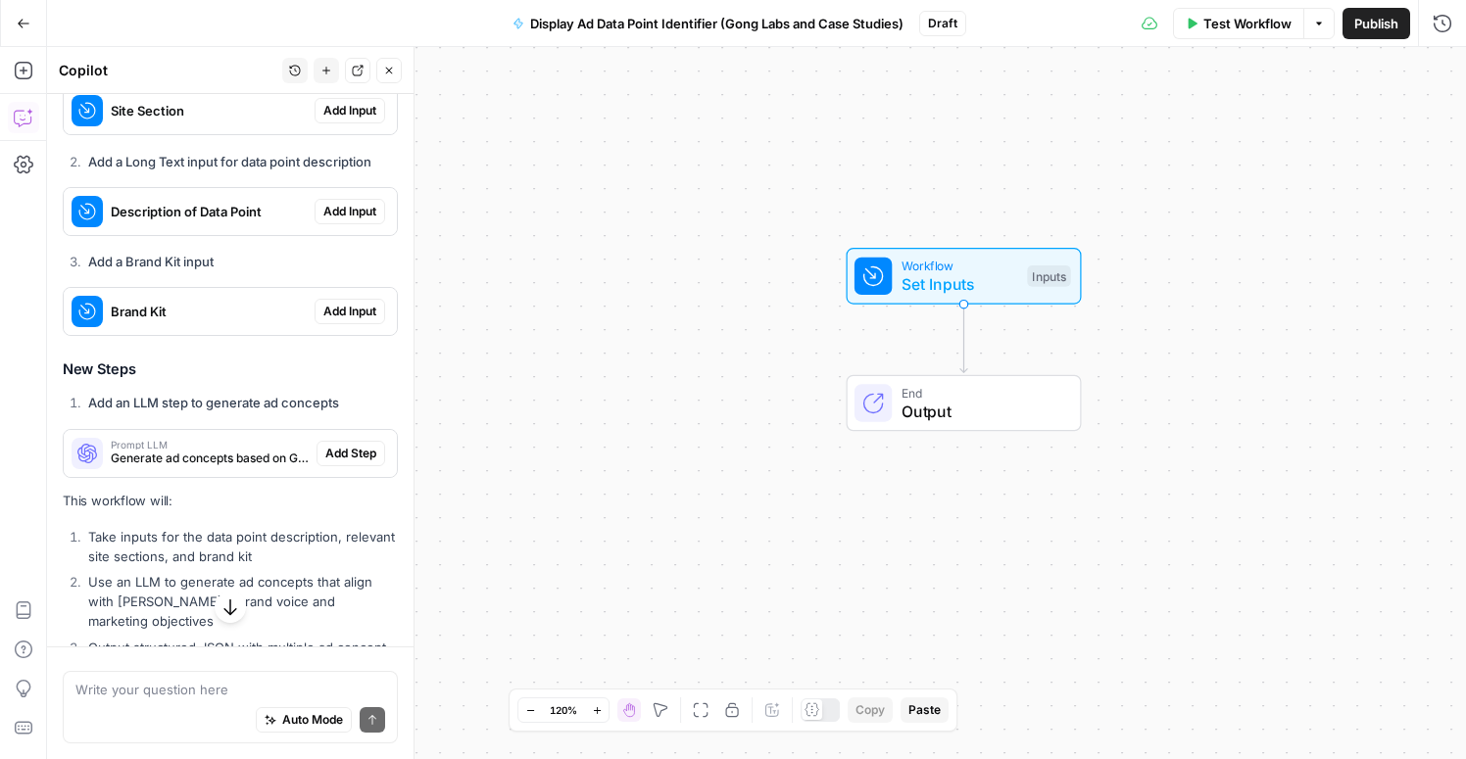
scroll to position [2668, 0]
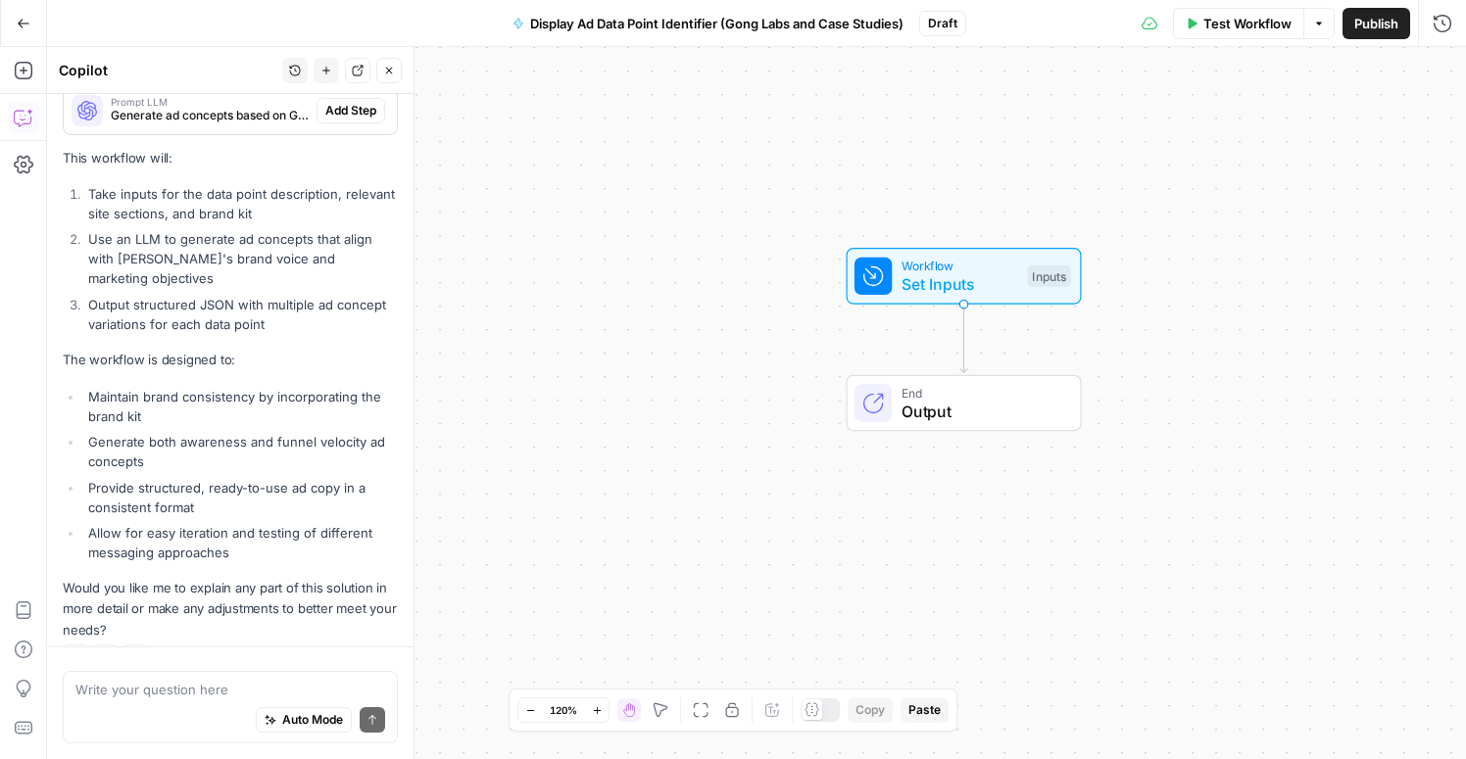
click at [167, 704] on div "Auto Mode Send" at bounding box center [230, 721] width 310 height 43
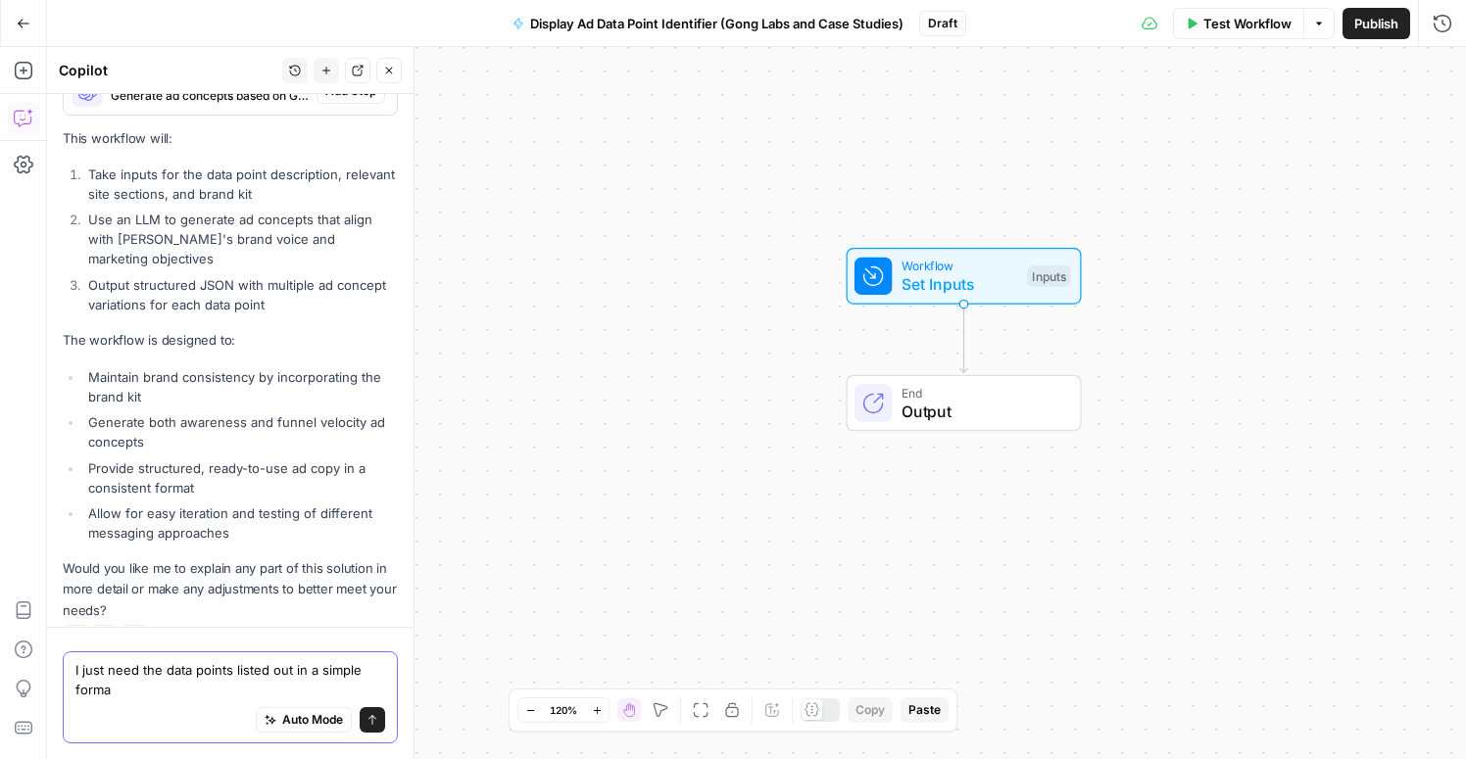
type textarea "I just need the data points listed out in a simple format"
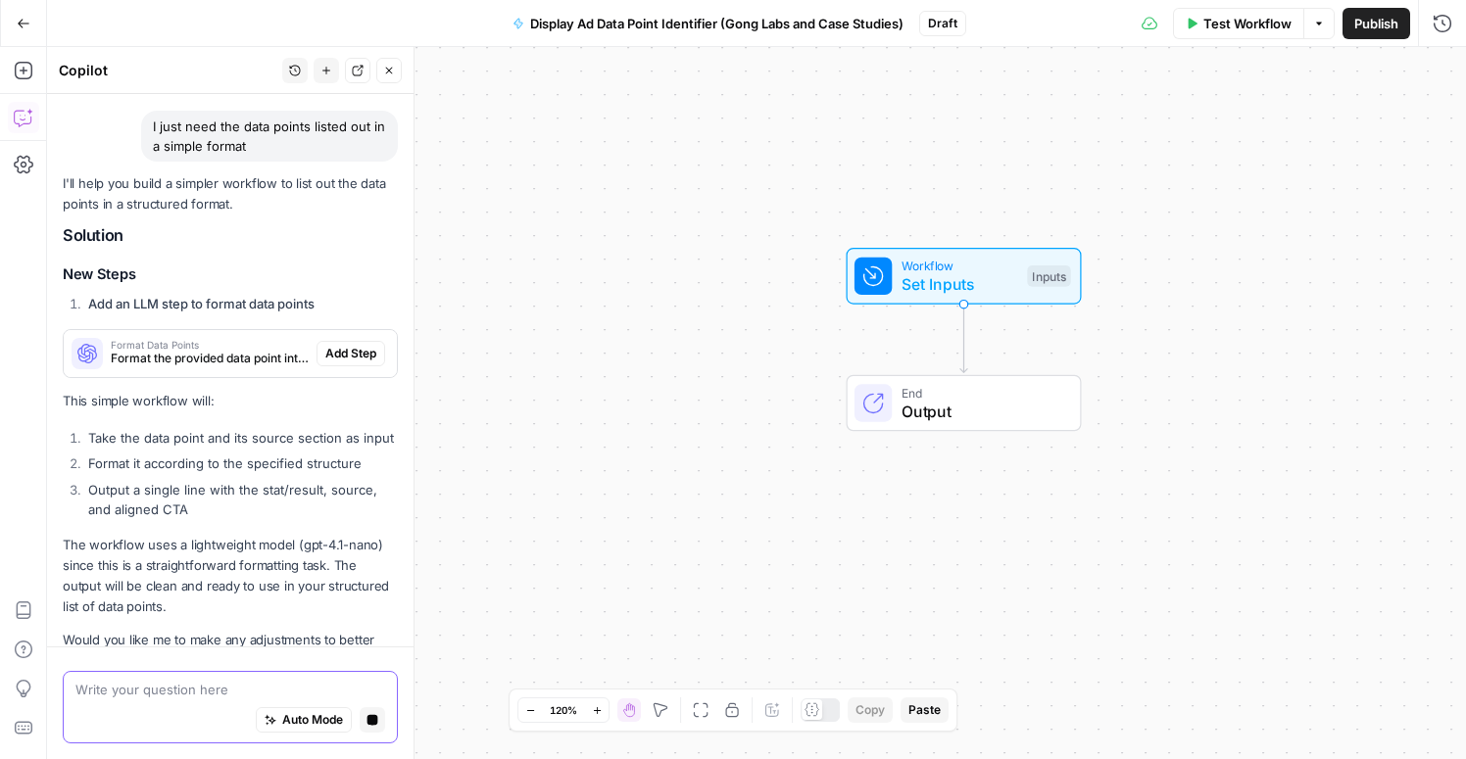
scroll to position [3248, 0]
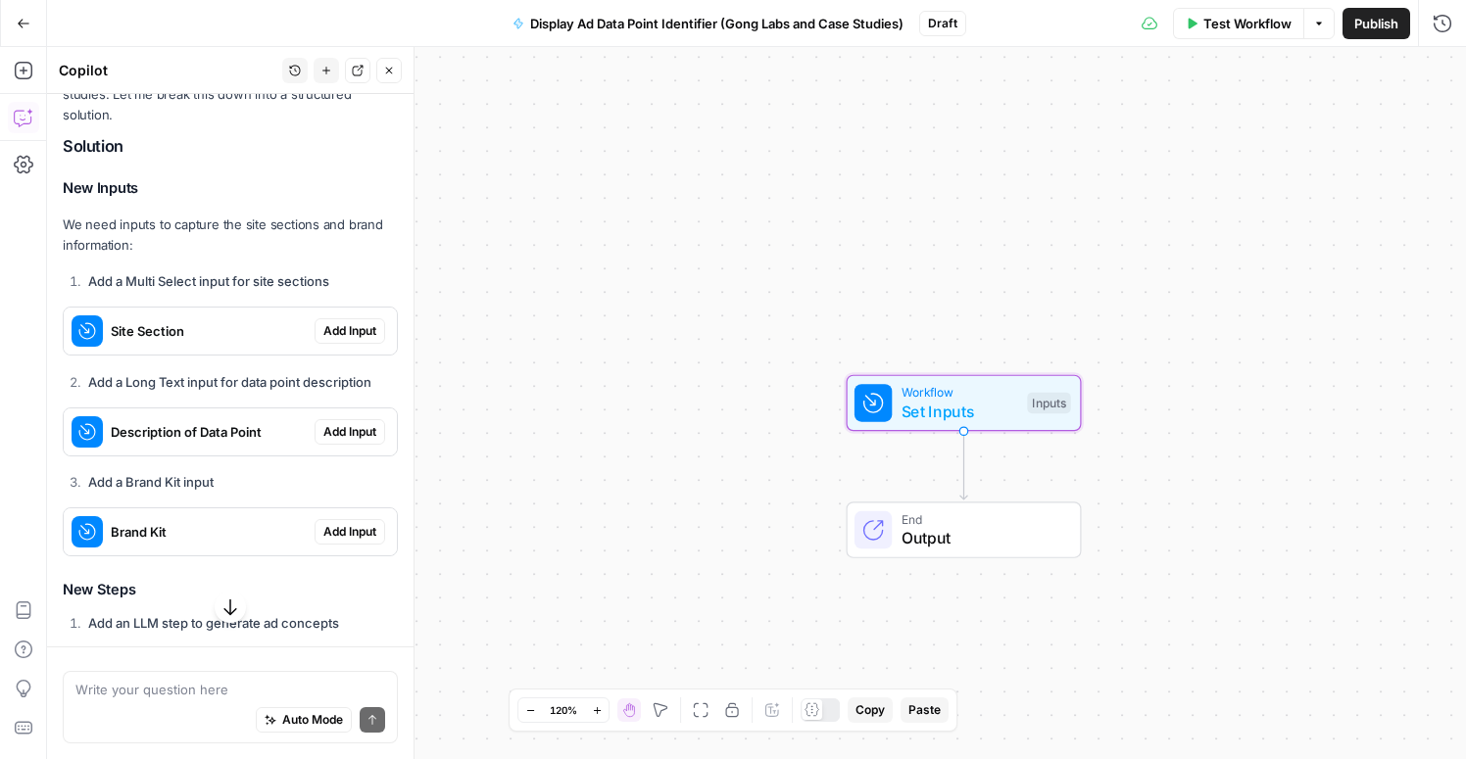
click at [346, 322] on span "Add Input" at bounding box center [349, 331] width 53 height 18
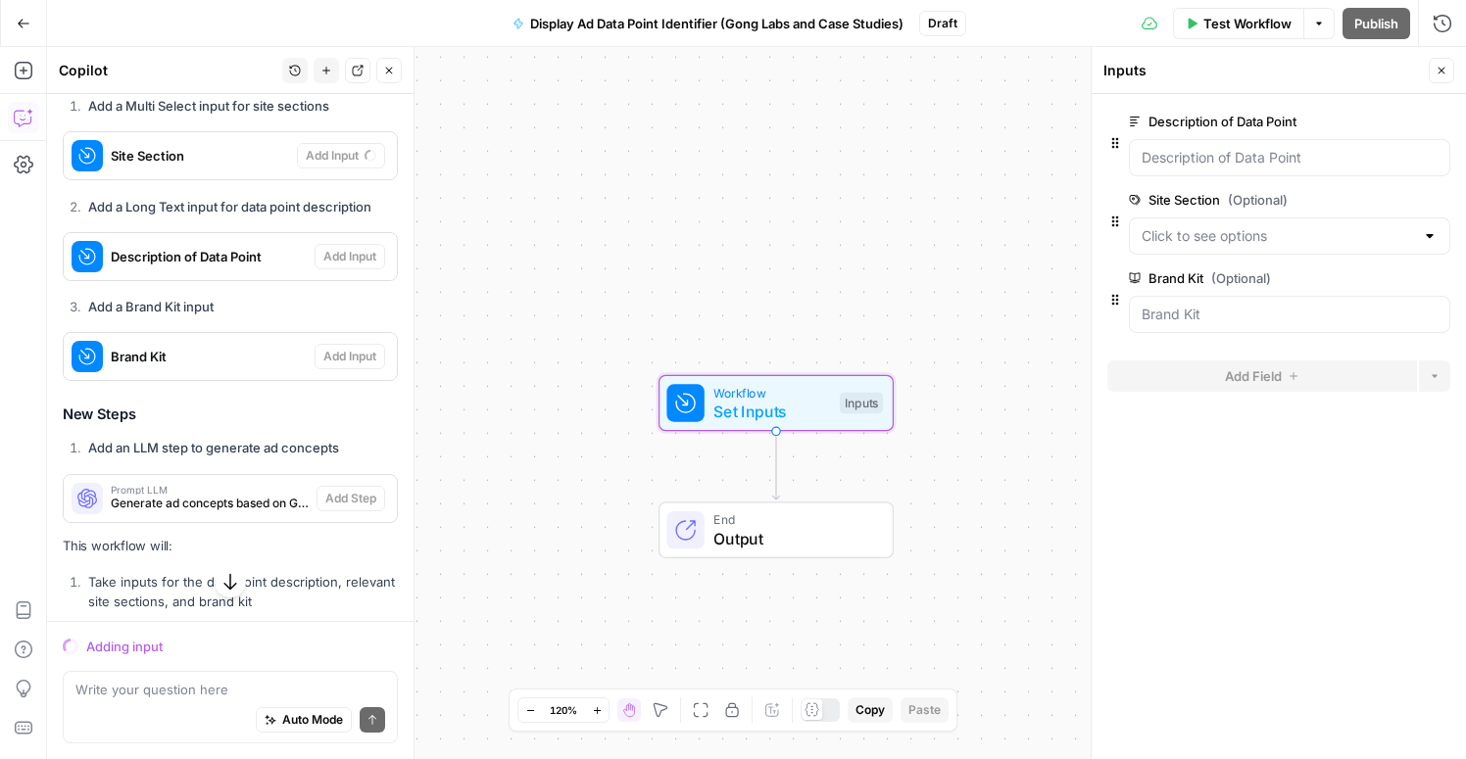
scroll to position [2251, 0]
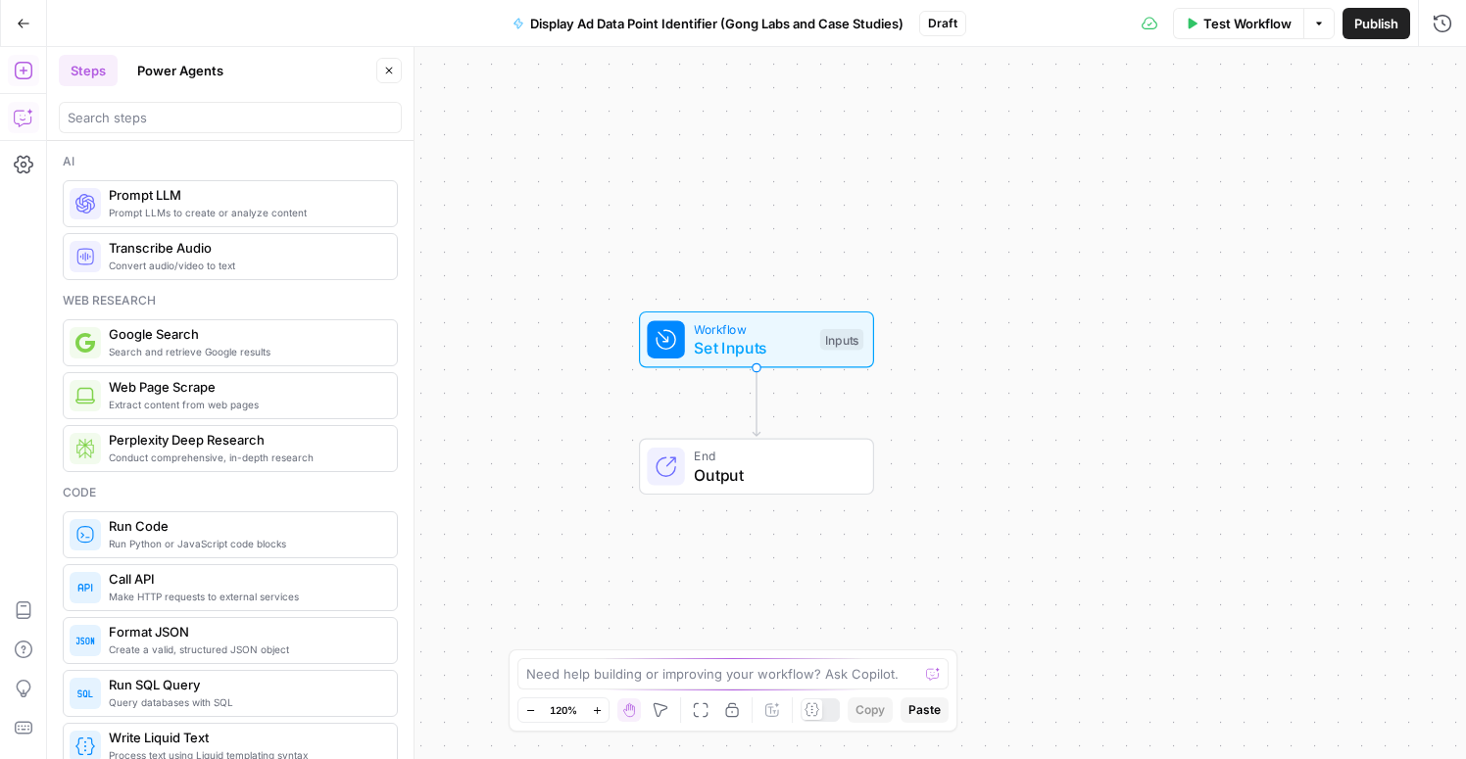
click at [23, 122] on icon "button" at bounding box center [24, 118] width 20 height 20
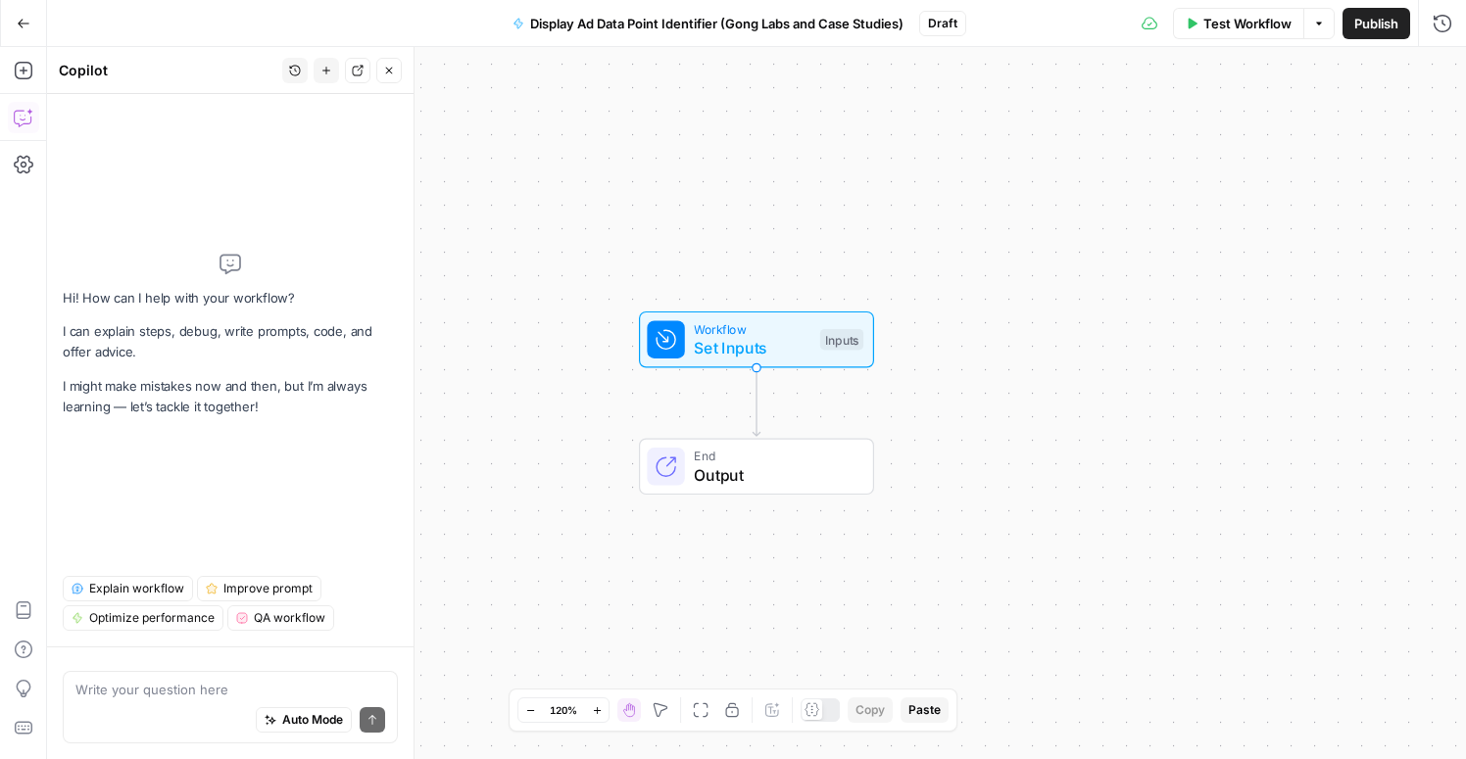
click at [216, 689] on textarea at bounding box center [230, 690] width 310 height 20
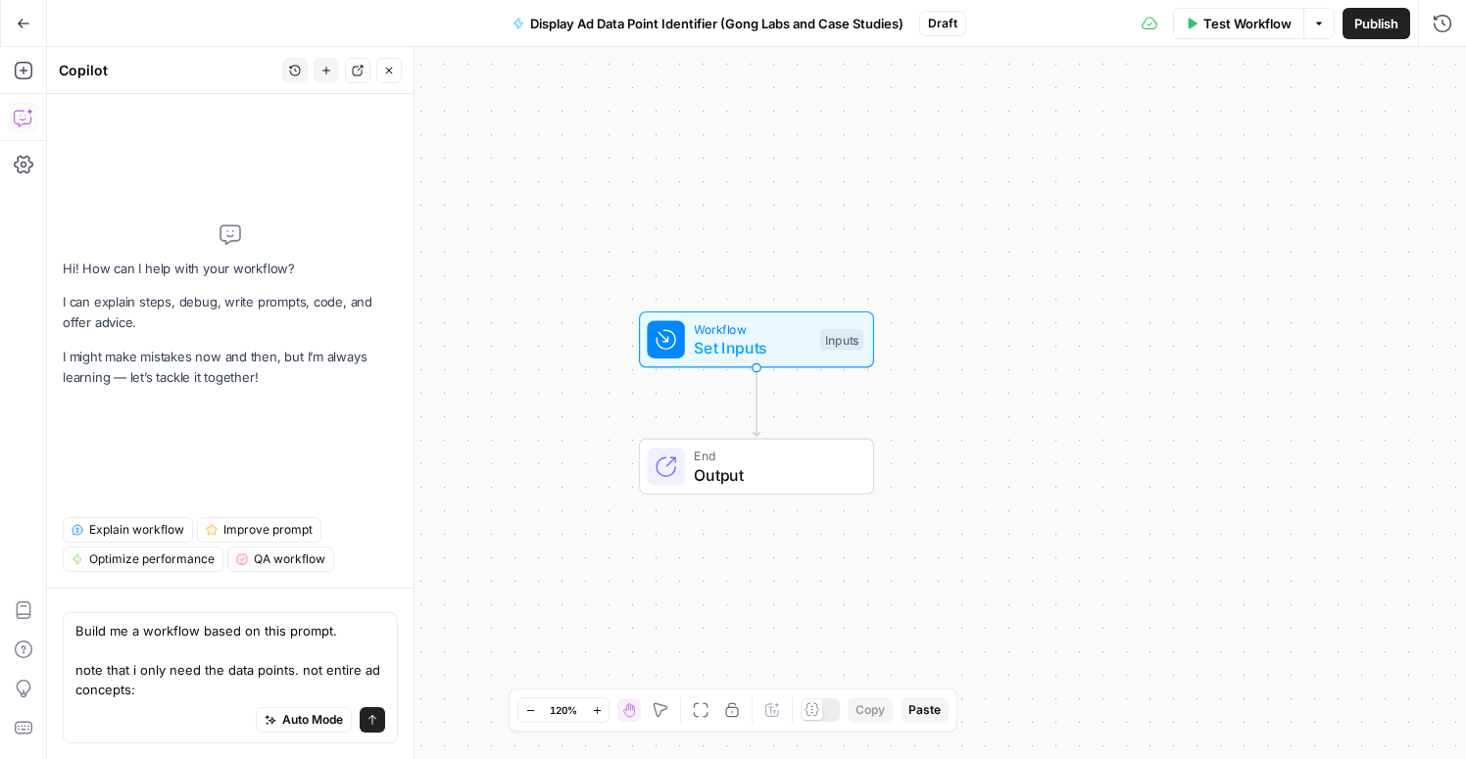
type textarea "Lorem ip d sitametc adipi el sedd eiusmo. temp inci u labo etdo mag aliq enimad…"
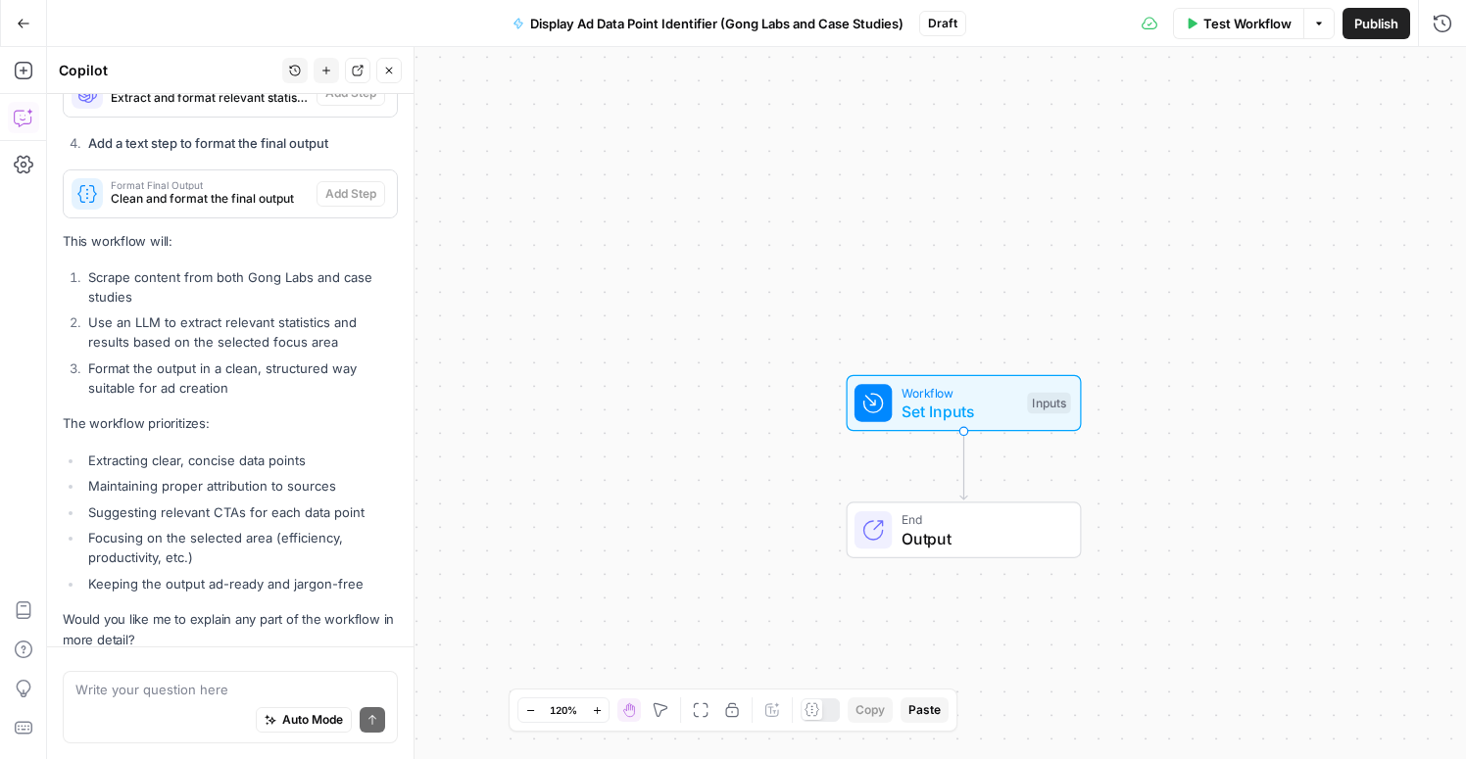
scroll to position [2793, 0]
